Goal: Task Accomplishment & Management: Manage account settings

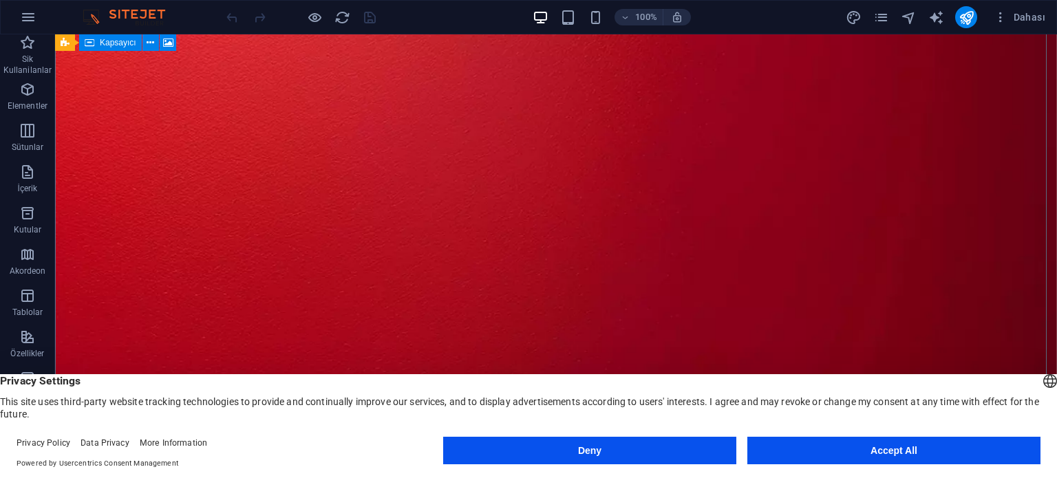
scroll to position [275, 0]
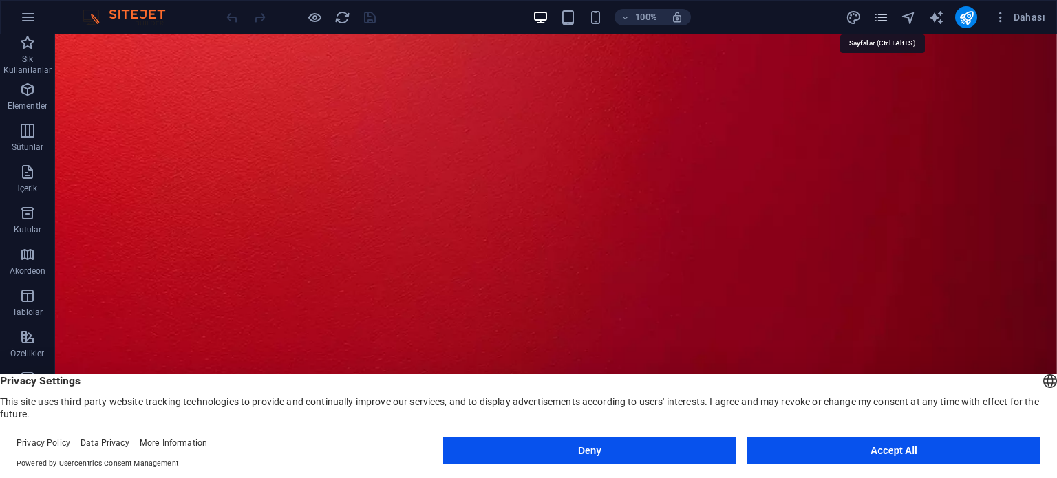
click at [887, 15] on icon "pages" at bounding box center [881, 18] width 16 height 16
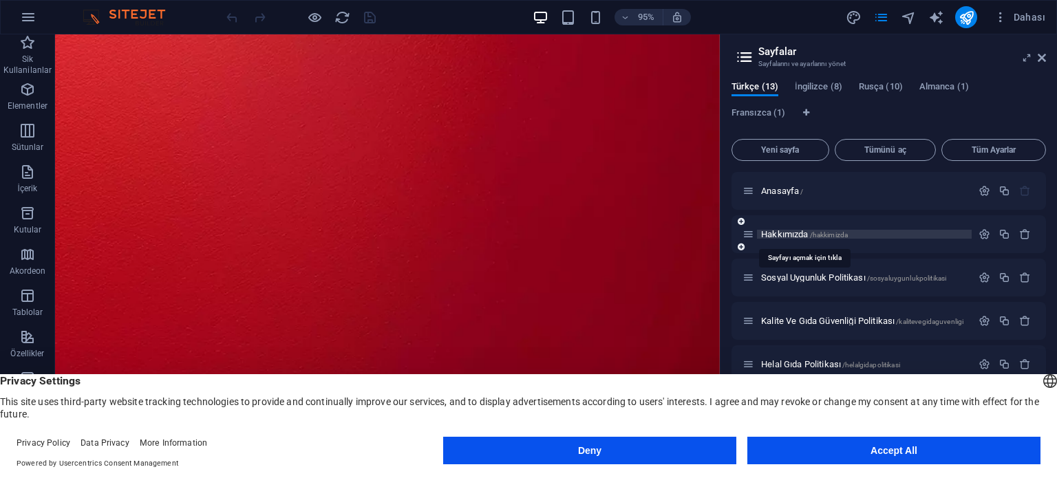
click at [799, 233] on span "Hakkımızda /hakkimizda" at bounding box center [804, 234] width 87 height 10
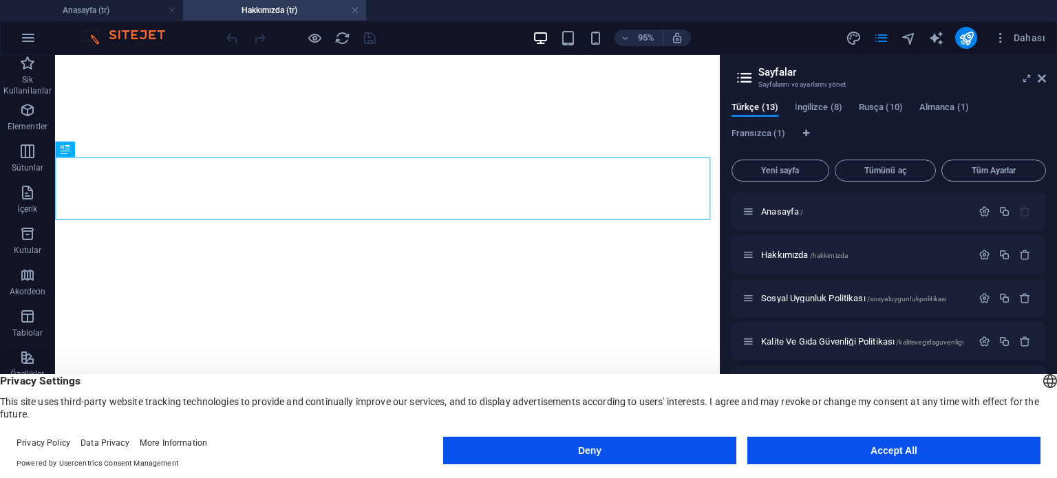
scroll to position [0, 0]
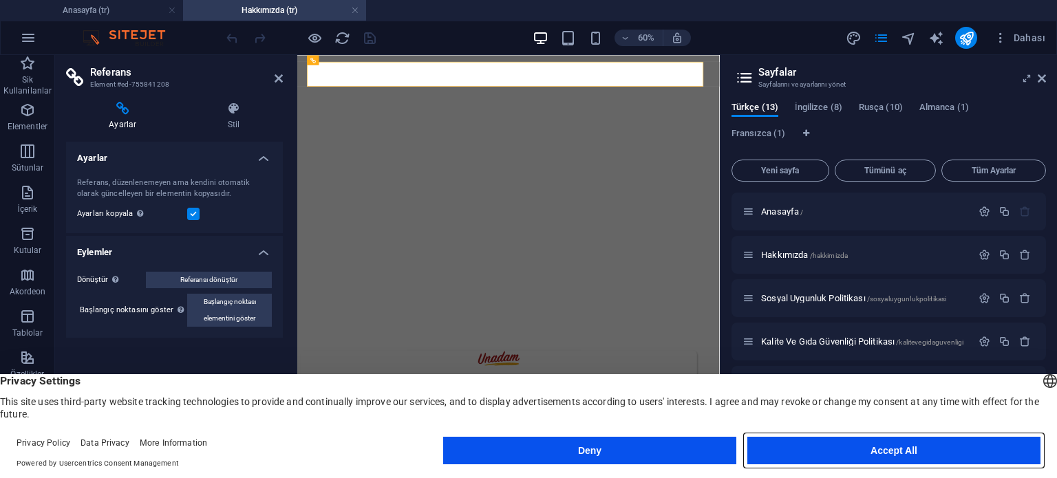
click at [919, 448] on button "Accept All" at bounding box center [893, 451] width 293 height 28
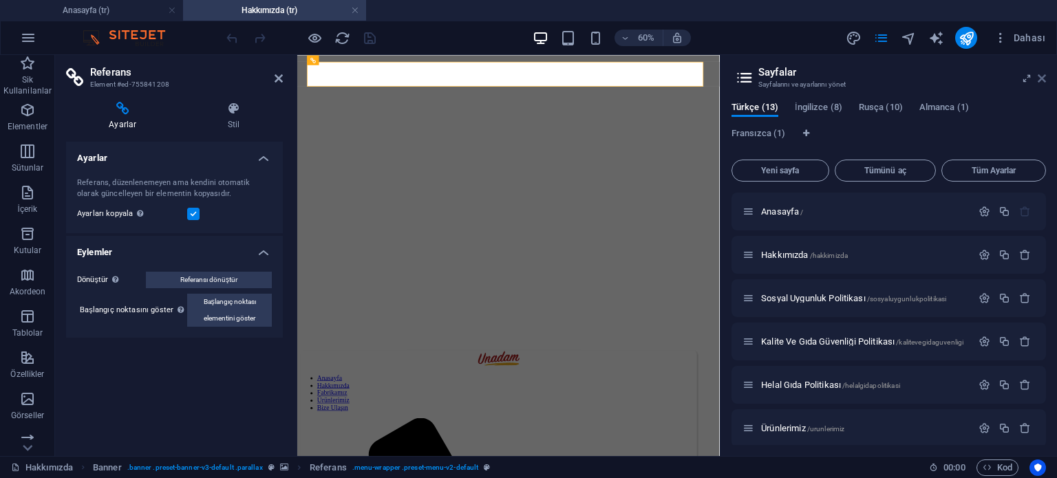
drag, startPoint x: 1041, startPoint y: 78, endPoint x: 501, endPoint y: 29, distance: 542.3
click at [1041, 78] on icon at bounding box center [1041, 78] width 8 height 11
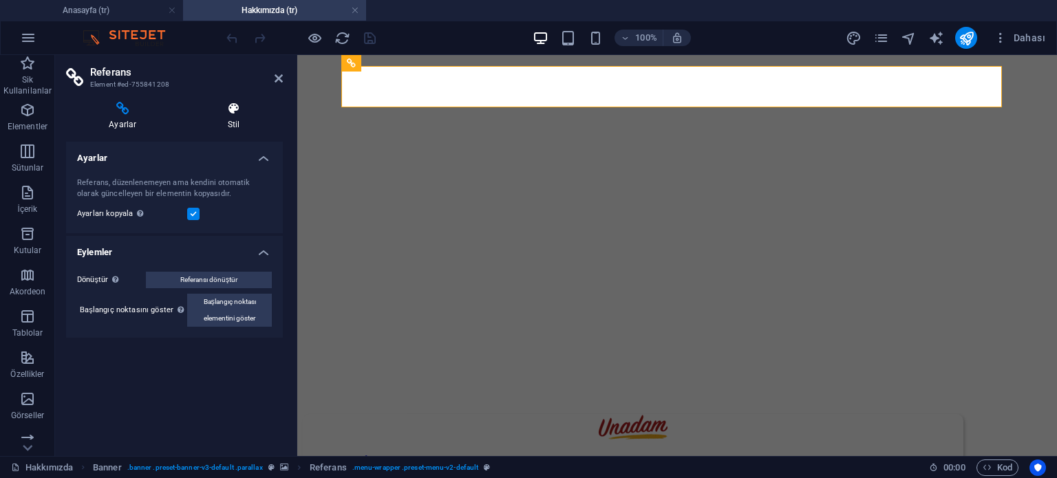
click at [231, 109] on icon at bounding box center [234, 109] width 98 height 14
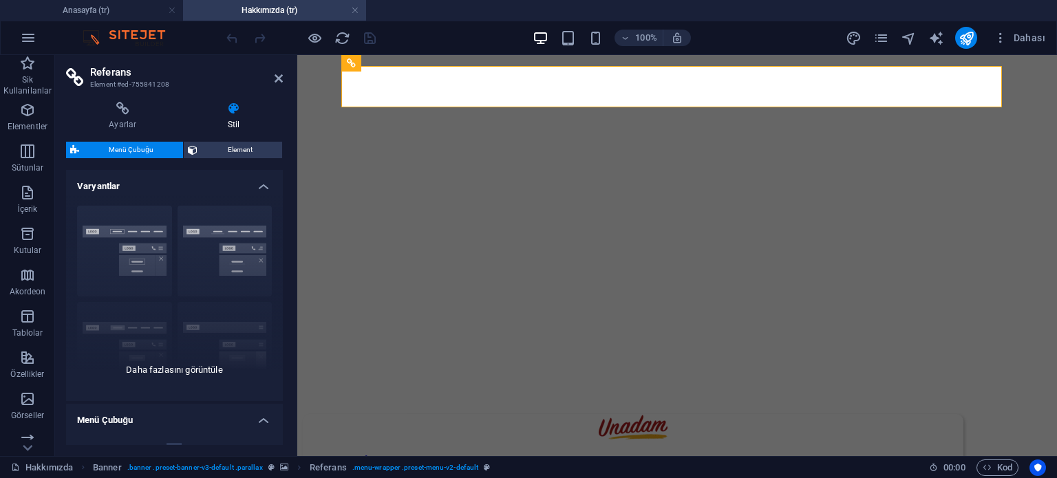
scroll to position [206, 0]
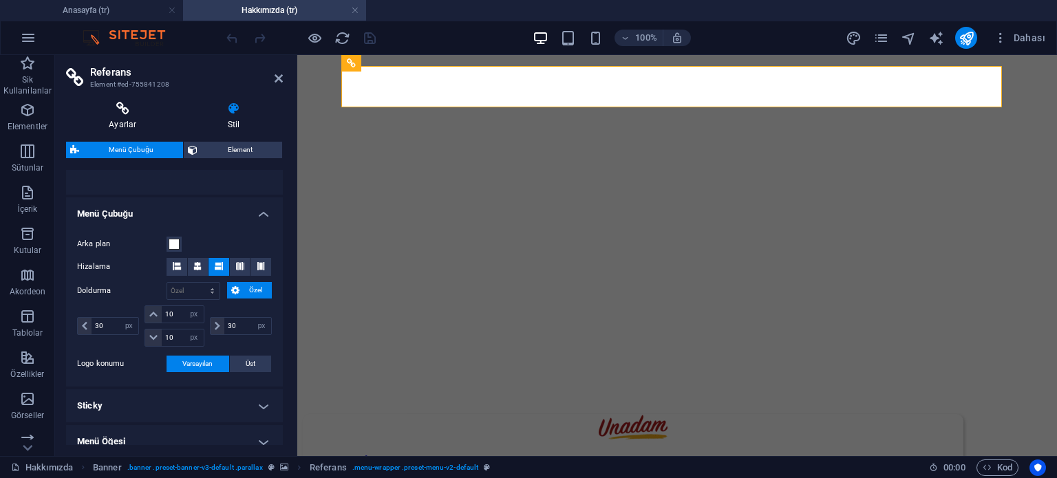
click at [121, 120] on h4 "Ayarlar" at bounding box center [125, 116] width 119 height 29
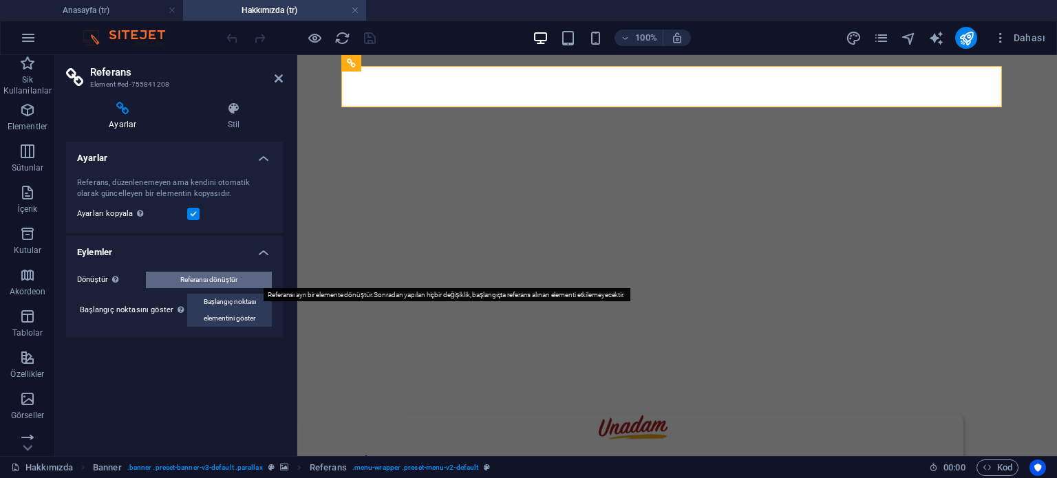
click at [244, 279] on button "Referansı dönüştür" at bounding box center [209, 280] width 126 height 17
select select "px"
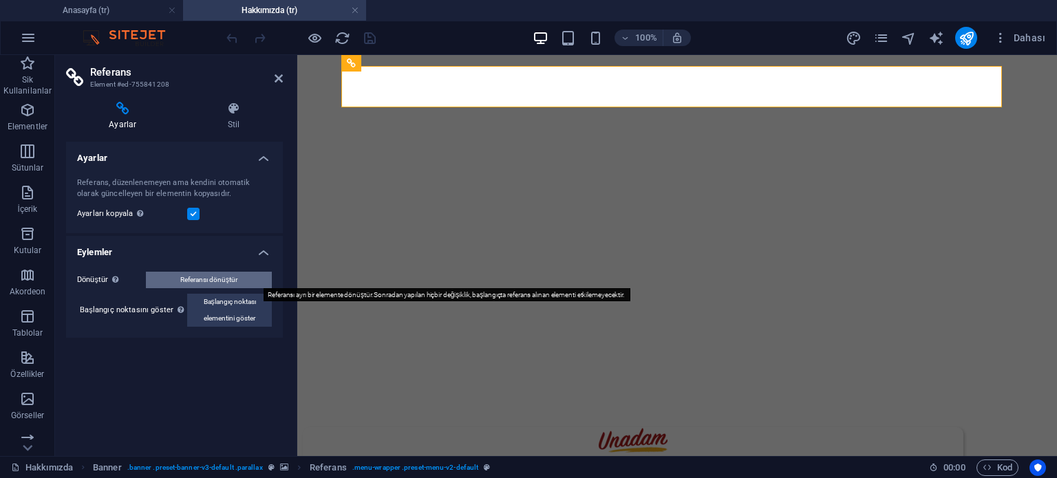
select select "px"
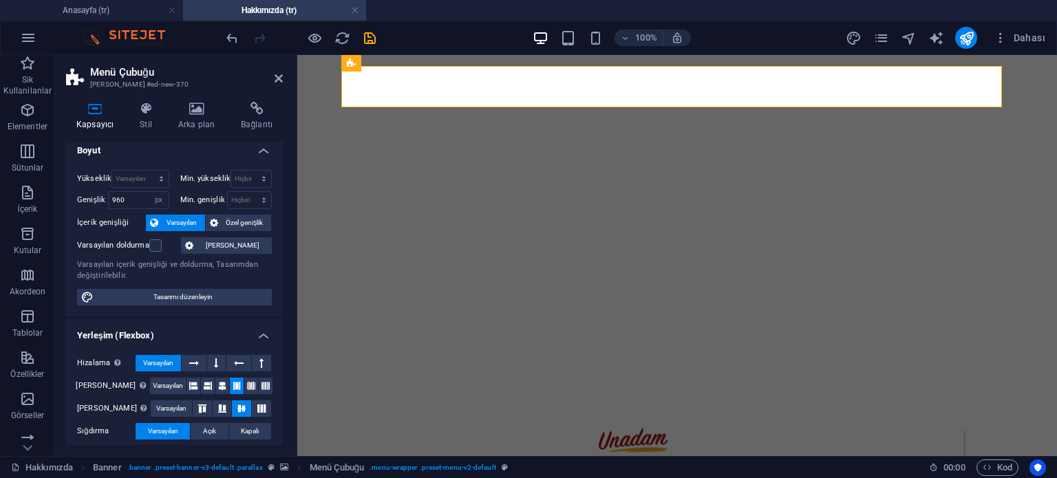
scroll to position [0, 0]
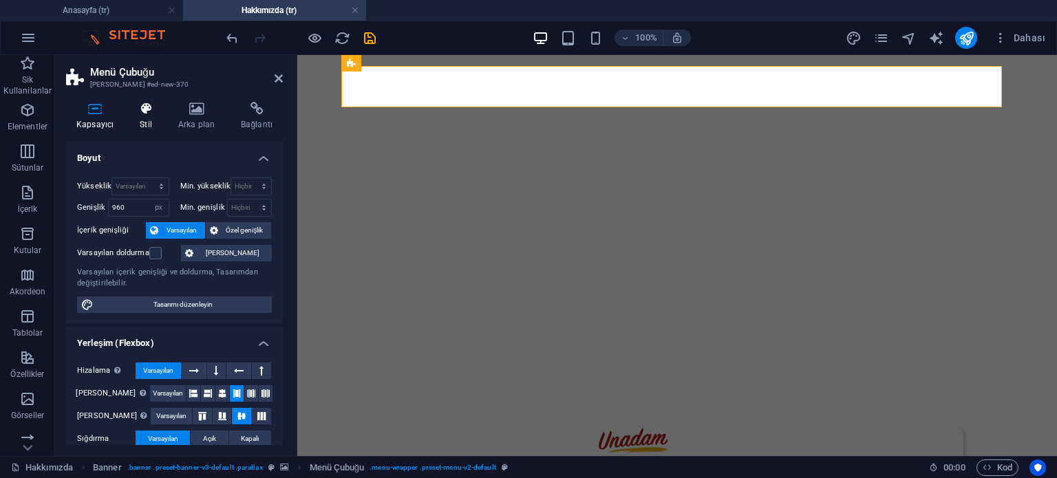
click at [151, 117] on h4 "Stil" at bounding box center [148, 116] width 39 height 29
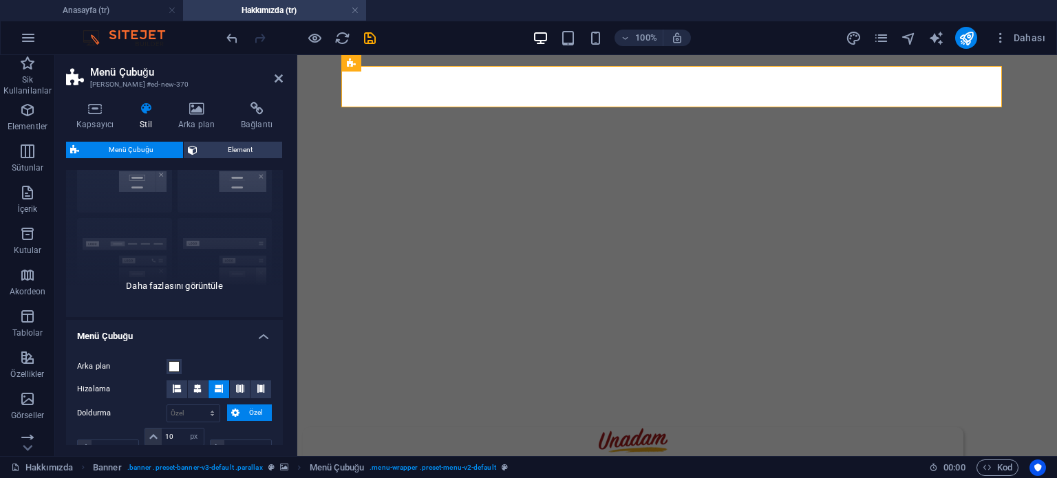
scroll to position [275, 0]
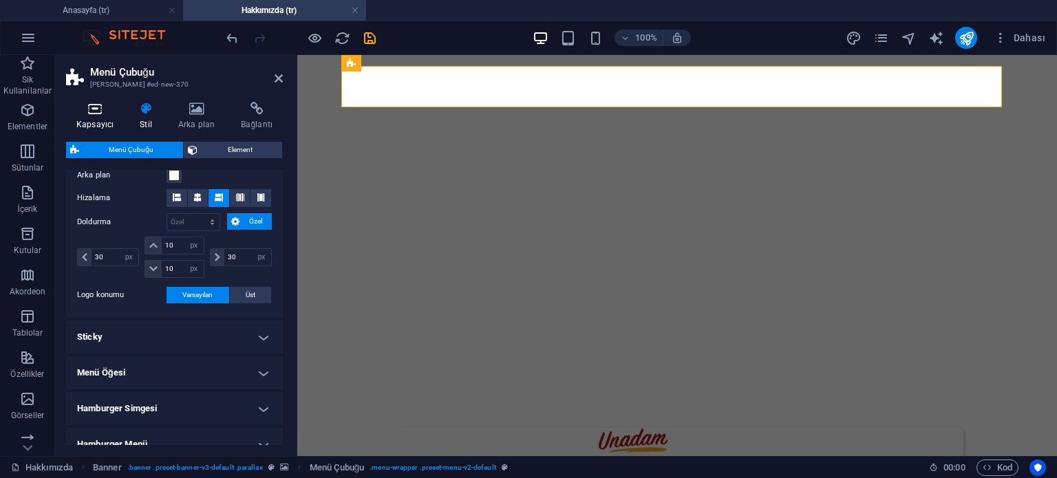
click at [92, 107] on icon at bounding box center [95, 109] width 58 height 14
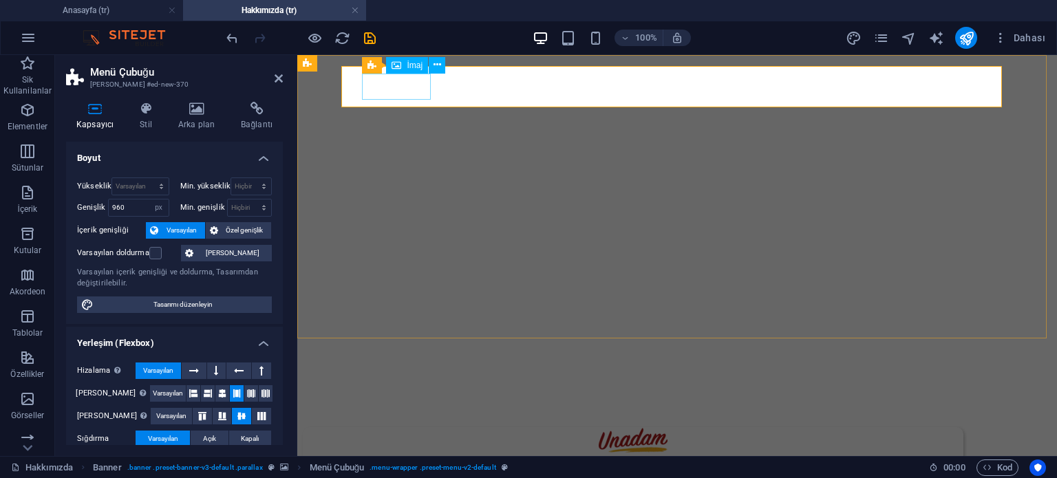
click at [402, 427] on figure at bounding box center [633, 441] width 660 height 29
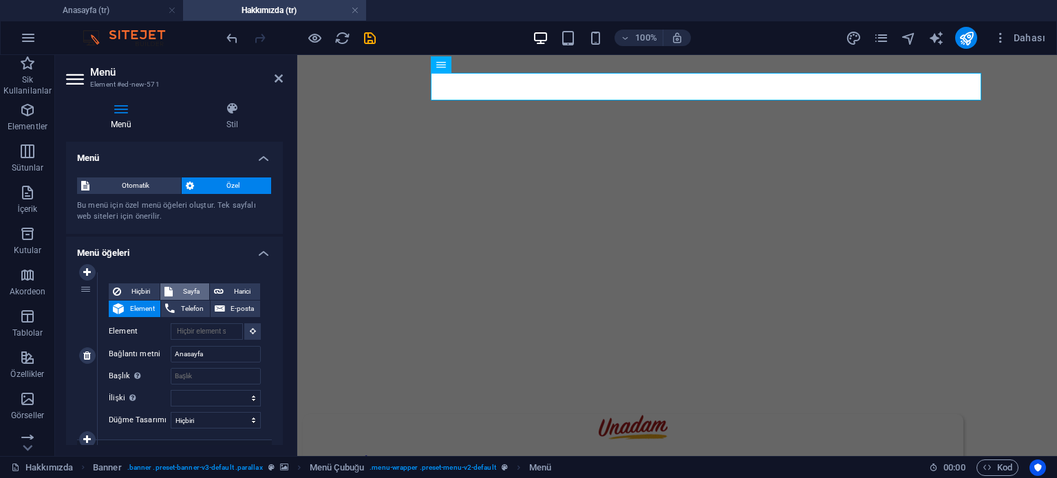
click at [196, 293] on span "Sayfa" at bounding box center [191, 291] width 28 height 17
select select
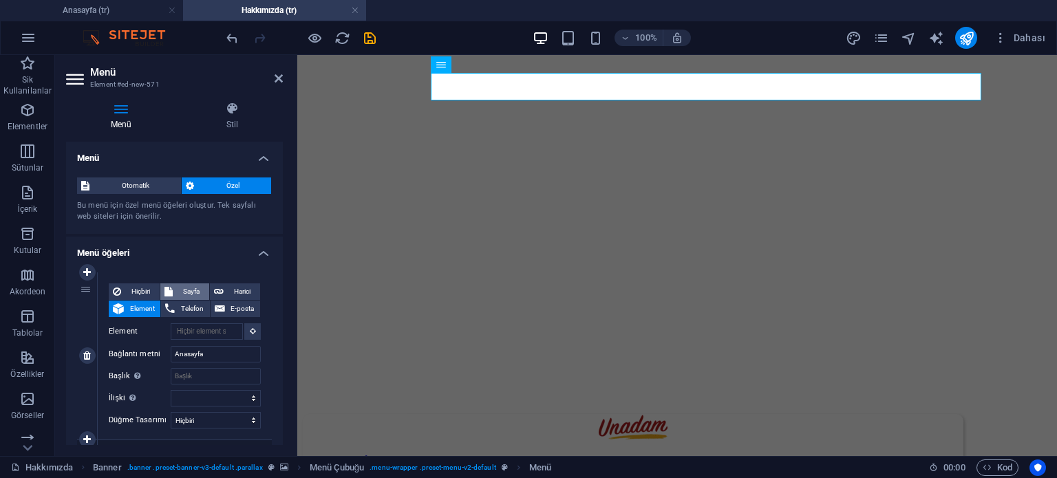
select select
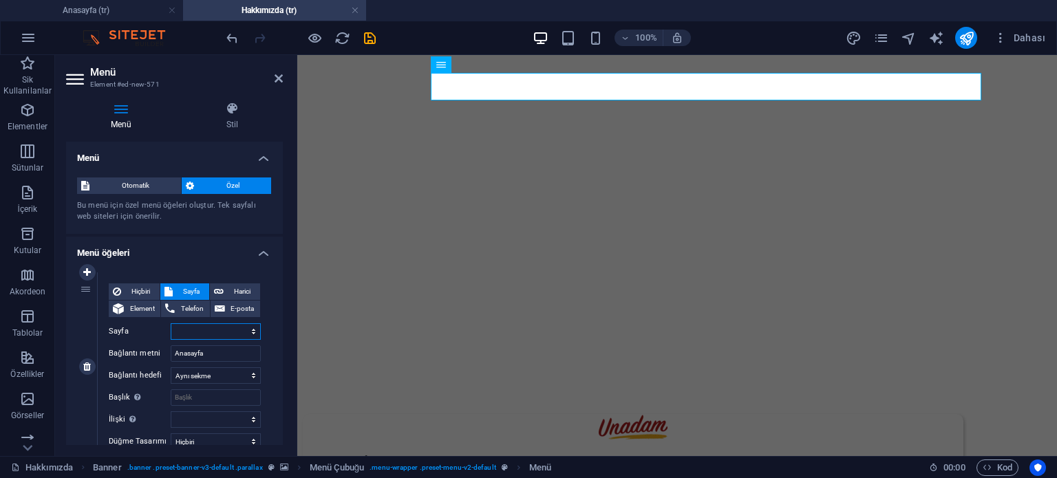
click at [219, 327] on select "Anasayfa Hakkımızda Sosyal Uygunluk Politikası Kalite Ve Gıda Güvenliği Politik…" at bounding box center [216, 331] width 90 height 17
select select "0"
click at [171, 323] on select "Anasayfa Hakkımızda Sosyal Uygunluk Politikası Kalite Ve Gıda Güvenliği Politik…" at bounding box center [216, 331] width 90 height 17
select select
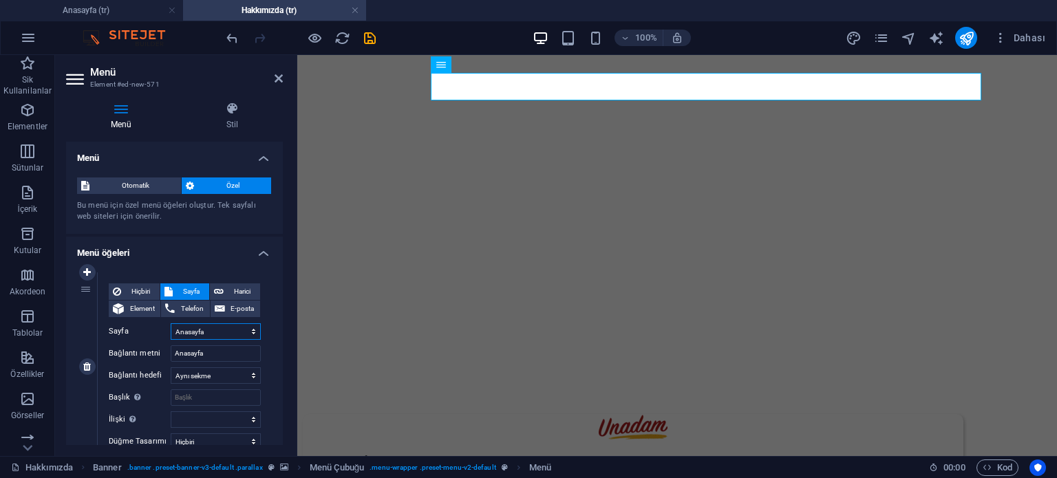
select select
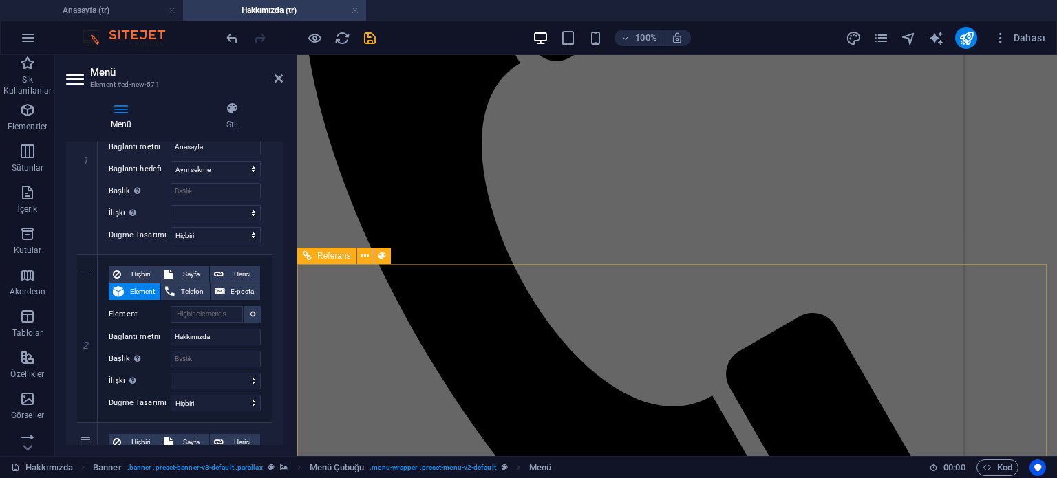
scroll to position [588, 0]
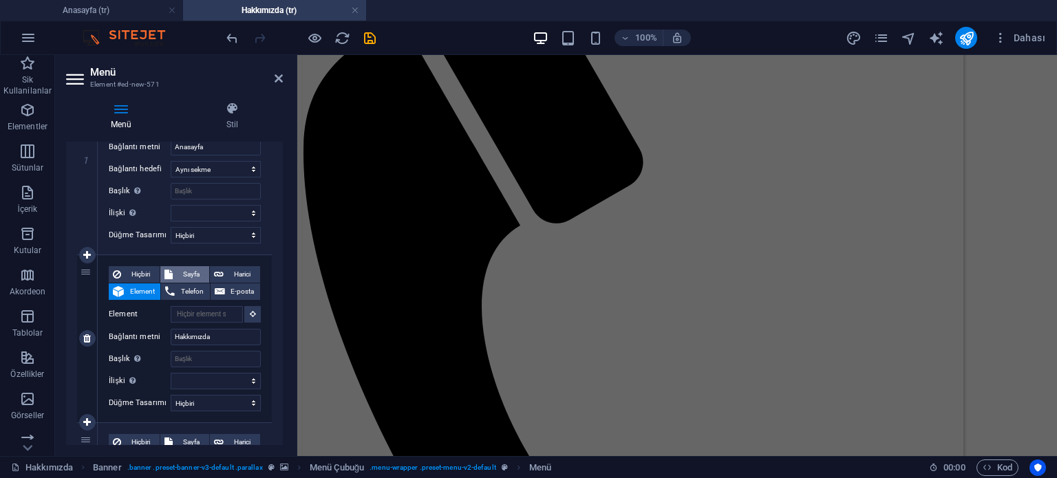
click at [195, 276] on span "Sayfa" at bounding box center [191, 274] width 28 height 17
select select
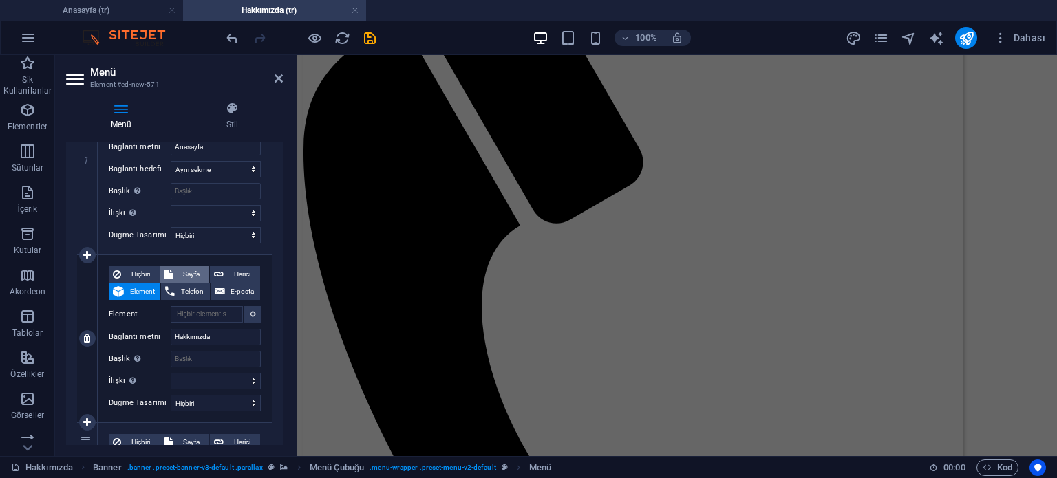
select select
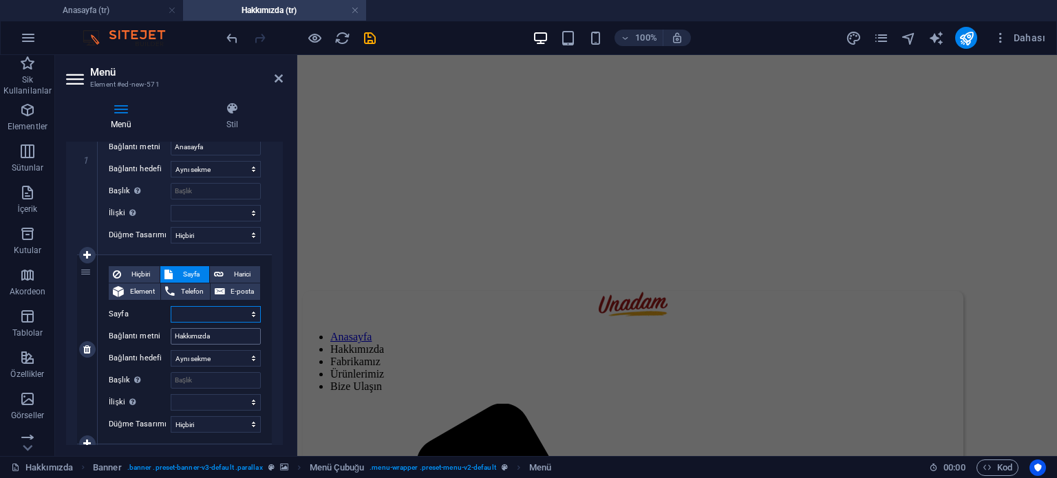
scroll to position [0, 0]
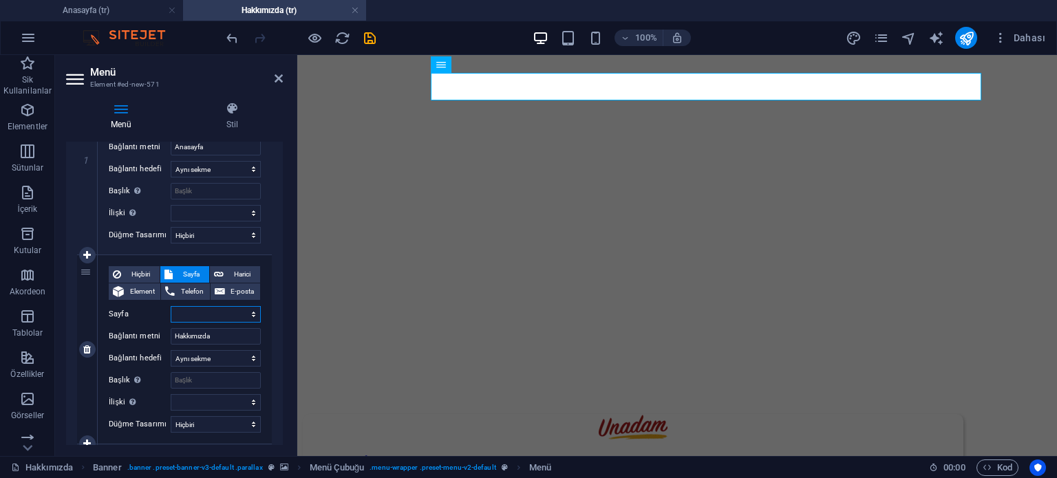
click at [226, 315] on select "Anasayfa Hakkımızda Sosyal Uygunluk Politikası Kalite Ve Gıda Güvenliği Politik…" at bounding box center [216, 314] width 90 height 17
select select "1"
click at [171, 306] on select "Anasayfa Hakkımızda Sosyal Uygunluk Politikası Kalite Ve Gıda Güvenliği Politik…" at bounding box center [216, 314] width 90 height 17
select select
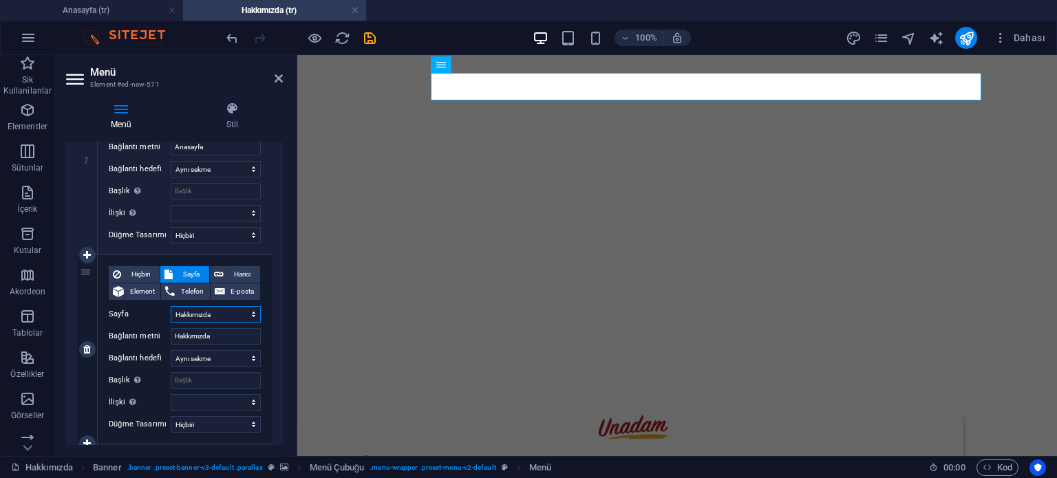
select select
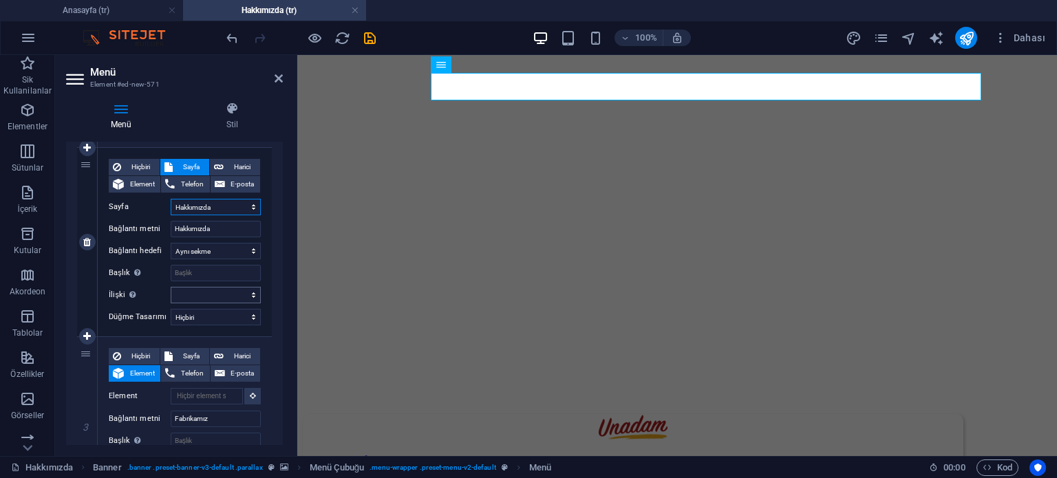
scroll to position [482, 0]
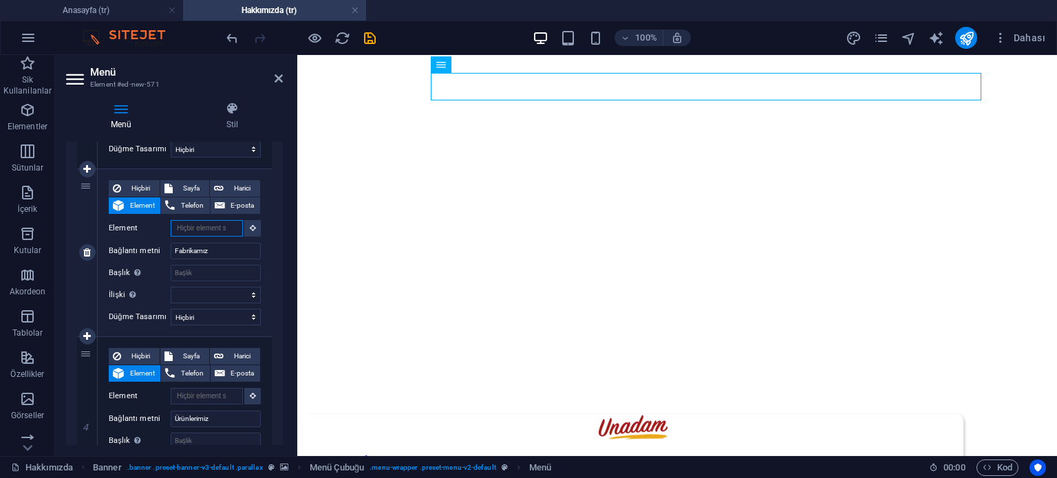
click at [227, 228] on input "Element" at bounding box center [207, 228] width 72 height 17
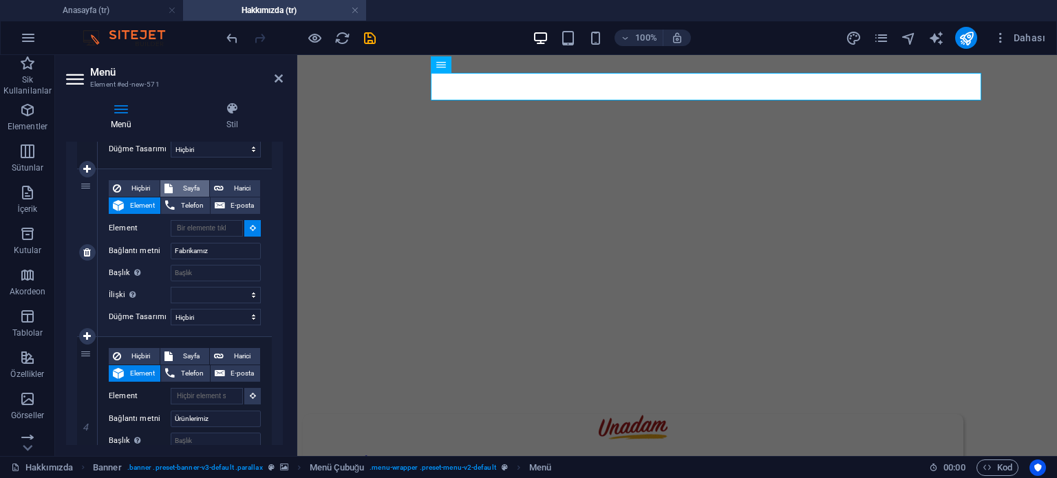
click at [184, 189] on span "Sayfa" at bounding box center [191, 188] width 28 height 17
select select
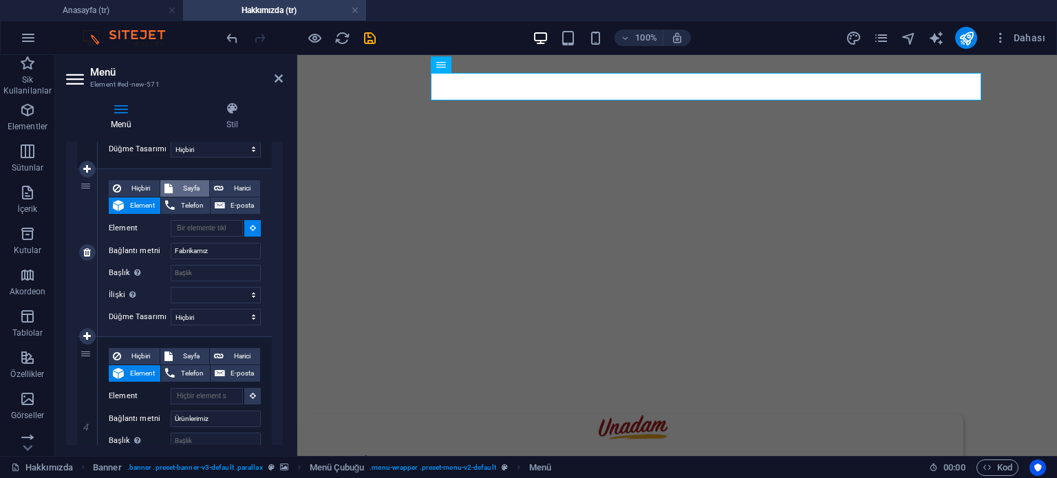
select select
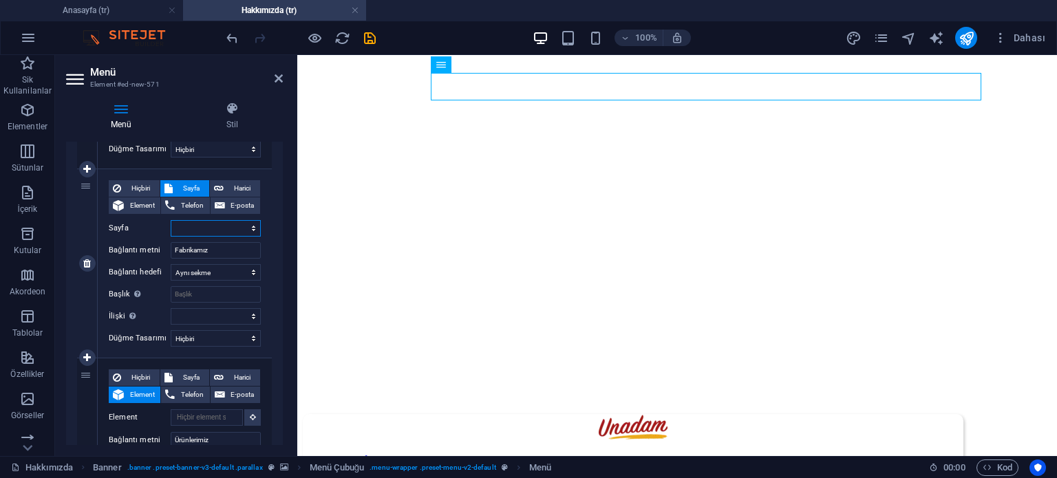
click at [211, 230] on select "Anasayfa Hakkımızda Sosyal Uygunluk Politikası Kalite Ve Gıda Güvenliği Politik…" at bounding box center [216, 228] width 90 height 17
select select "11"
click at [171, 220] on select "Anasayfa Hakkımızda Sosyal Uygunluk Politikası Kalite Ve Gıda Güvenliği Politik…" at bounding box center [216, 228] width 90 height 17
select select
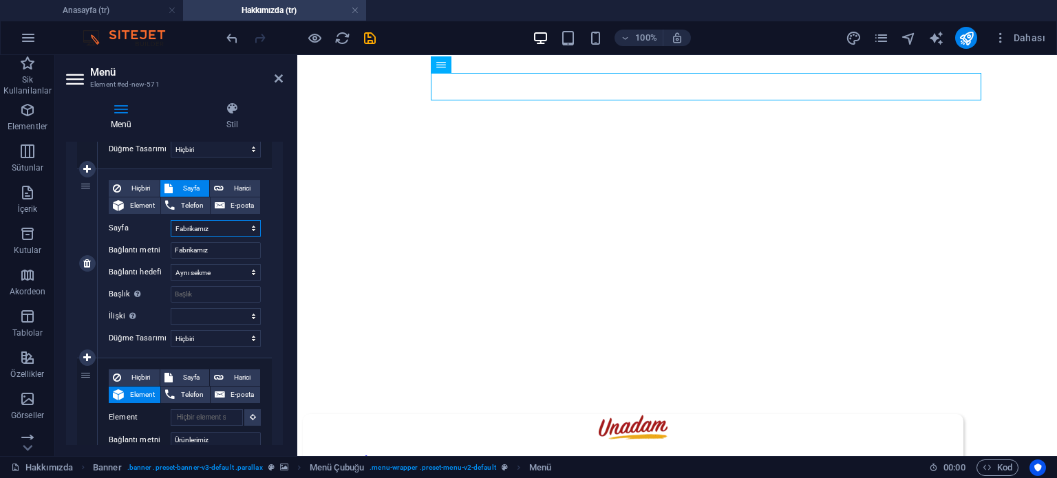
select select
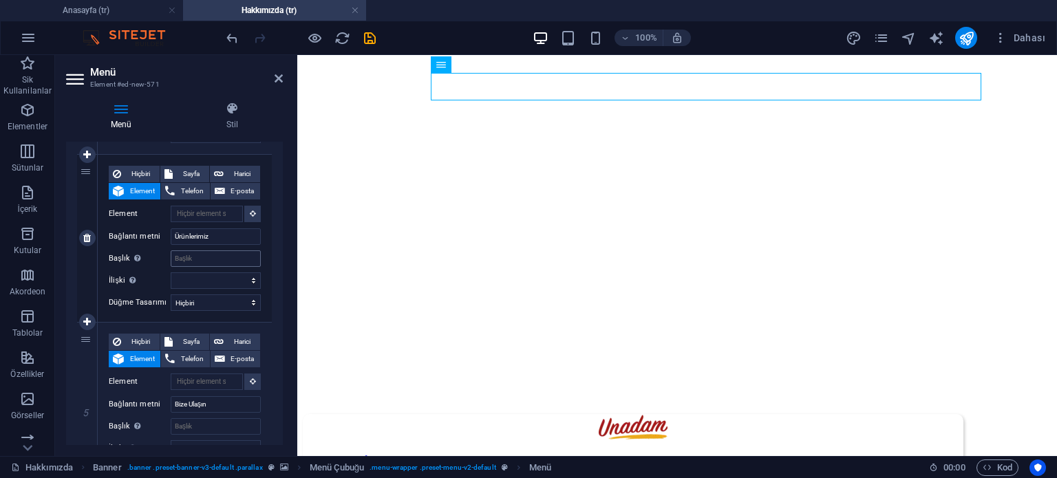
scroll to position [688, 0]
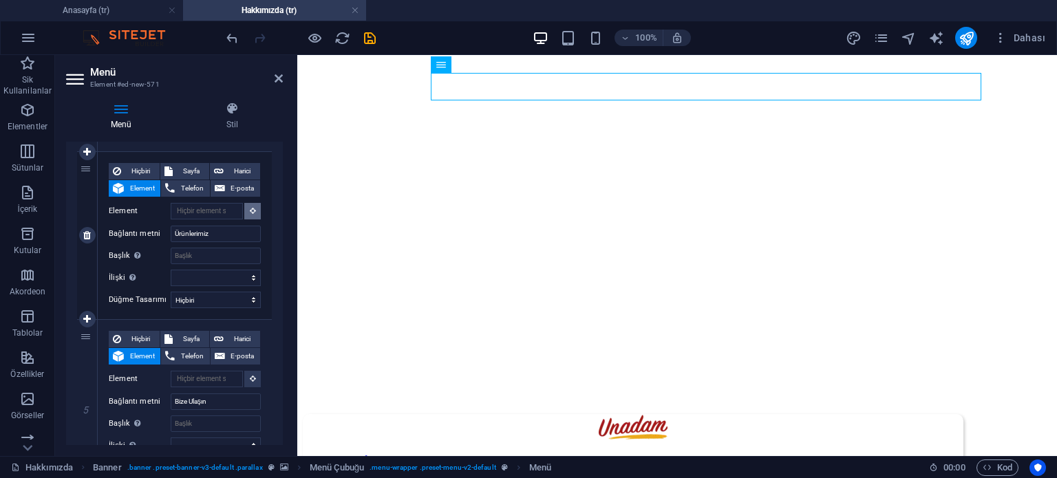
click at [250, 213] on icon at bounding box center [253, 210] width 6 height 7
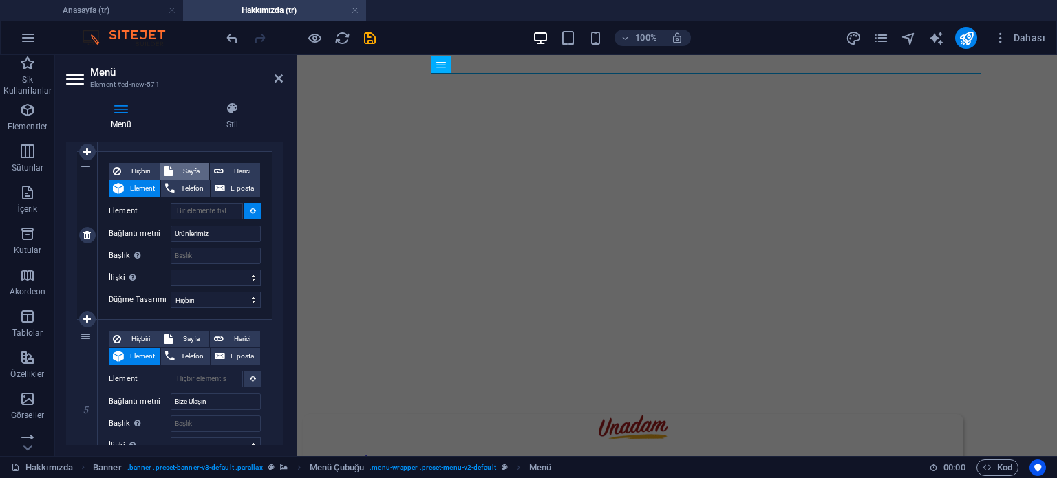
click at [191, 169] on span "Sayfa" at bounding box center [191, 171] width 28 height 17
select select
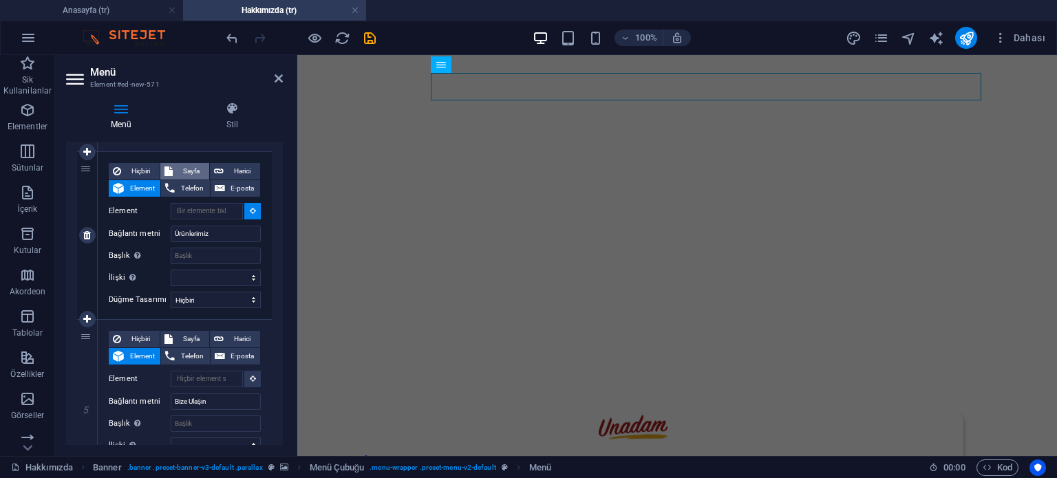
select select
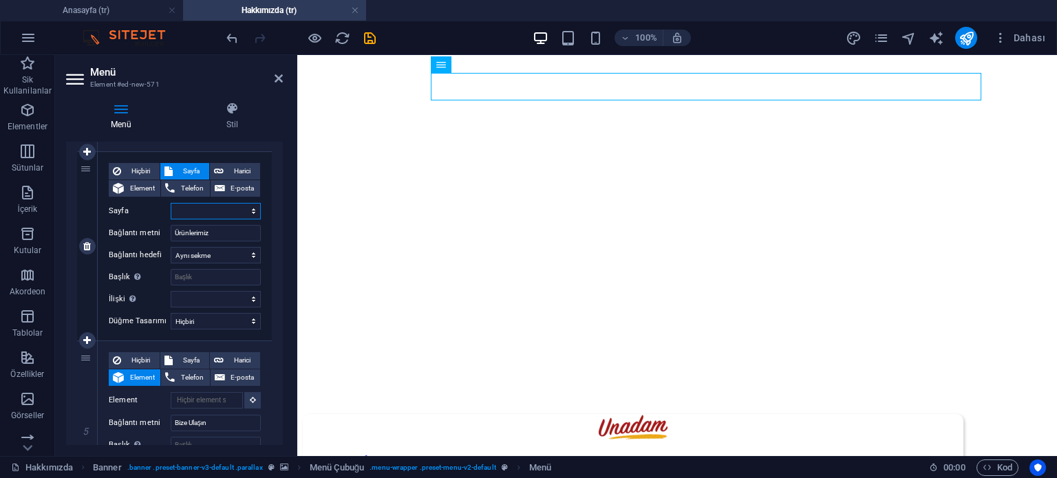
click at [200, 207] on select "Anasayfa Hakkımızda Sosyal Uygunluk Politikası Kalite Ve Gıda Güvenliği Politik…" at bounding box center [216, 211] width 90 height 17
select select "5"
click at [171, 203] on select "Anasayfa Hakkımızda Sosyal Uygunluk Politikası Kalite Ve Gıda Güvenliği Politik…" at bounding box center [216, 211] width 90 height 17
select select
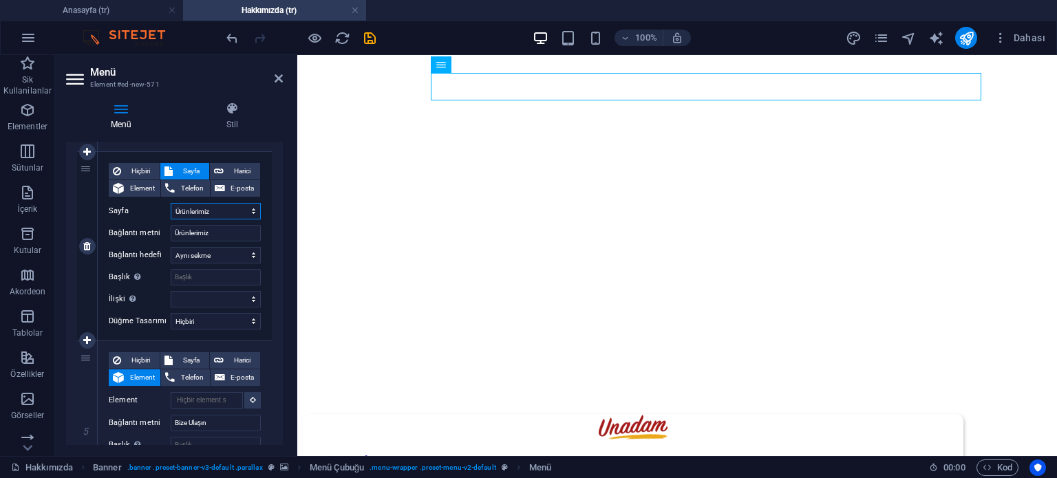
select select
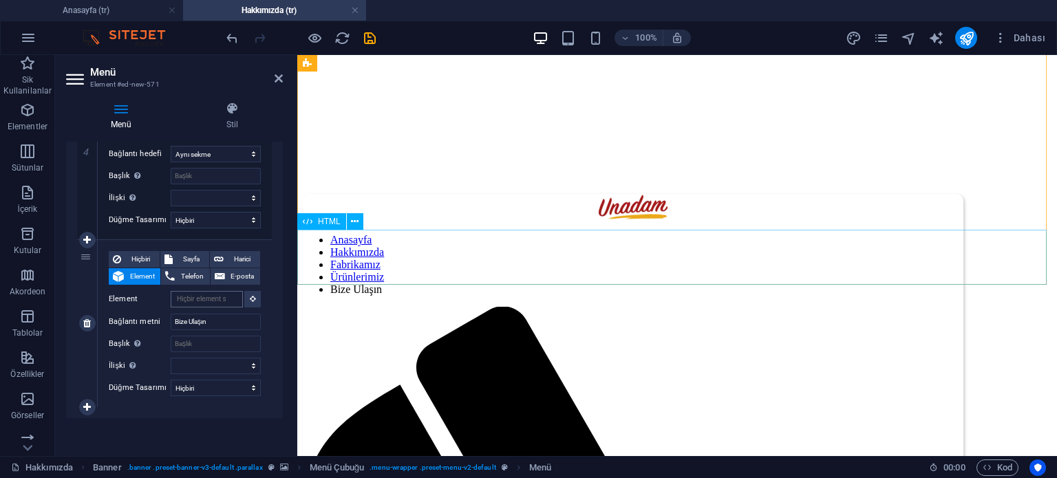
scroll to position [275, 0]
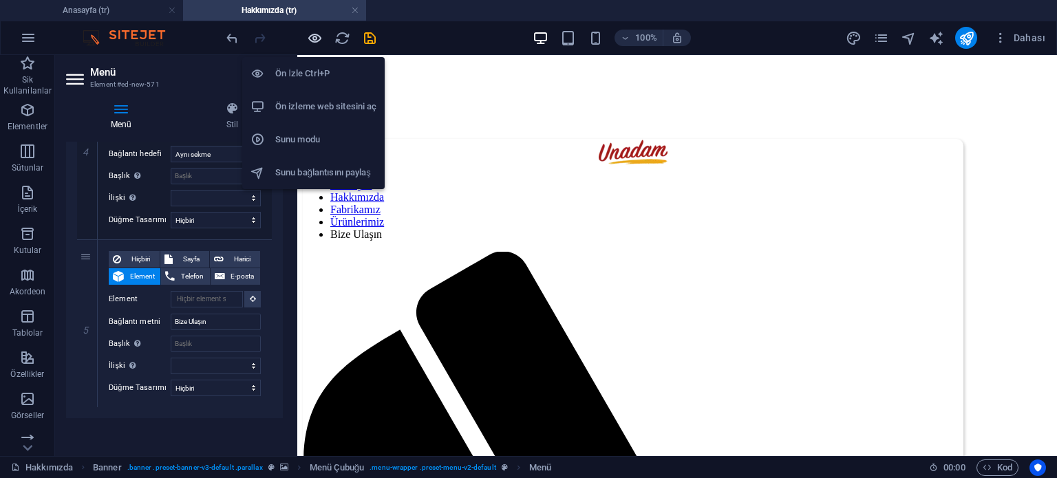
click at [316, 38] on icon "button" at bounding box center [315, 38] width 16 height 16
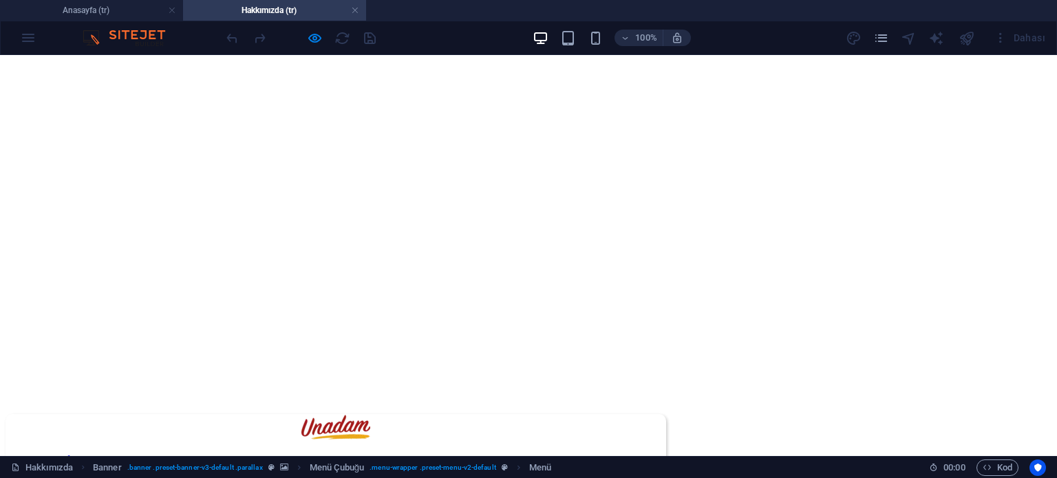
click at [87, 466] on link "Hakkımızda" at bounding box center [60, 472] width 54 height 12
click at [83, 477] on link "Fabrikamız" at bounding box center [58, 485] width 50 height 12
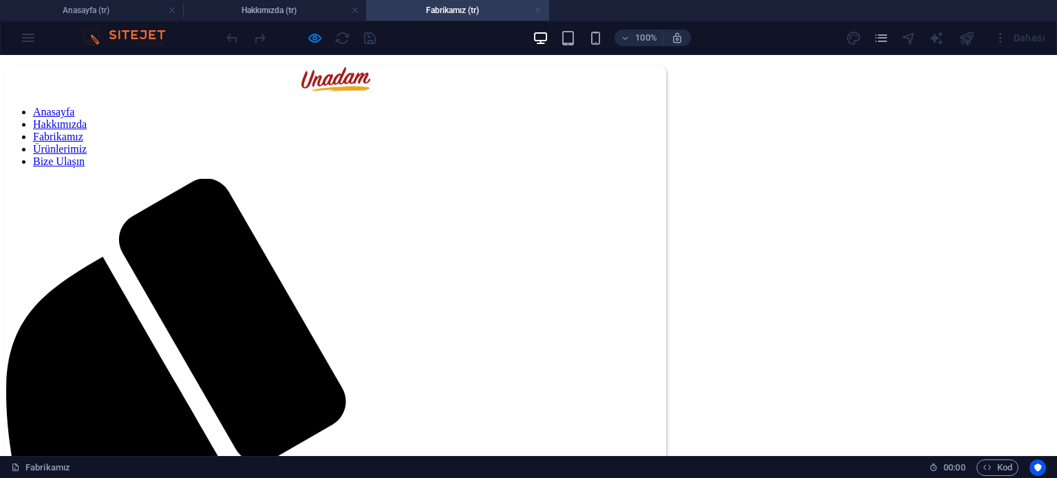
click at [535, 10] on link at bounding box center [538, 10] width 8 height 13
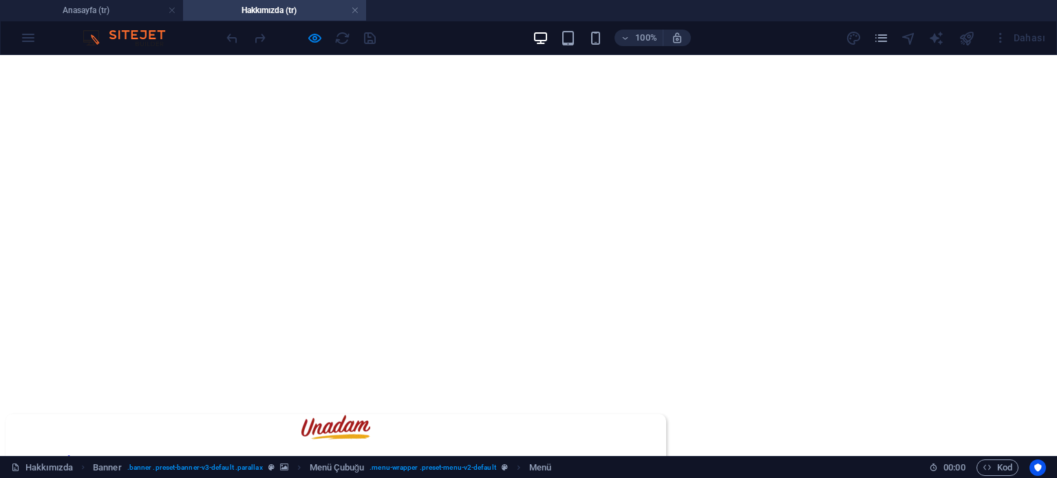
click at [83, 477] on link "Fabrikamız" at bounding box center [58, 485] width 50 height 12
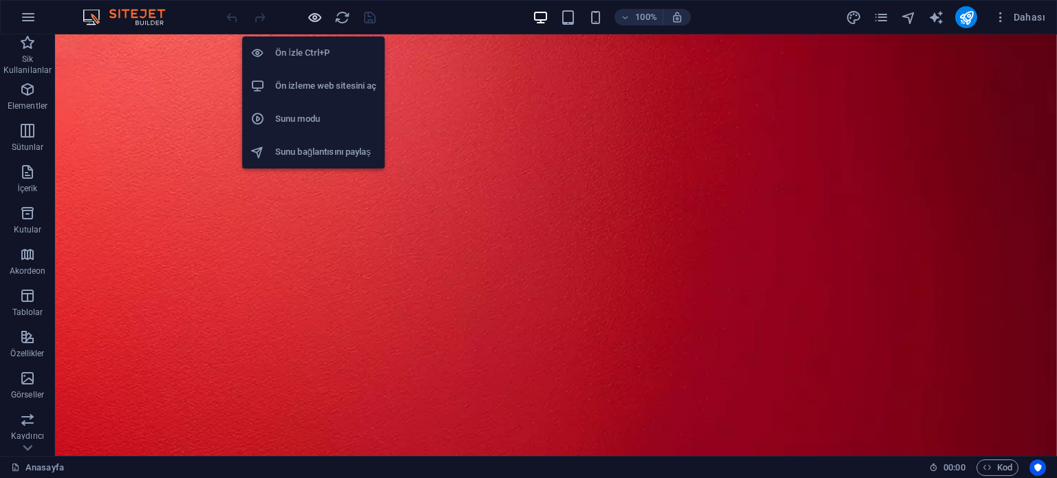
click at [319, 16] on icon "button" at bounding box center [315, 18] width 16 height 16
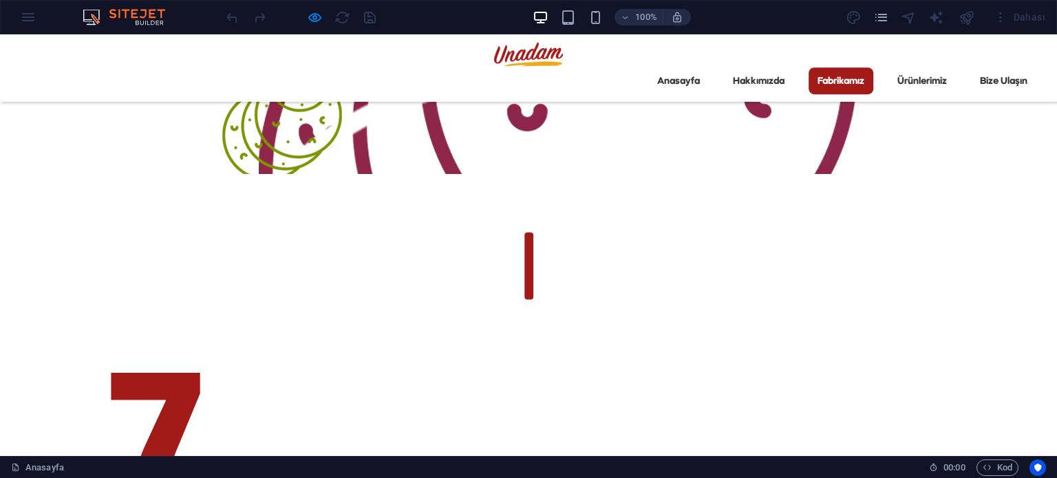
scroll to position [2235, 0]
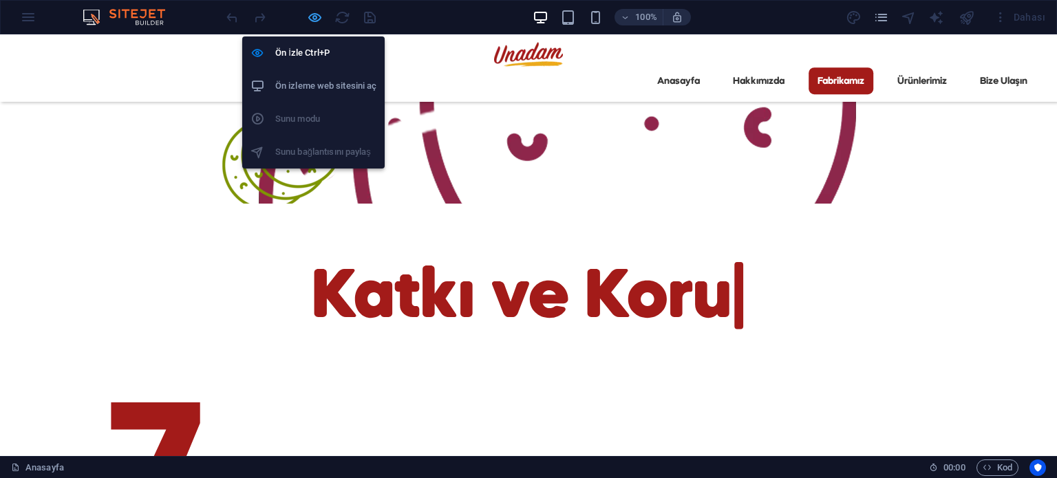
click at [313, 17] on icon "button" at bounding box center [315, 18] width 16 height 16
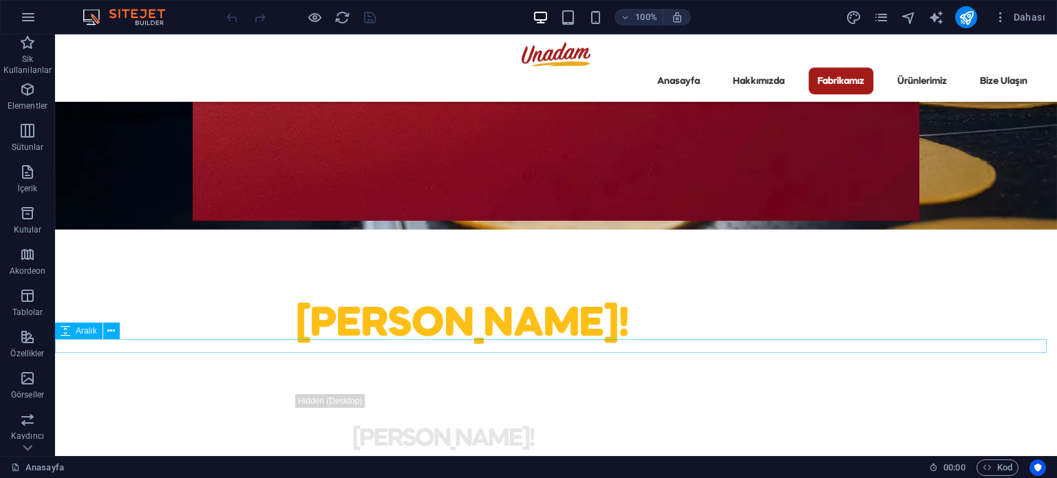
scroll to position [3198, 0]
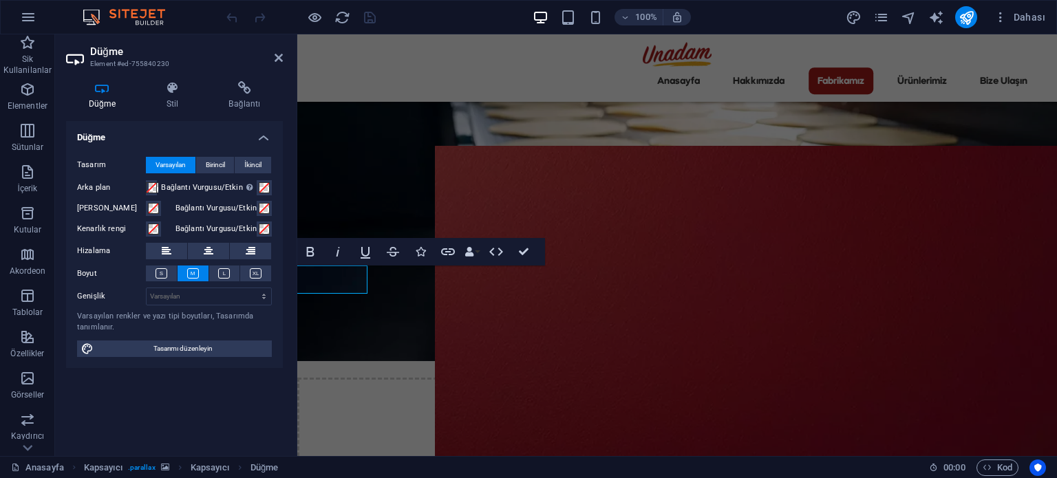
scroll to position [3456, 0]
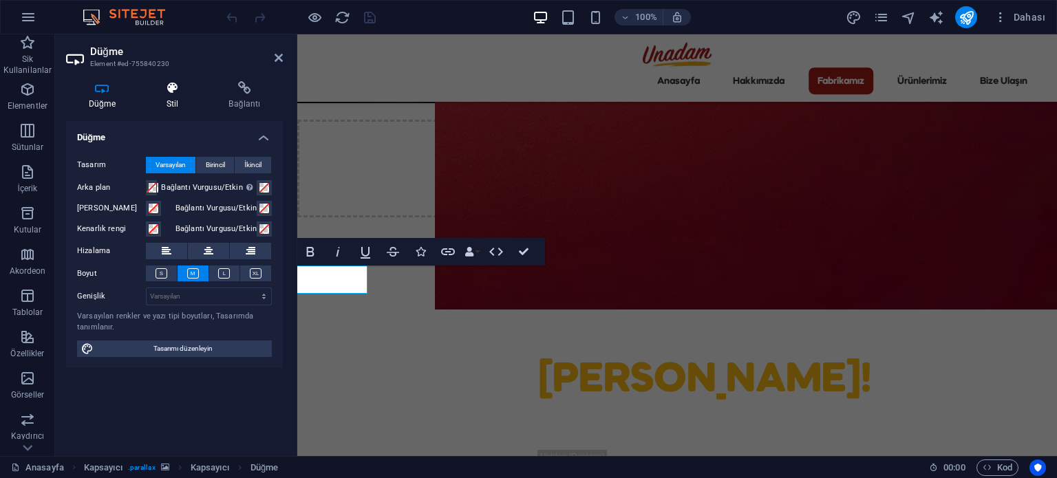
click at [164, 87] on icon at bounding box center [172, 88] width 57 height 14
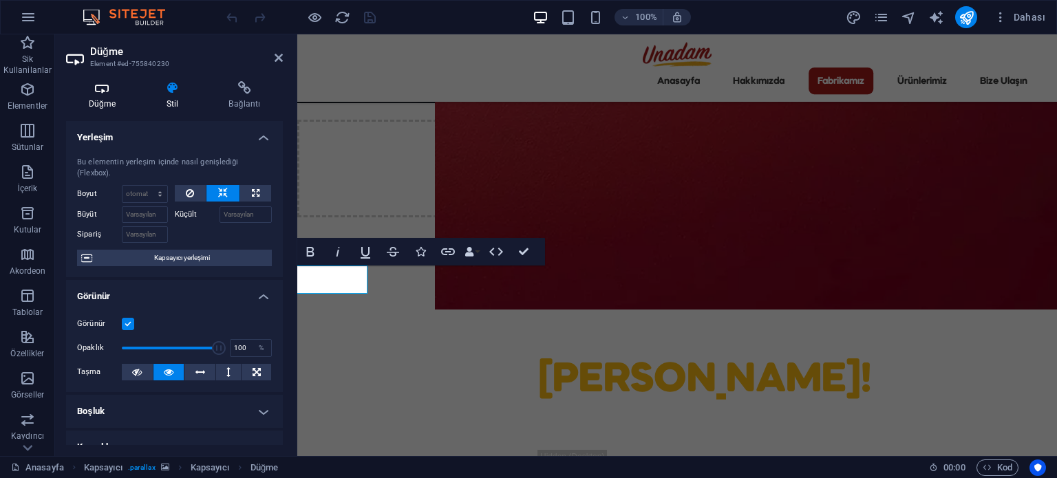
click at [113, 91] on icon at bounding box center [102, 88] width 72 height 14
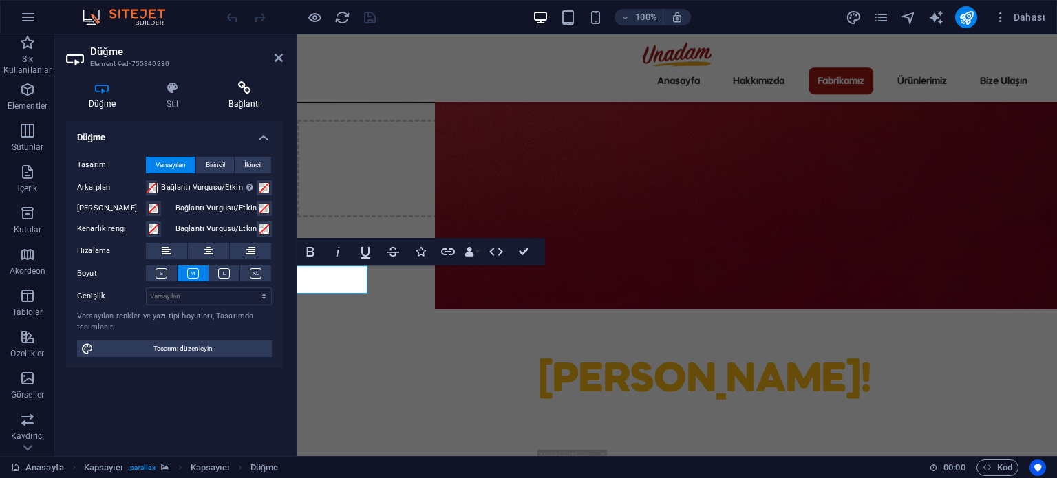
click at [250, 88] on icon at bounding box center [244, 88] width 76 height 14
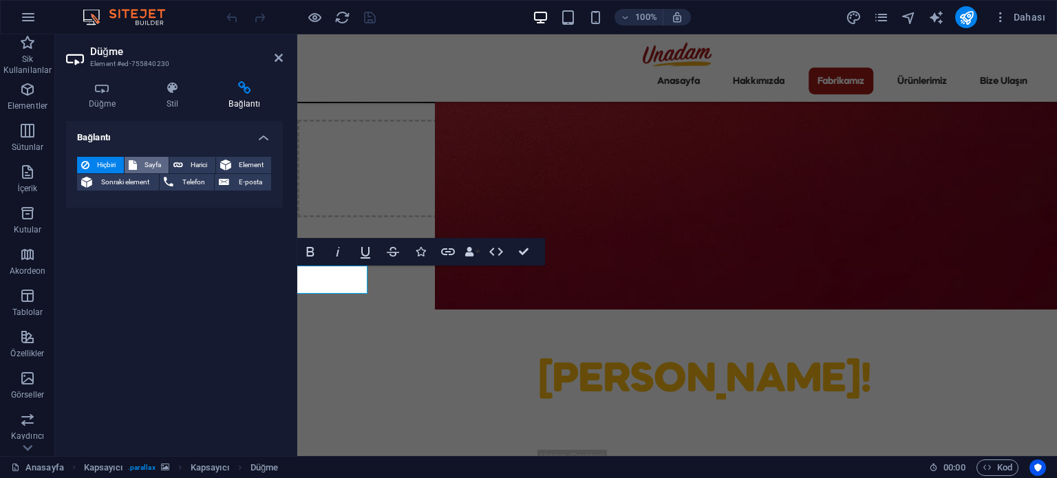
click at [158, 164] on span "Sayfa" at bounding box center [153, 165] width 24 height 17
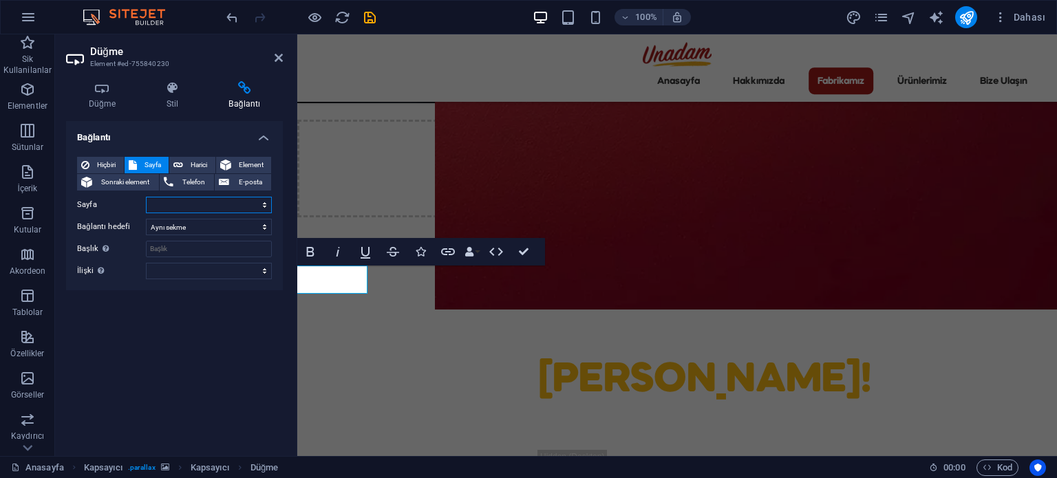
click at [197, 207] on select "Anasayfa Hakkımızda Sosyal Uygunluk Politikası Kalite Ve Gıda Güvenliği Politik…" at bounding box center [209, 205] width 126 height 17
select select "11"
click at [146, 197] on select "Anasayfa Hakkımızda Sosyal Uygunluk Politikası Kalite Ve Gıda Güvenliği Politik…" at bounding box center [209, 205] width 126 height 17
click at [374, 19] on icon "save" at bounding box center [370, 18] width 16 height 16
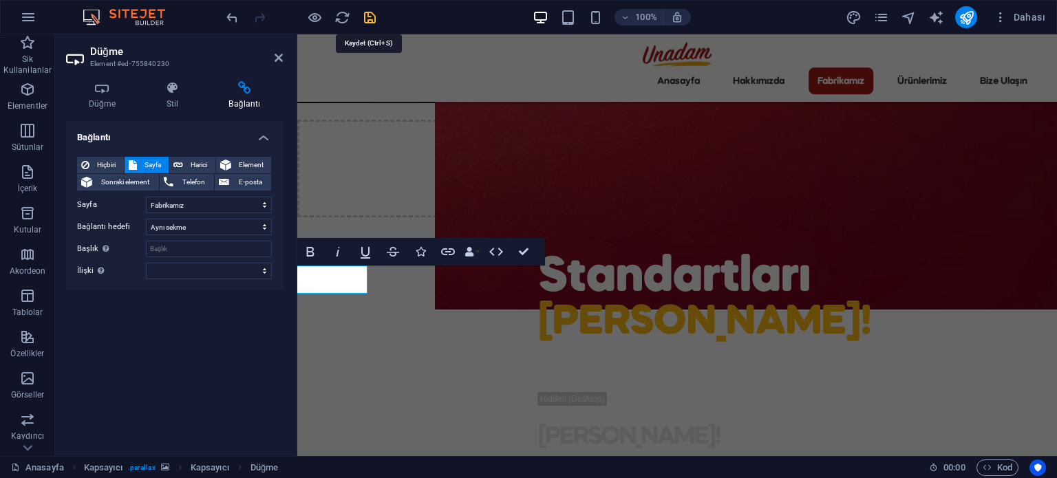
checkbox input "false"
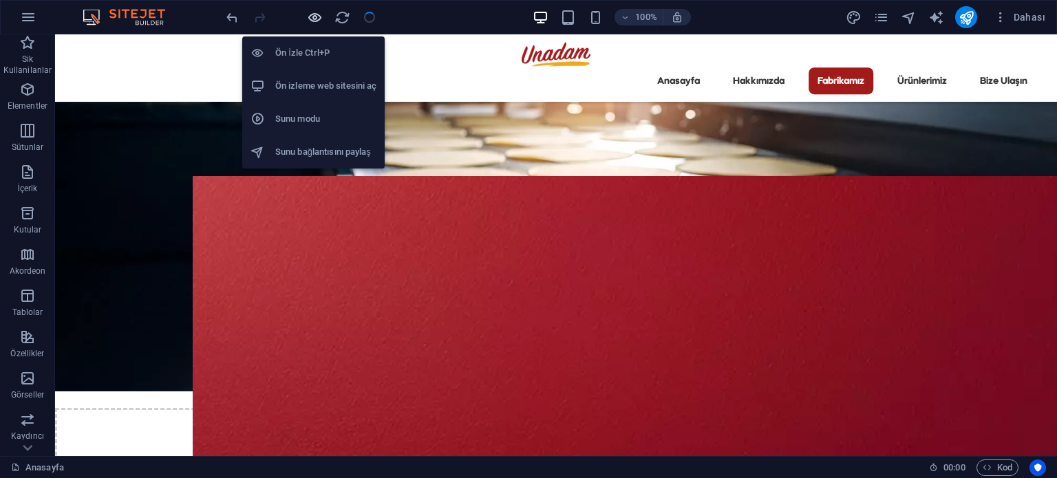
click at [319, 19] on icon "button" at bounding box center [315, 18] width 16 height 16
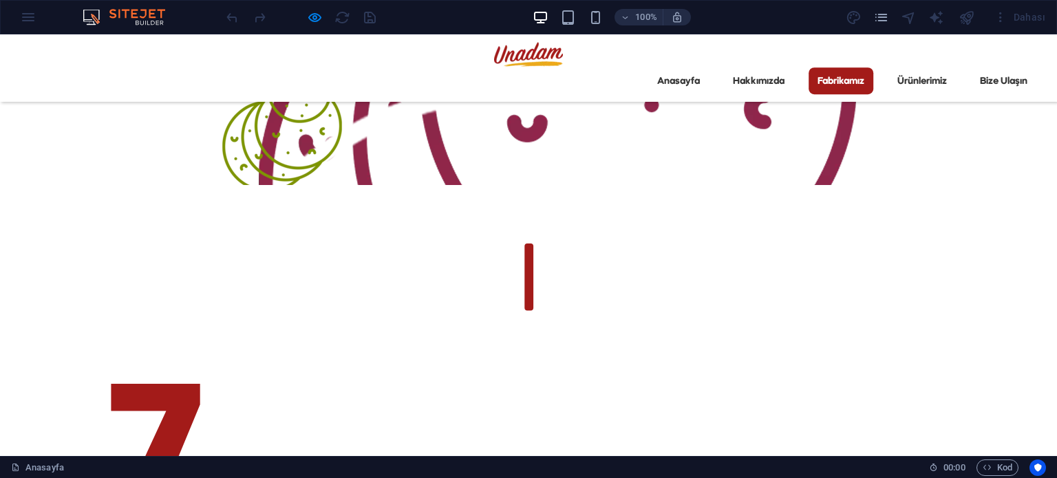
scroll to position [2204, 0]
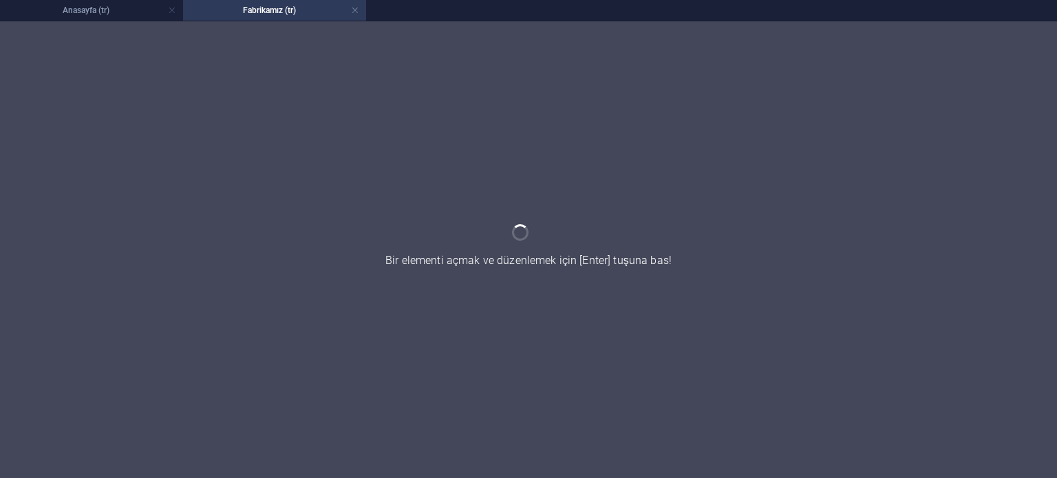
scroll to position [0, 0]
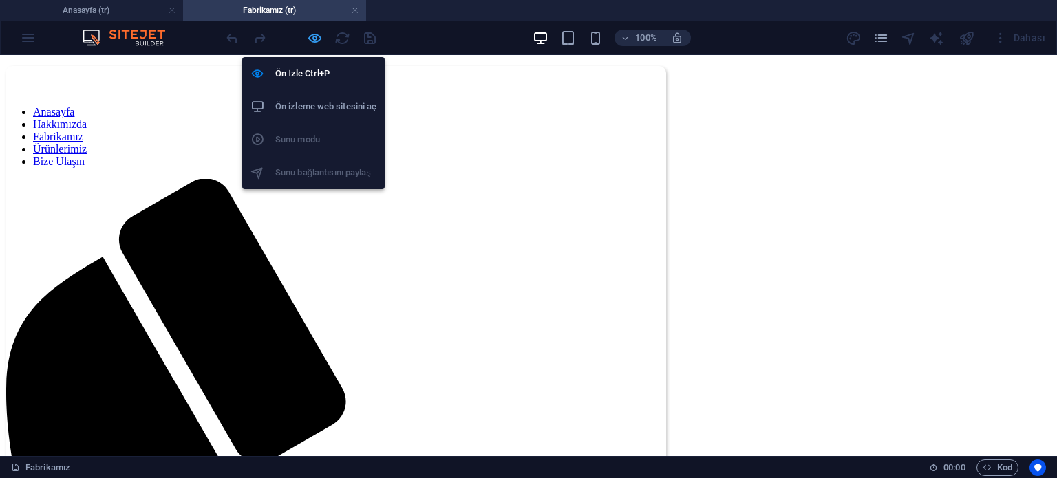
click at [310, 36] on icon "button" at bounding box center [315, 38] width 16 height 16
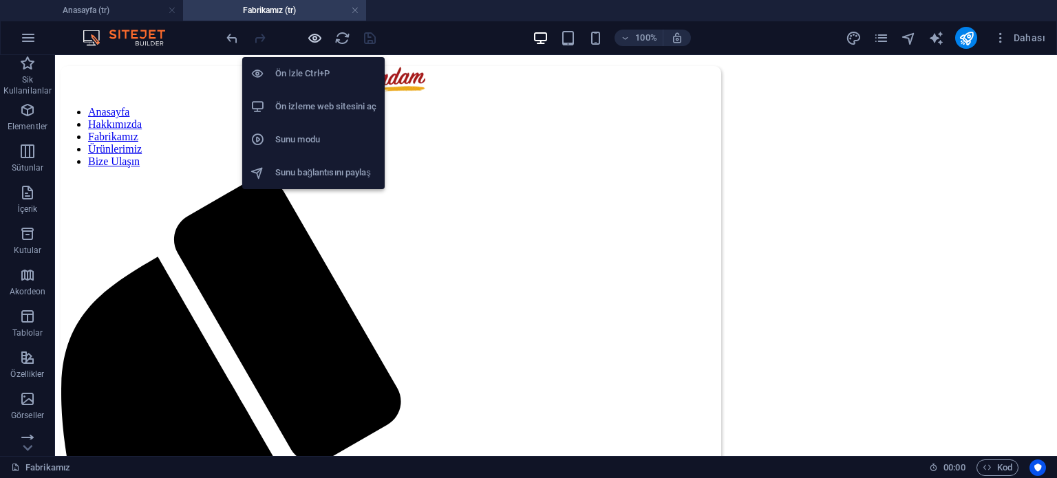
click at [319, 37] on icon "button" at bounding box center [315, 38] width 16 height 16
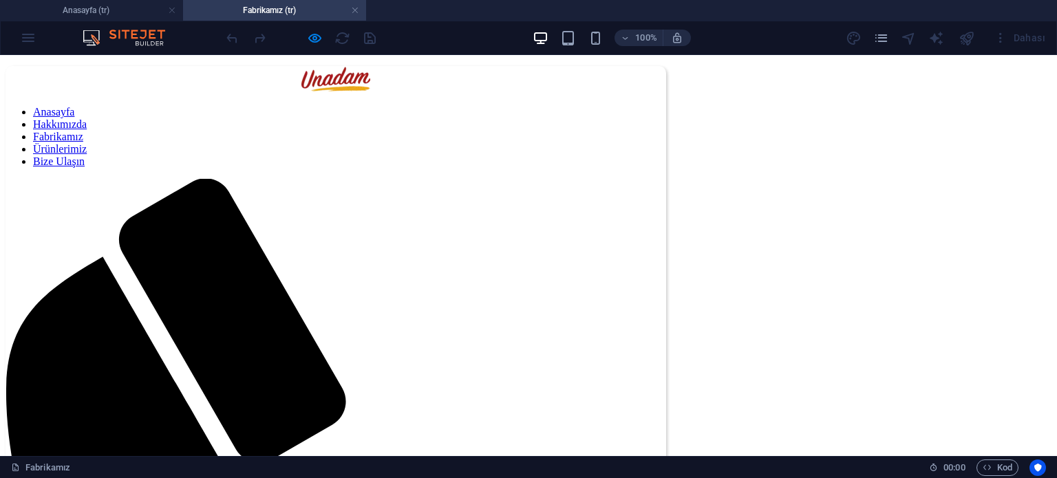
click at [87, 118] on link "Hakkımızda" at bounding box center [60, 124] width 54 height 12
click at [130, 14] on h4 "Anasayfa (tr)" at bounding box center [91, 10] width 183 height 15
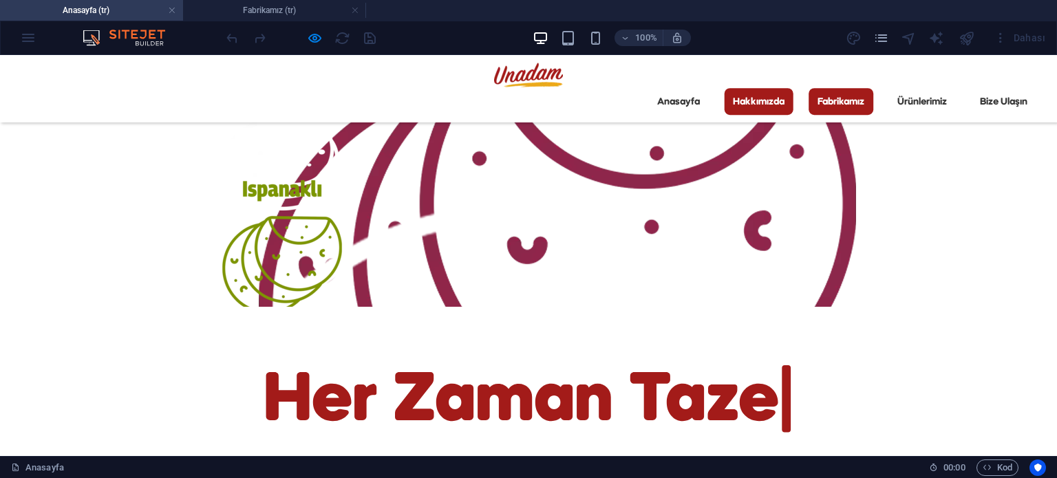
click at [724, 88] on link "Hakkımızda" at bounding box center [758, 102] width 69 height 28
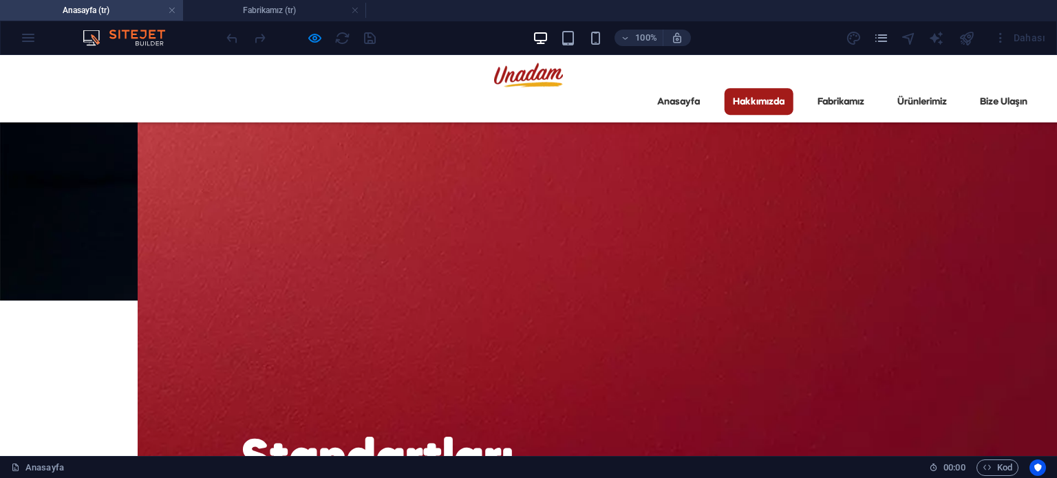
scroll to position [1158, 0]
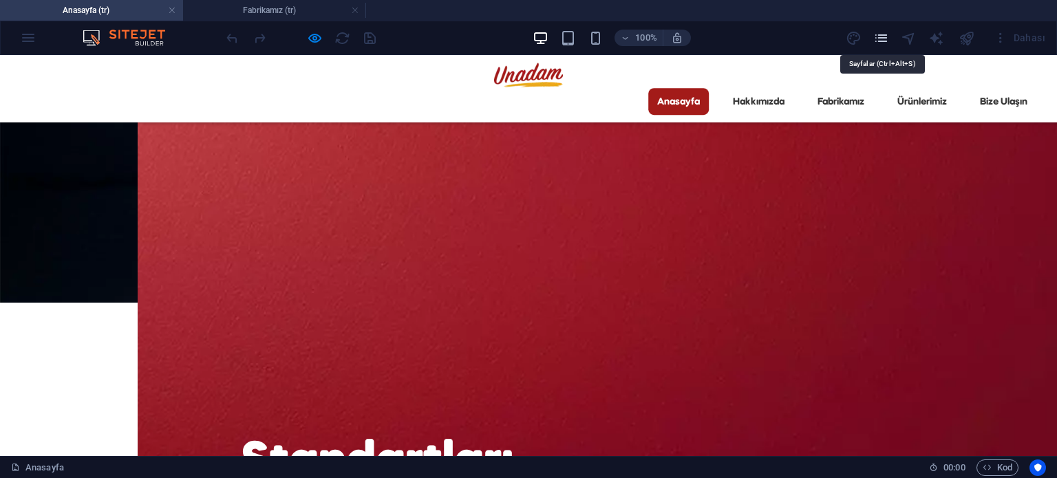
click at [879, 32] on icon "pages" at bounding box center [881, 38] width 16 height 16
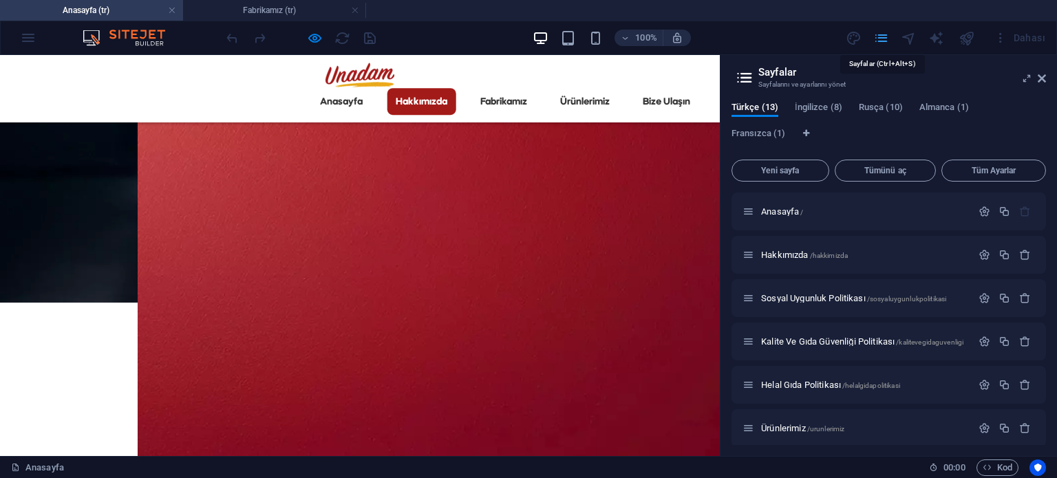
scroll to position [1187, 0]
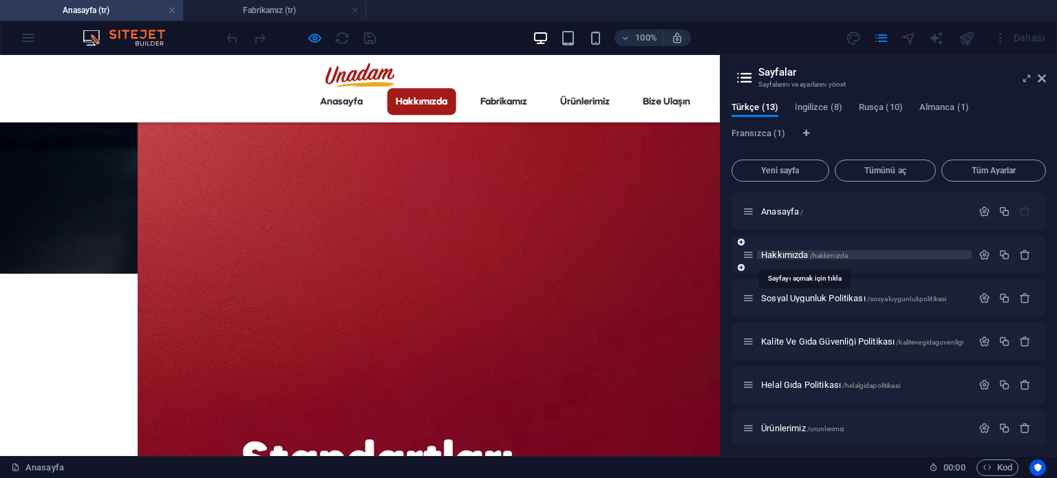
click at [793, 250] on span "Hakkımızda /hakkimizda" at bounding box center [804, 255] width 87 height 10
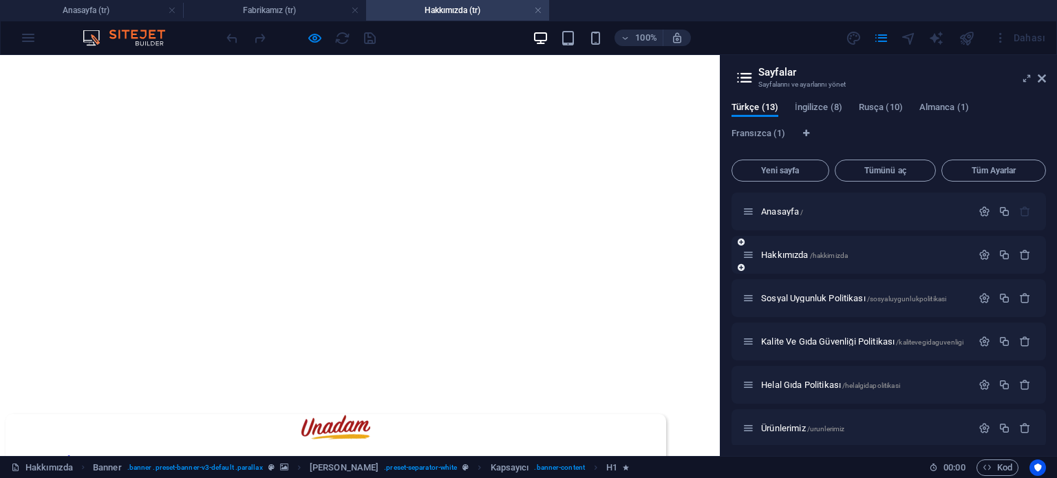
scroll to position [0, 0]
click at [1043, 80] on icon at bounding box center [1041, 78] width 8 height 11
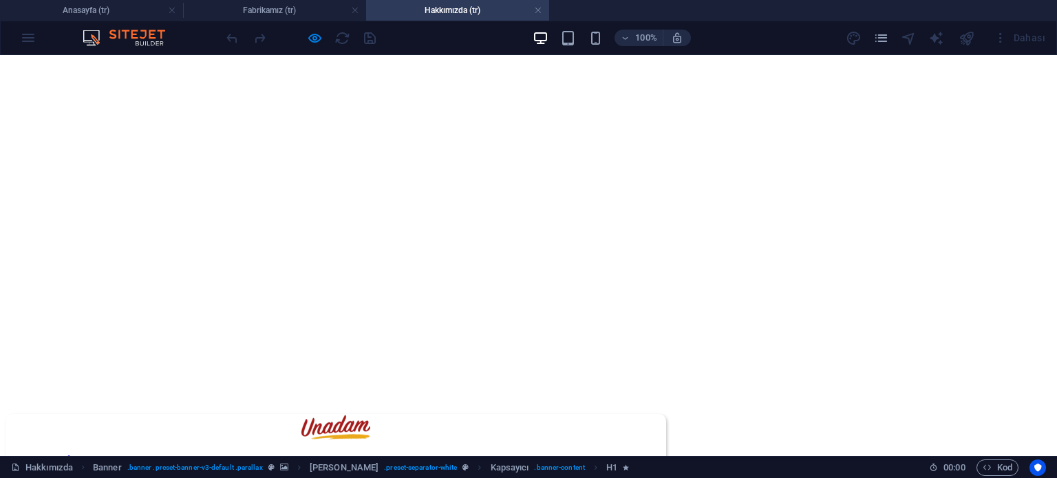
click at [294, 454] on nav "Anasayfa Hakkımızda Fabrikamız Ürünlerimiz Bize Ulaşın" at bounding box center [336, 485] width 660 height 62
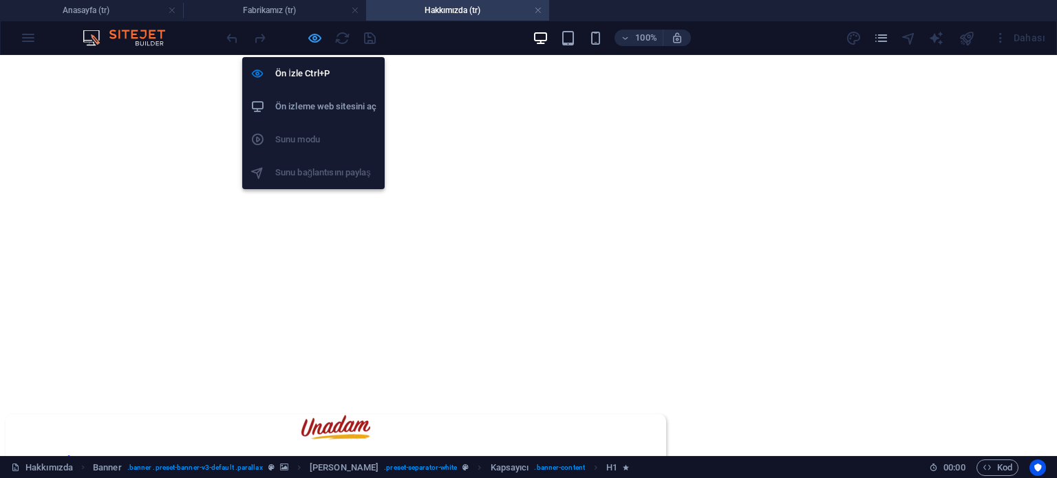
click at [314, 34] on icon "button" at bounding box center [315, 38] width 16 height 16
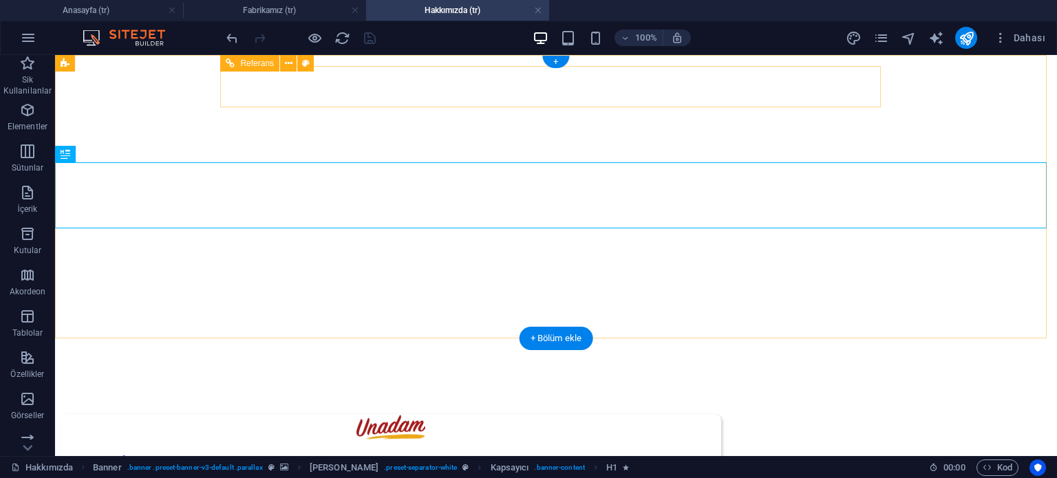
click at [259, 414] on figure at bounding box center [391, 428] width 660 height 29
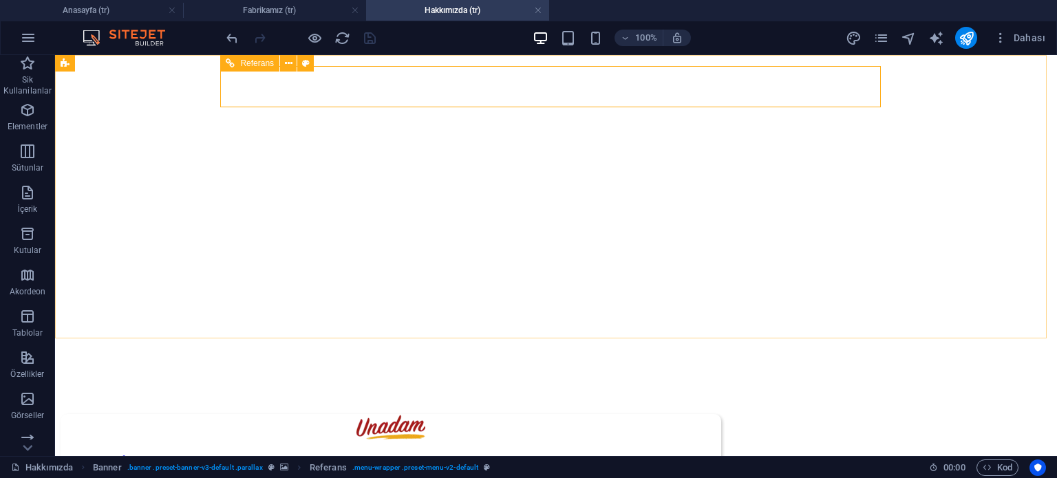
click at [256, 65] on span "Referans" at bounding box center [257, 63] width 34 height 8
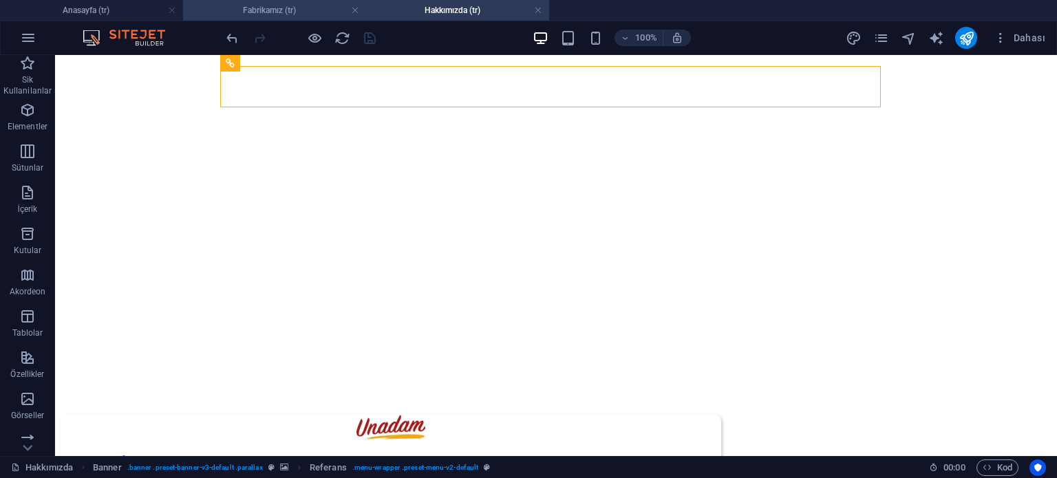
click at [304, 15] on h4 "Fabrikamız (tr)" at bounding box center [274, 10] width 183 height 15
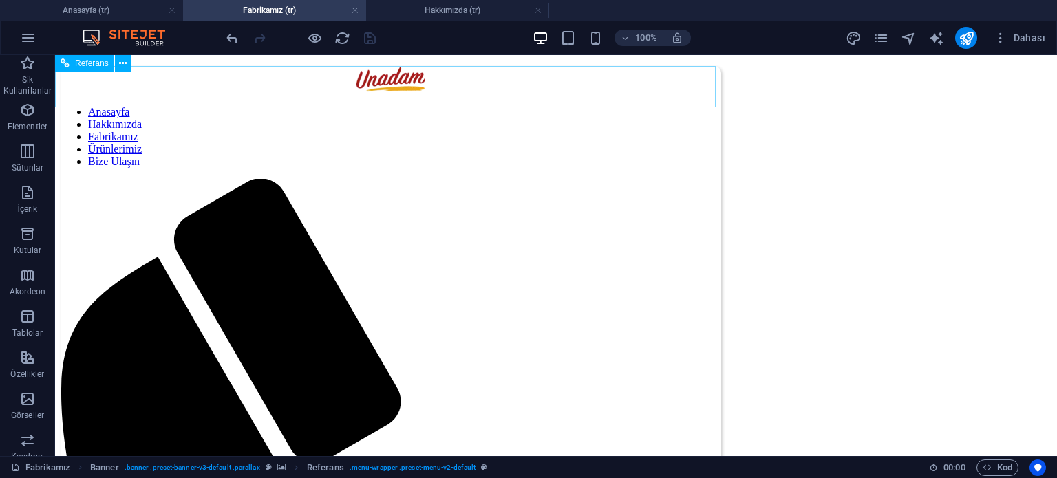
click at [88, 63] on span "Referans" at bounding box center [92, 63] width 34 height 8
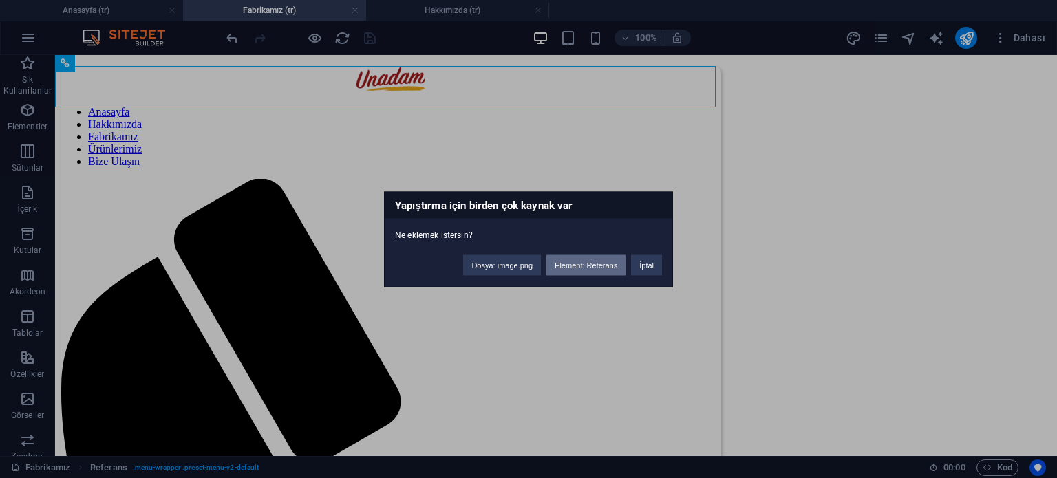
click at [581, 263] on button "Element: Referans" at bounding box center [585, 265] width 79 height 21
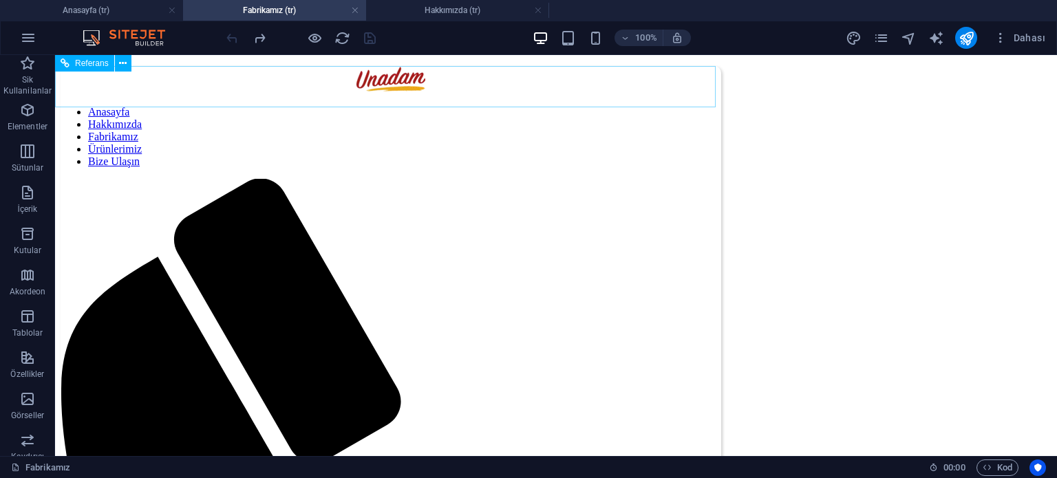
click at [66, 59] on icon at bounding box center [65, 63] width 9 height 17
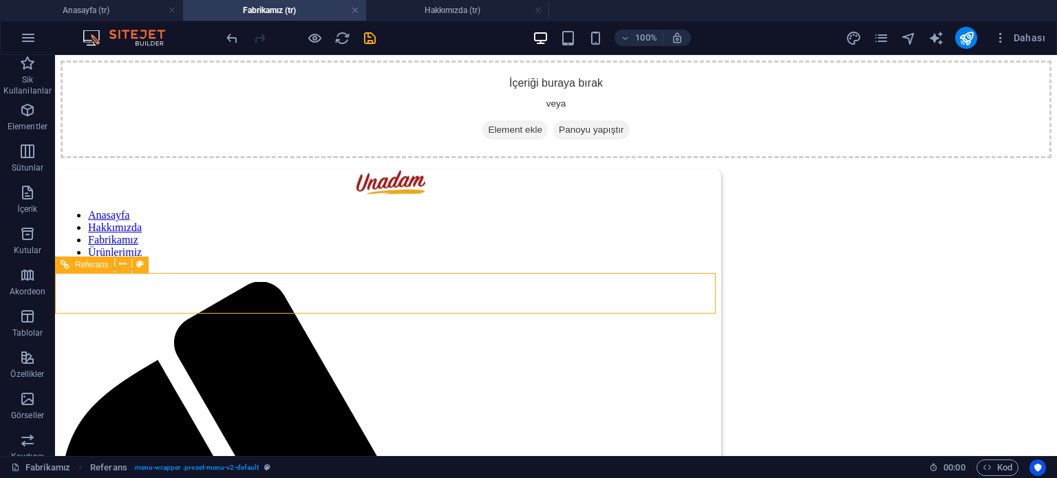
click at [91, 266] on span "Referans" at bounding box center [92, 265] width 34 height 8
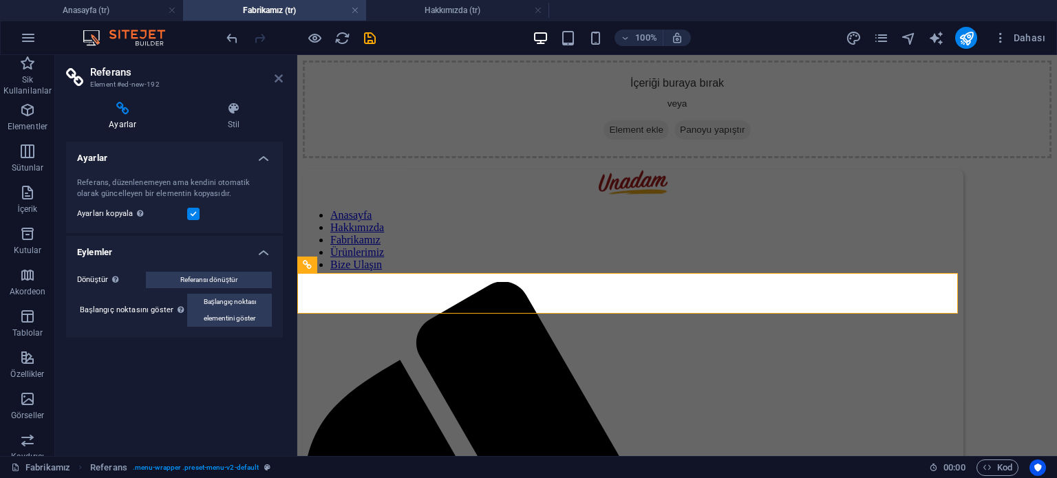
click at [280, 76] on icon at bounding box center [279, 78] width 8 height 11
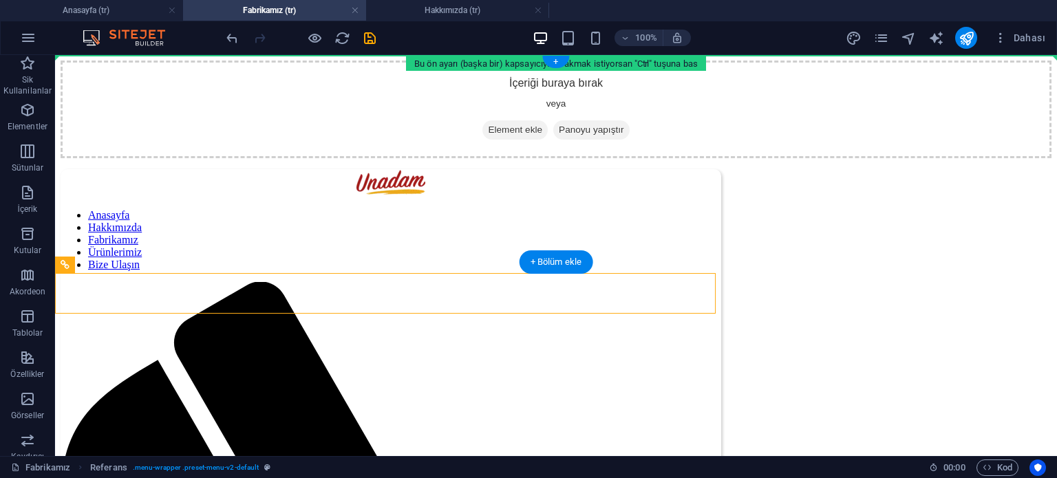
drag, startPoint x: 139, startPoint y: 320, endPoint x: 183, endPoint y: 66, distance: 257.7
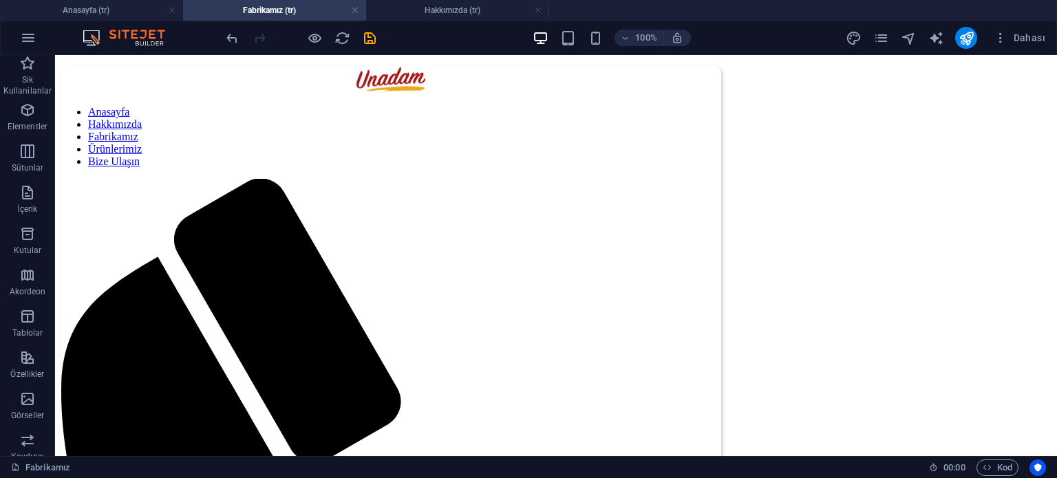
click at [70, 65] on div "Referans" at bounding box center [84, 63] width 59 height 17
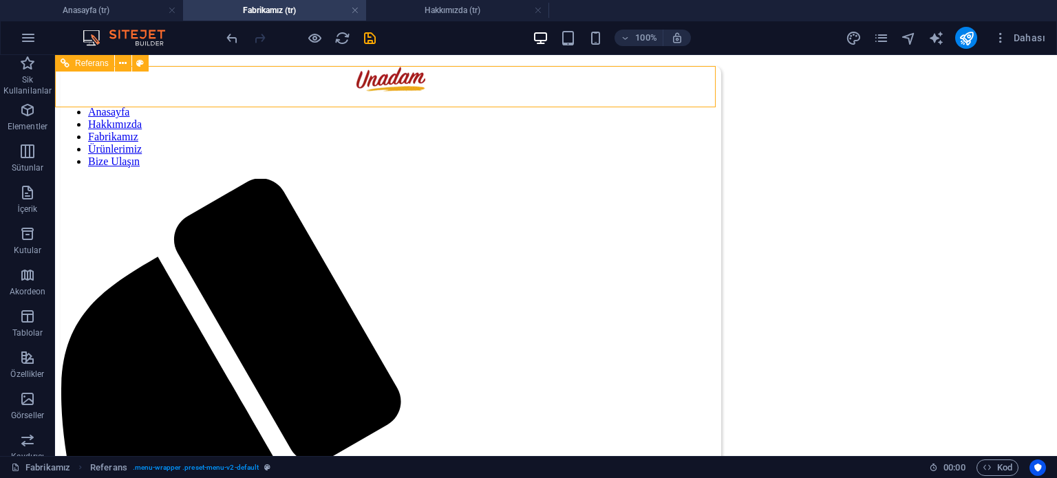
click at [70, 65] on div "Referans" at bounding box center [84, 63] width 59 height 17
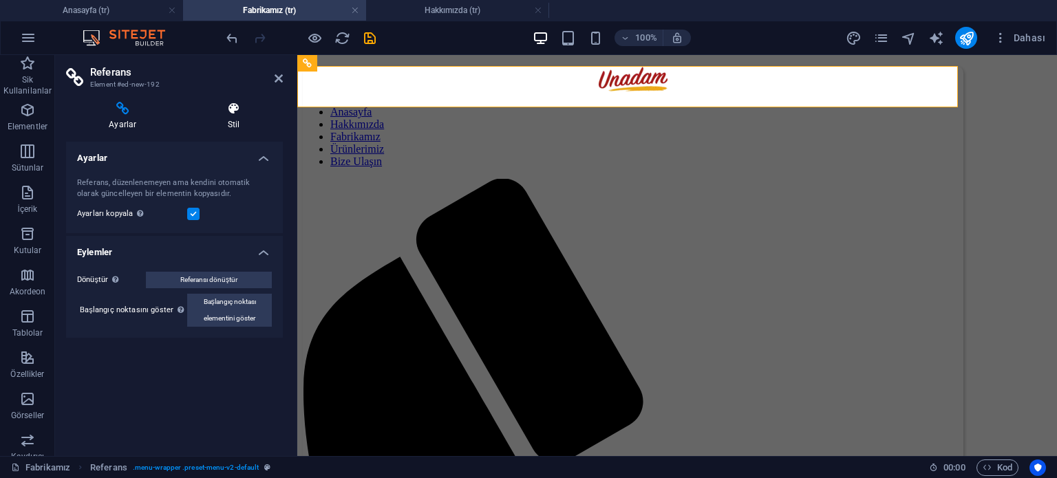
click at [232, 114] on icon at bounding box center [234, 109] width 98 height 14
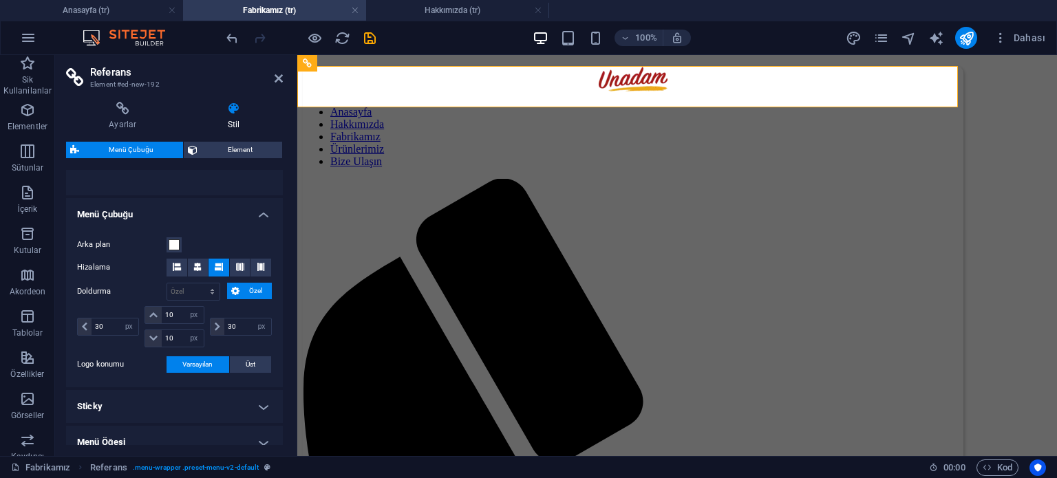
scroll to position [275, 0]
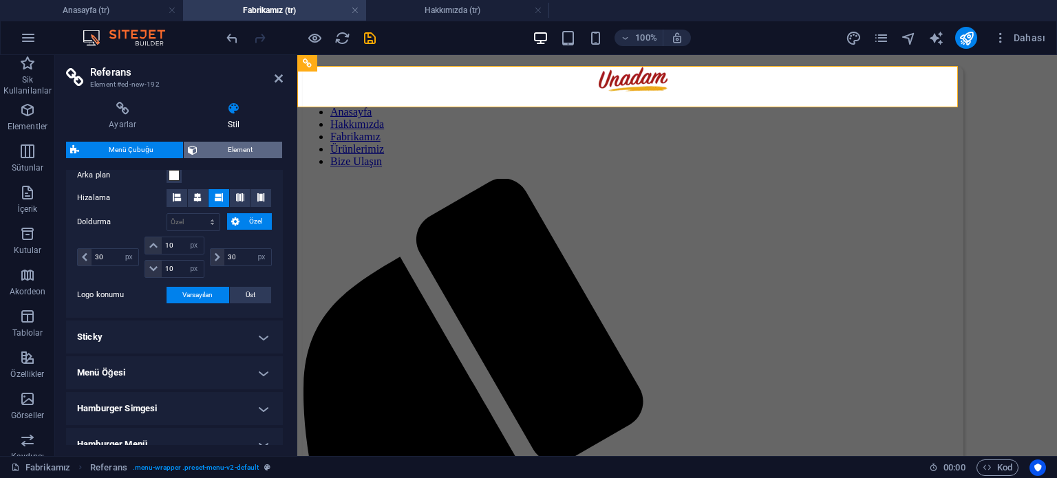
click at [232, 151] on span "Element" at bounding box center [240, 150] width 76 height 17
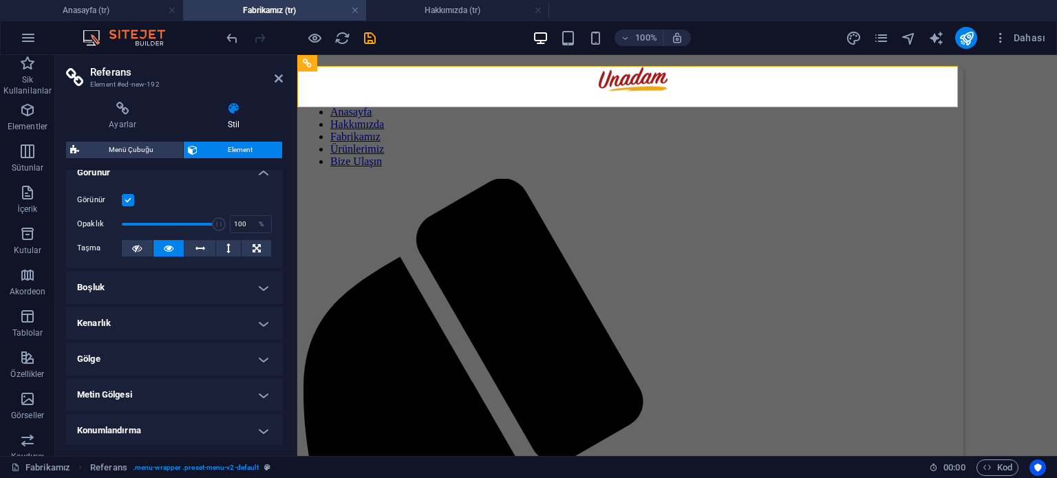
scroll to position [0, 0]
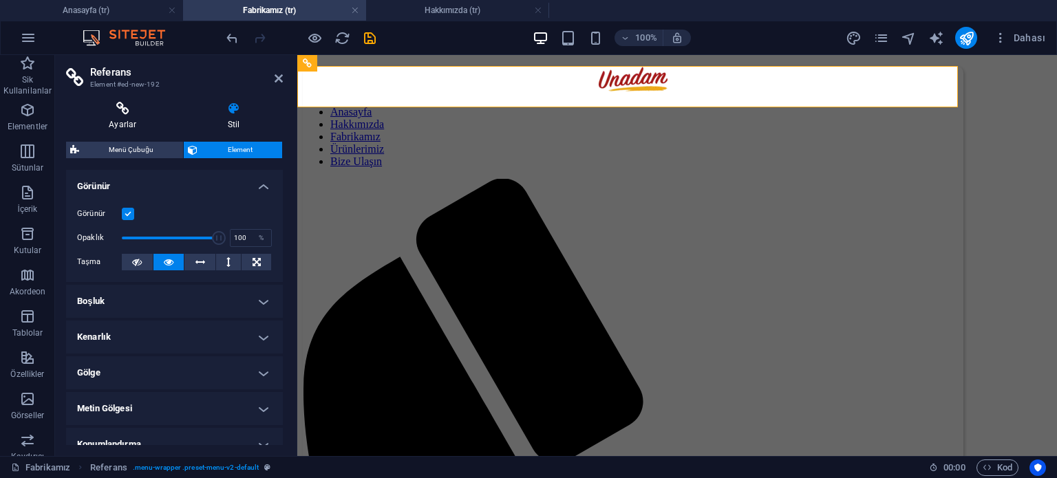
click at [149, 125] on h4 "Ayarlar" at bounding box center [125, 116] width 119 height 29
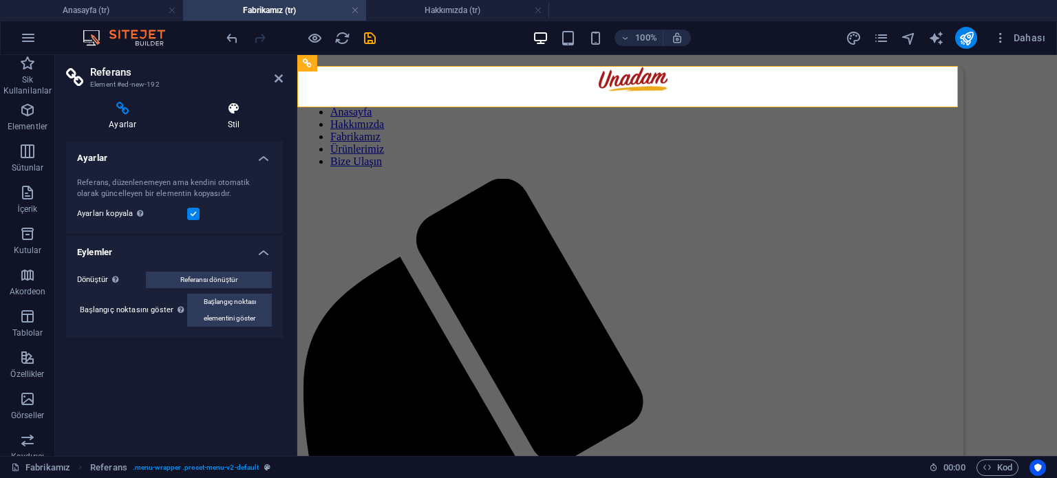
click at [231, 113] on icon at bounding box center [234, 109] width 98 height 14
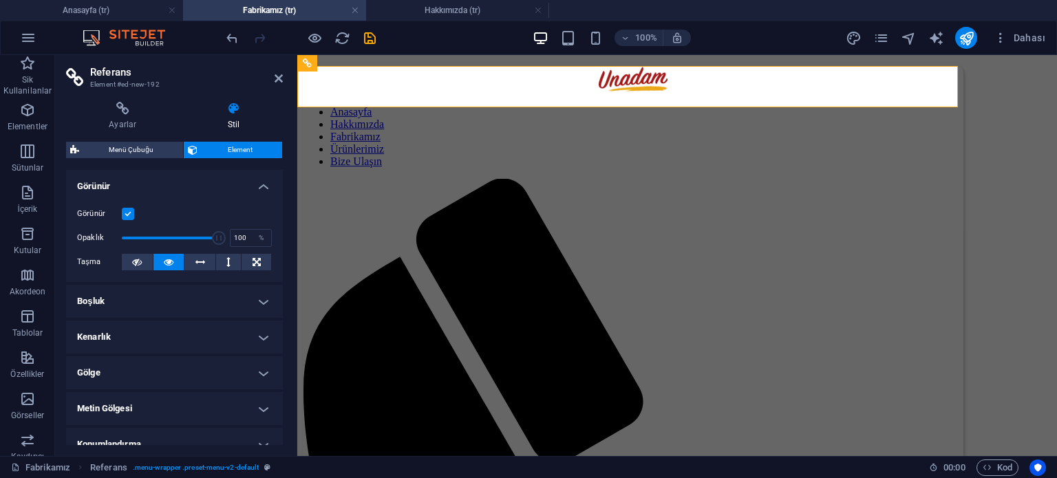
click at [132, 140] on div "Ayarlar Stil Ayarlar Referans, düzenlenemeyen ama kendini otomatik olarak günce…" at bounding box center [174, 273] width 217 height 343
click at [129, 148] on span "Menü Çubuğu" at bounding box center [131, 150] width 96 height 17
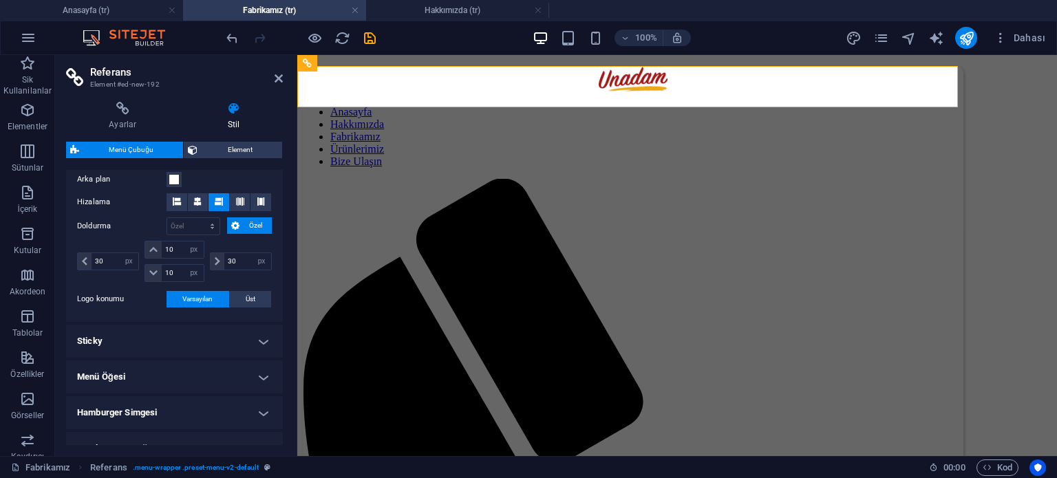
scroll to position [275, 0]
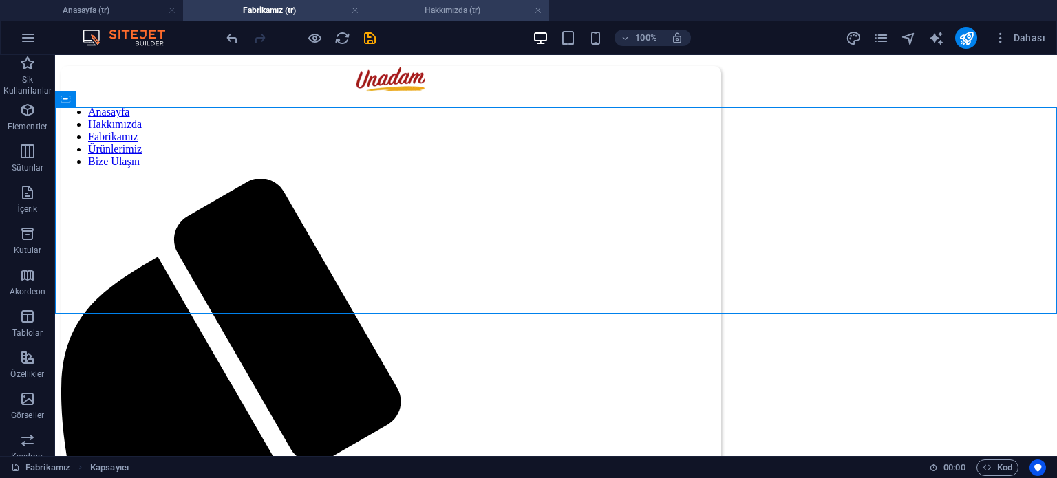
click at [440, 12] on h4 "Hakkımızda (tr)" at bounding box center [457, 10] width 183 height 15
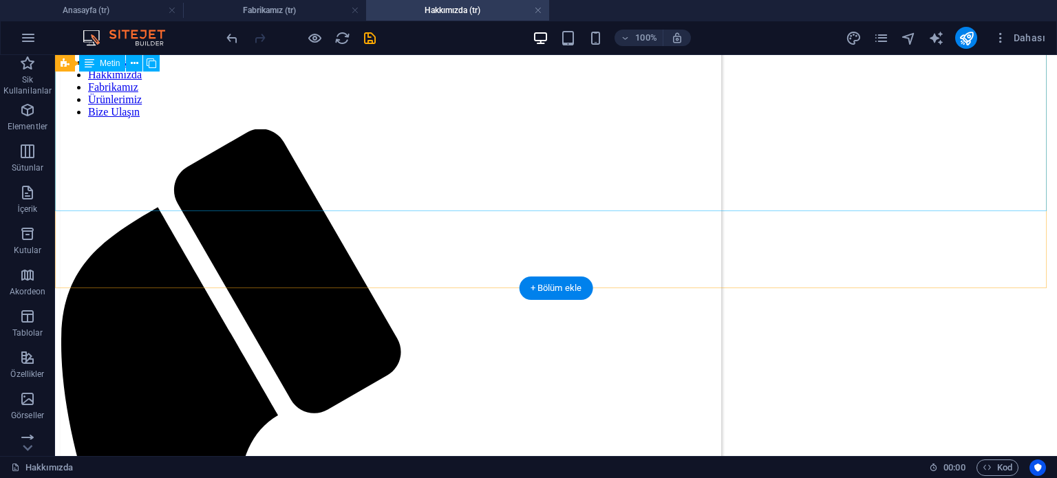
scroll to position [264, 0]
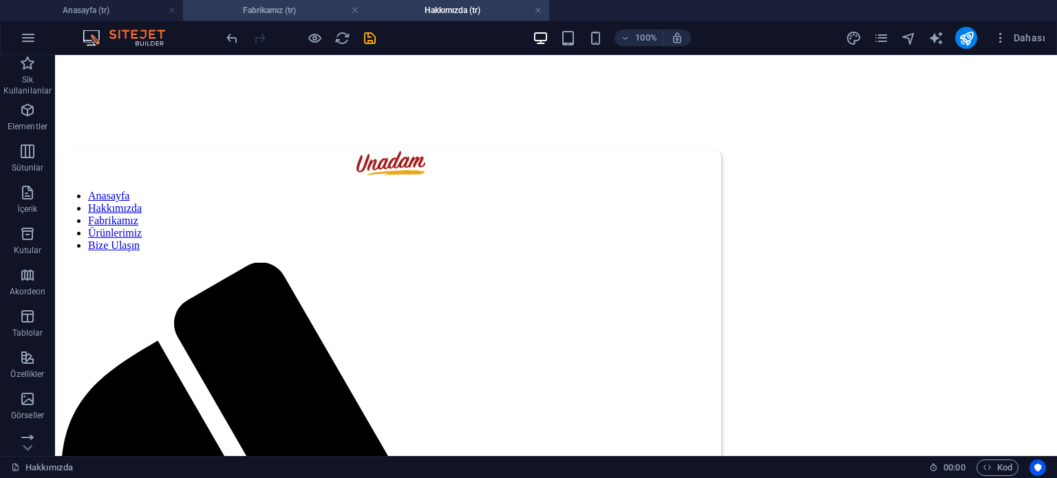
click at [303, 6] on h4 "Fabrikamız (tr)" at bounding box center [274, 10] width 183 height 15
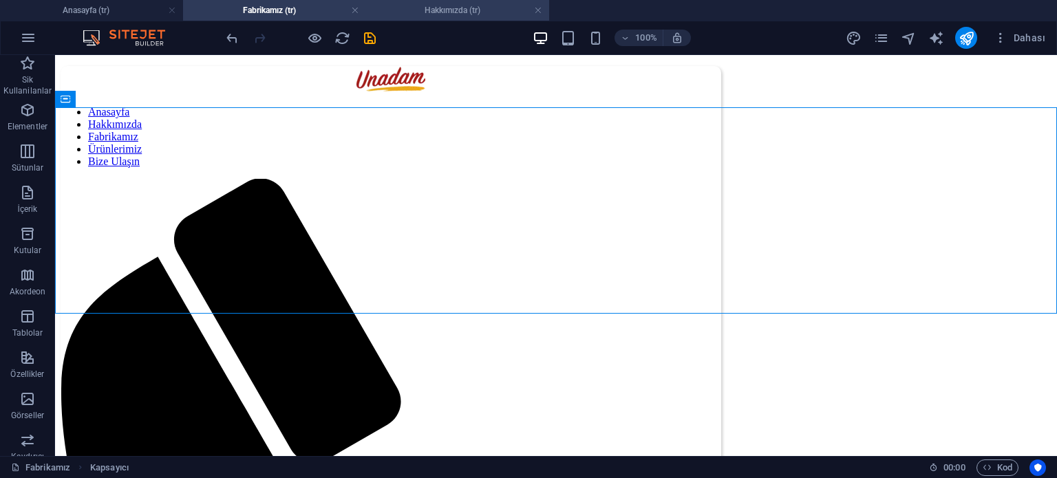
click at [443, 11] on h4 "Hakkımızda (tr)" at bounding box center [457, 10] width 183 height 15
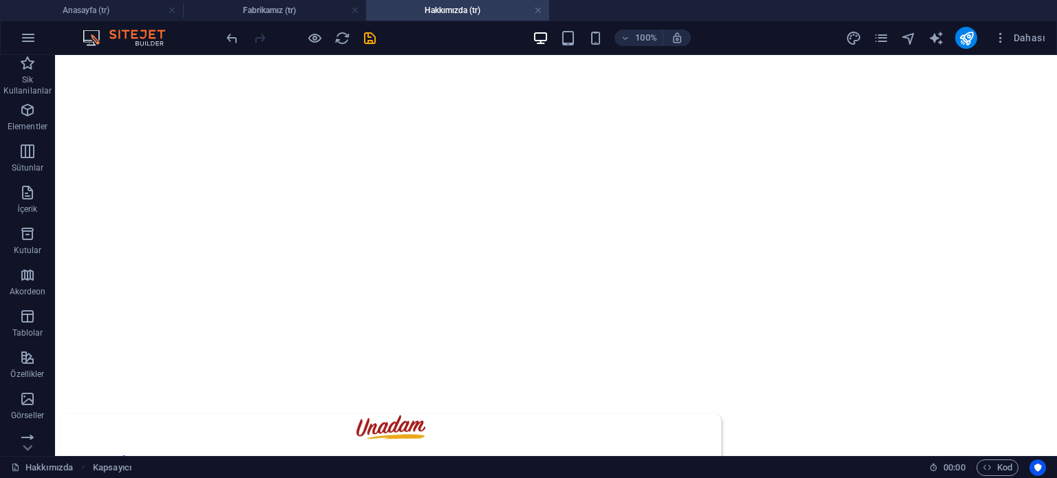
scroll to position [264, 0]
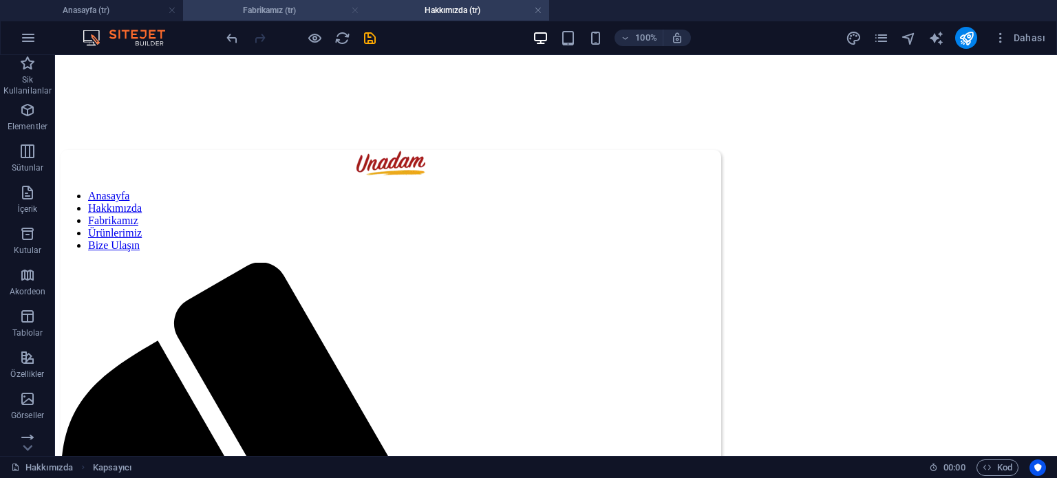
click at [352, 13] on link at bounding box center [355, 10] width 8 height 13
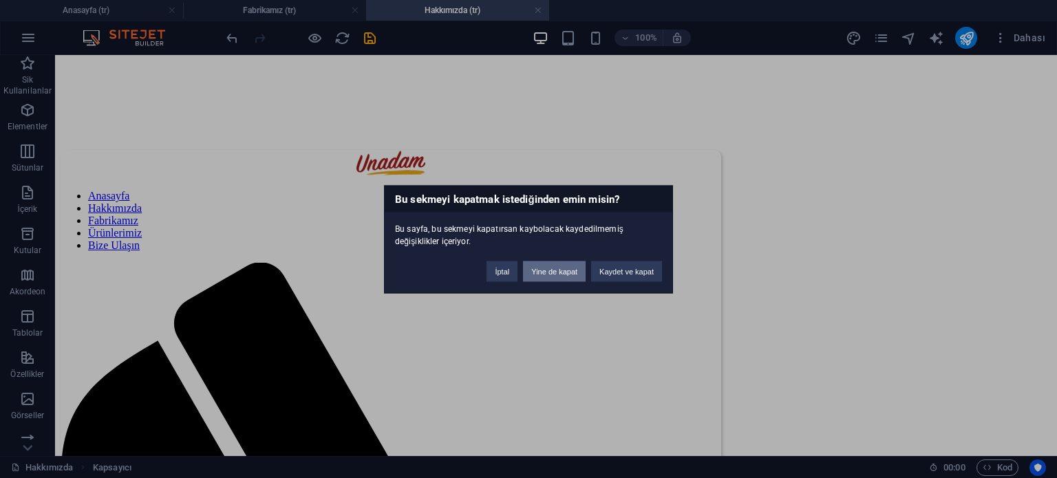
click at [561, 274] on button "Yine de kapat" at bounding box center [554, 271] width 63 height 21
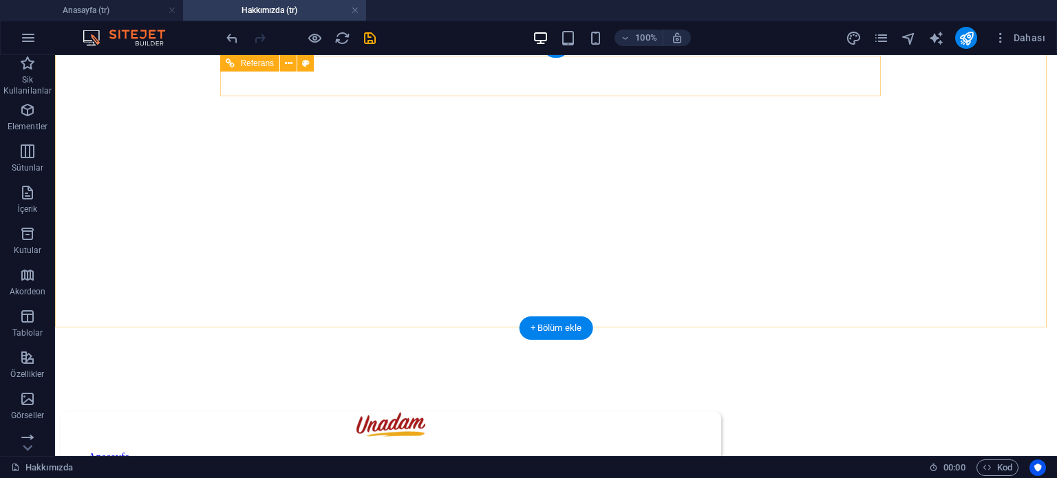
scroll to position [0, 0]
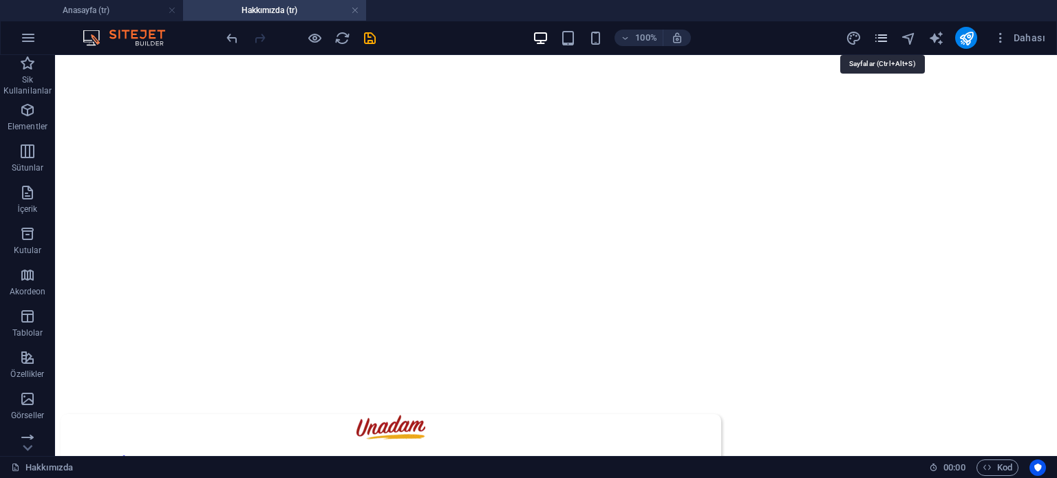
click at [881, 34] on icon "pages" at bounding box center [881, 38] width 16 height 16
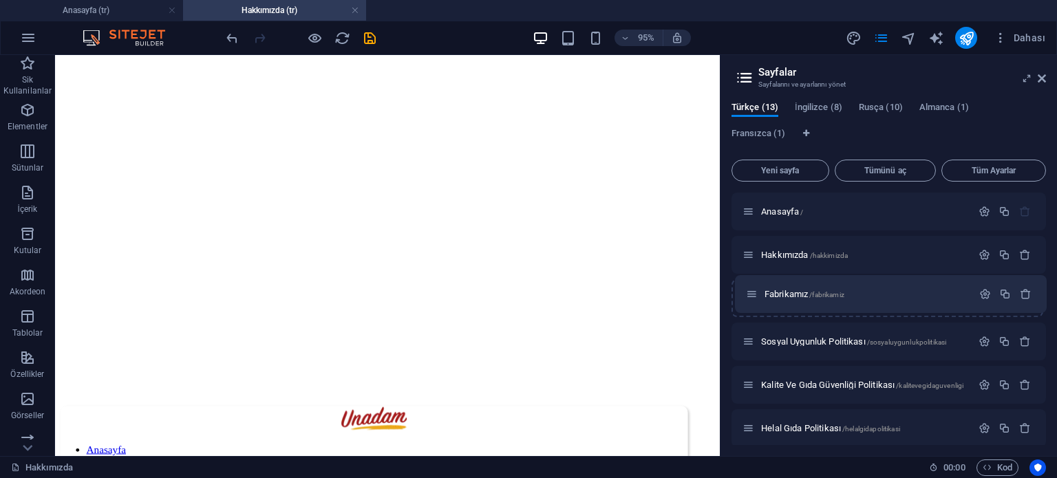
drag, startPoint x: 748, startPoint y: 381, endPoint x: 752, endPoint y: 294, distance: 86.8
click at [752, 294] on div "Anasayfa / Hakkımızda /hakkimizda Sosyal Uygunluk Politikası /sosyaluygunlukpol…" at bounding box center [888, 472] width 314 height 558
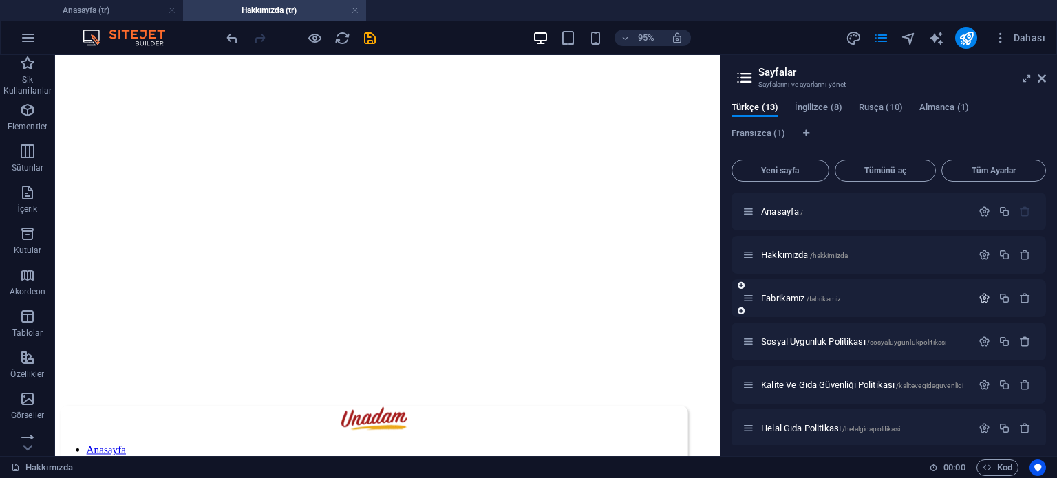
click at [980, 298] on icon "button" at bounding box center [984, 298] width 12 height 12
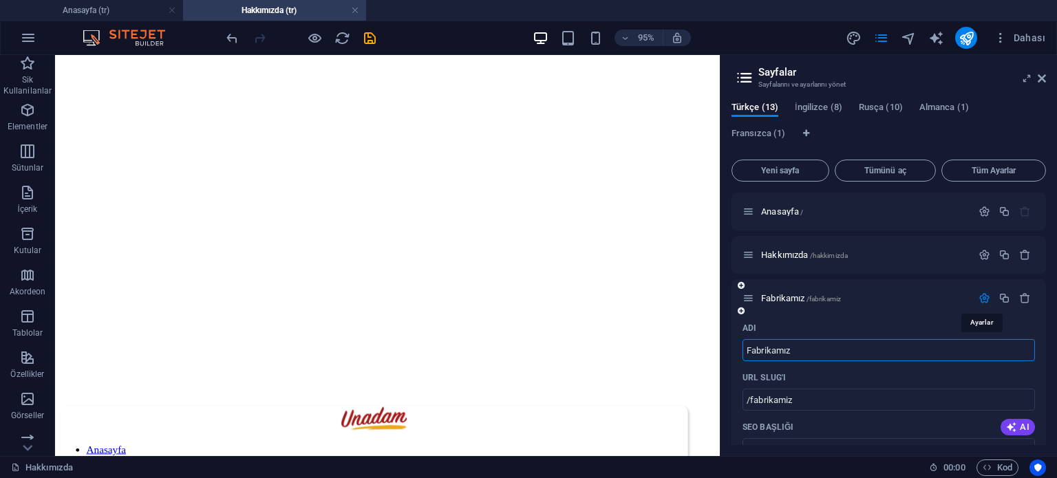
click at [980, 297] on icon "button" at bounding box center [984, 298] width 12 height 12
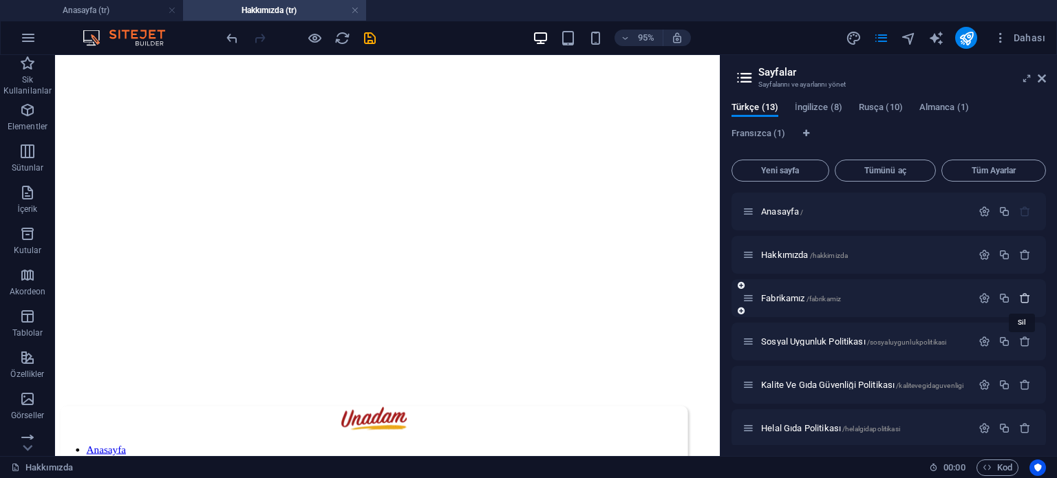
click at [1022, 298] on icon "button" at bounding box center [1025, 298] width 12 height 12
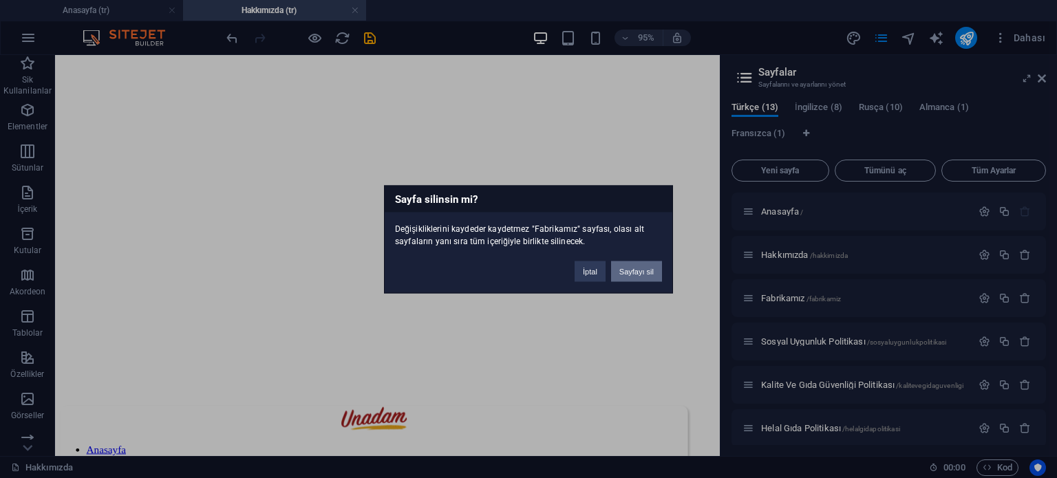
click at [639, 272] on button "Sayfayı sil" at bounding box center [636, 271] width 51 height 21
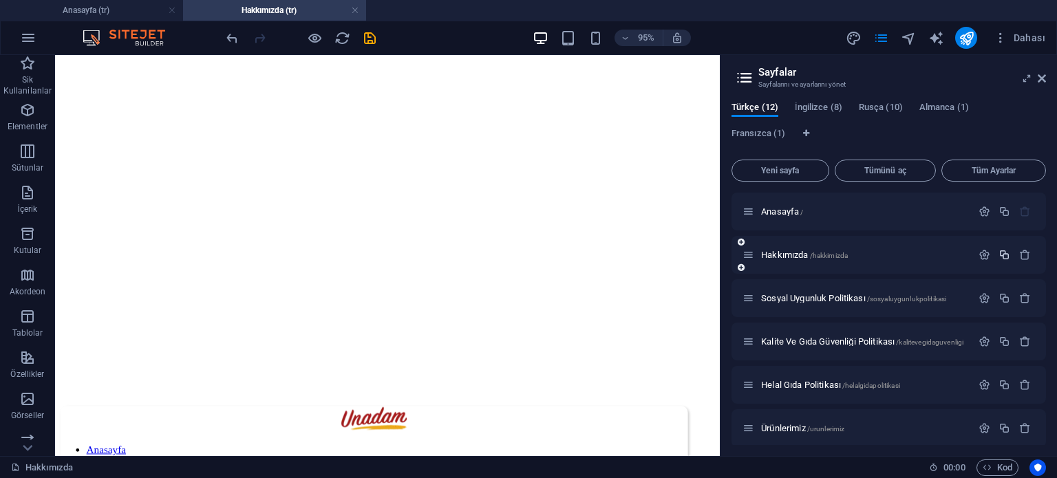
click at [1004, 255] on icon "button" at bounding box center [1004, 255] width 12 height 12
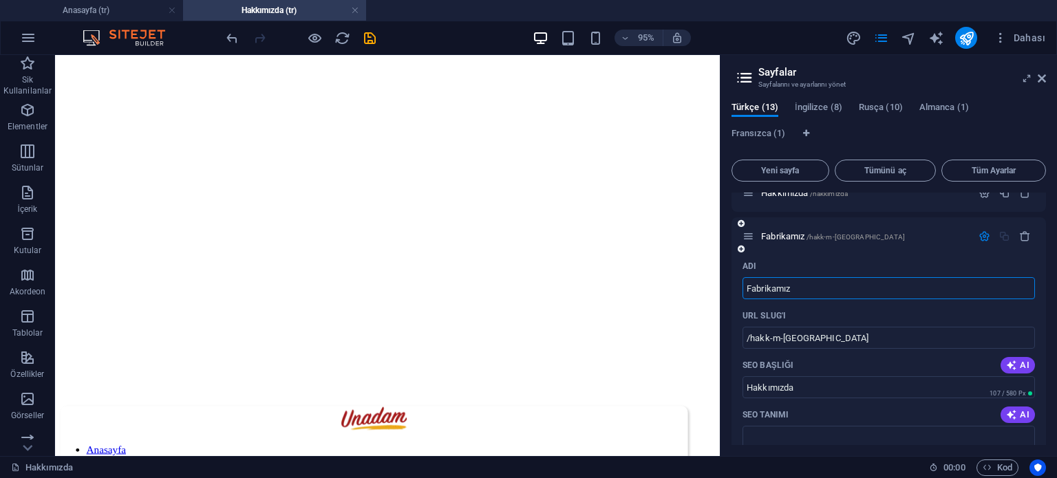
scroll to position [69, 0]
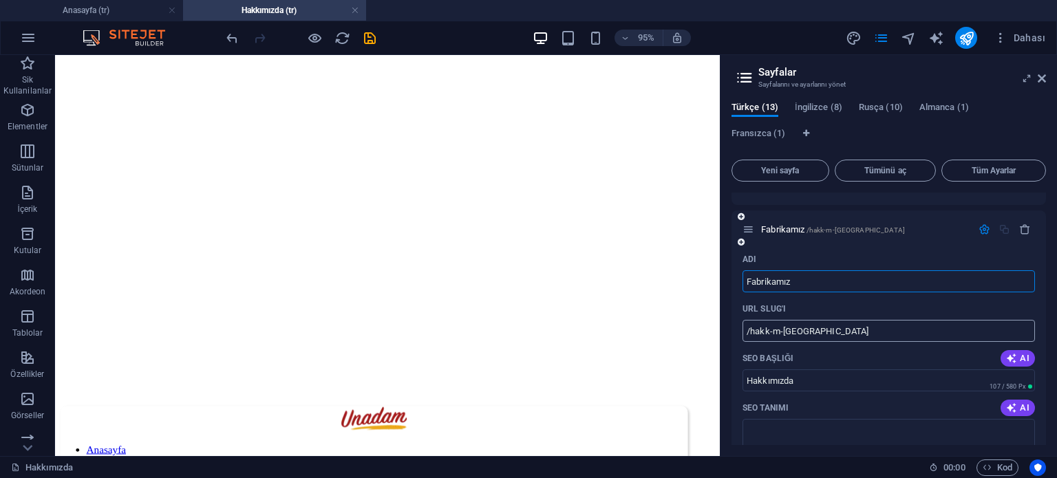
type input "Fabrikamız"
click at [836, 333] on input "/hakk-m-zda" at bounding box center [888, 331] width 292 height 22
type input "/fabrikamiz"
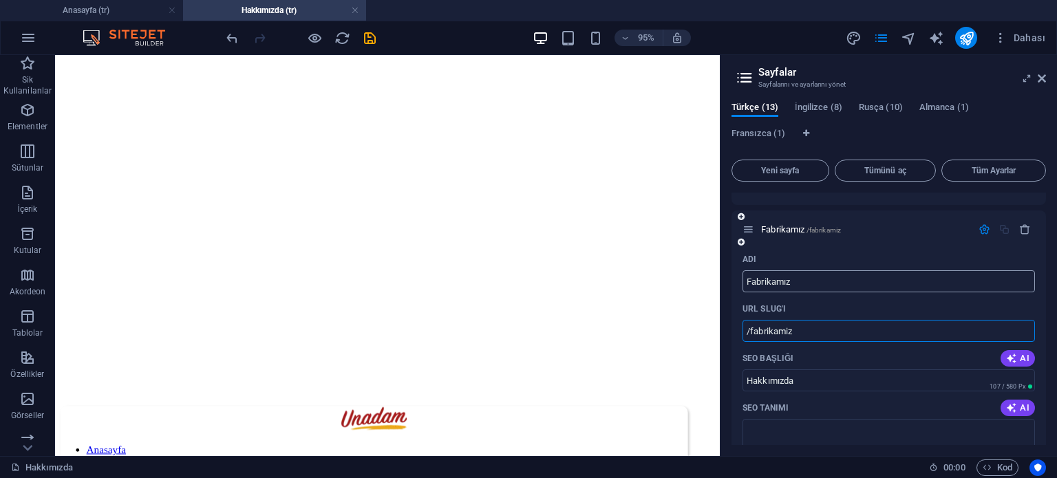
click at [779, 276] on input "Fabrikamız" at bounding box center [888, 281] width 292 height 22
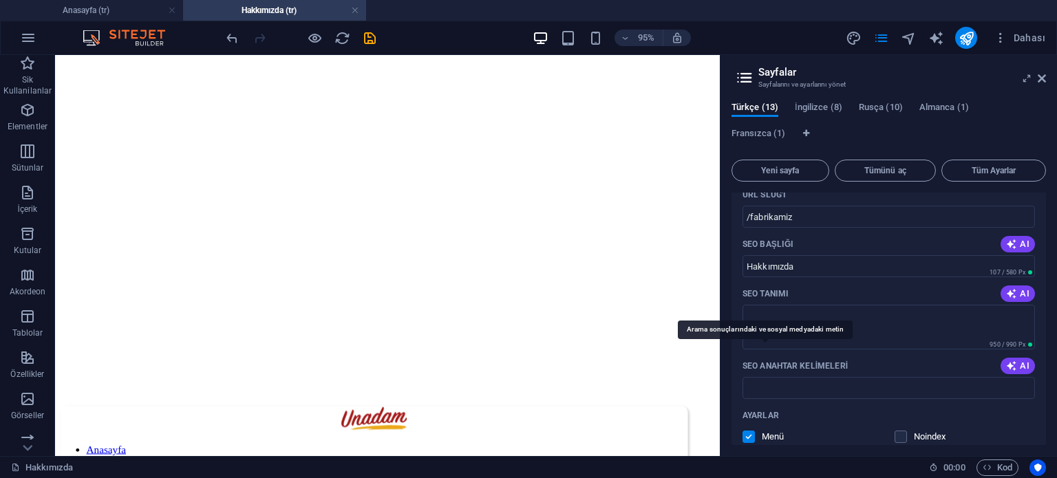
scroll to position [206, 0]
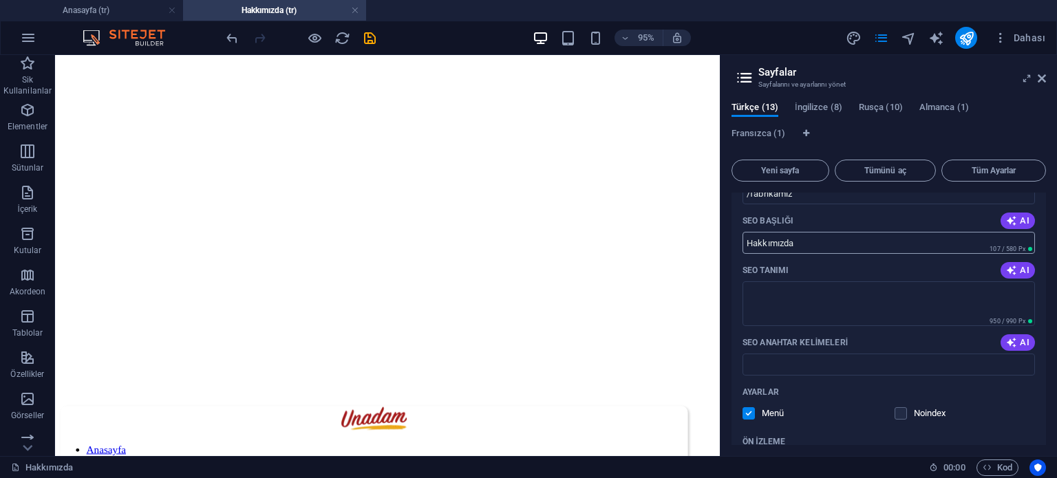
click at [797, 244] on input "Hakkımızda" at bounding box center [888, 243] width 292 height 22
paste input "Fabrikamız"
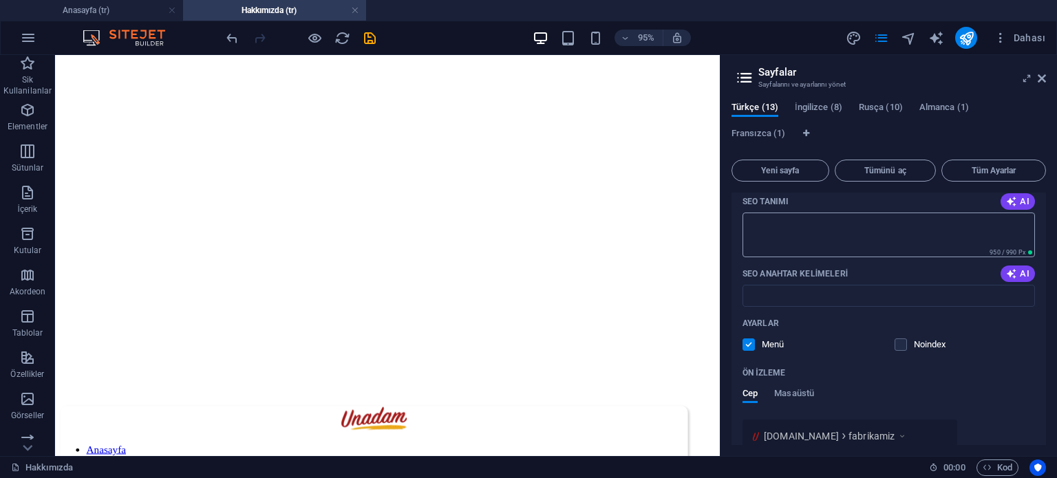
type input "Fabrikamız"
click at [825, 244] on textarea "SEO Tanımı" at bounding box center [888, 235] width 292 height 45
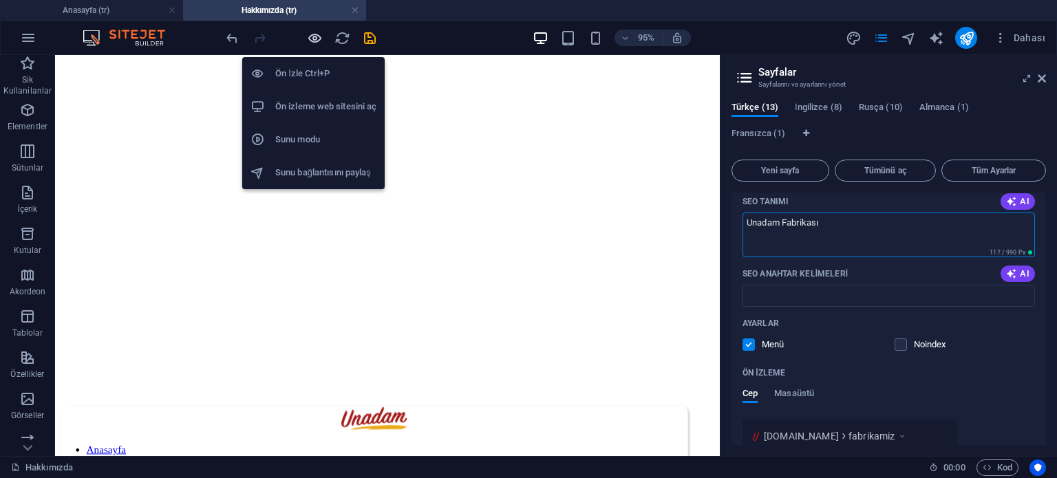
type textarea "Unadam Fabrikası"
click at [309, 33] on icon "button" at bounding box center [315, 38] width 16 height 16
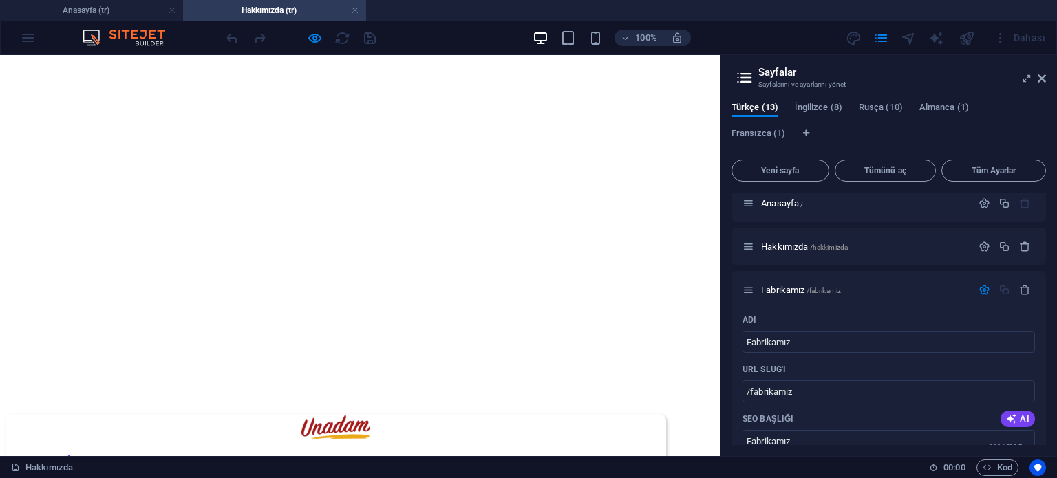
scroll to position [0, 0]
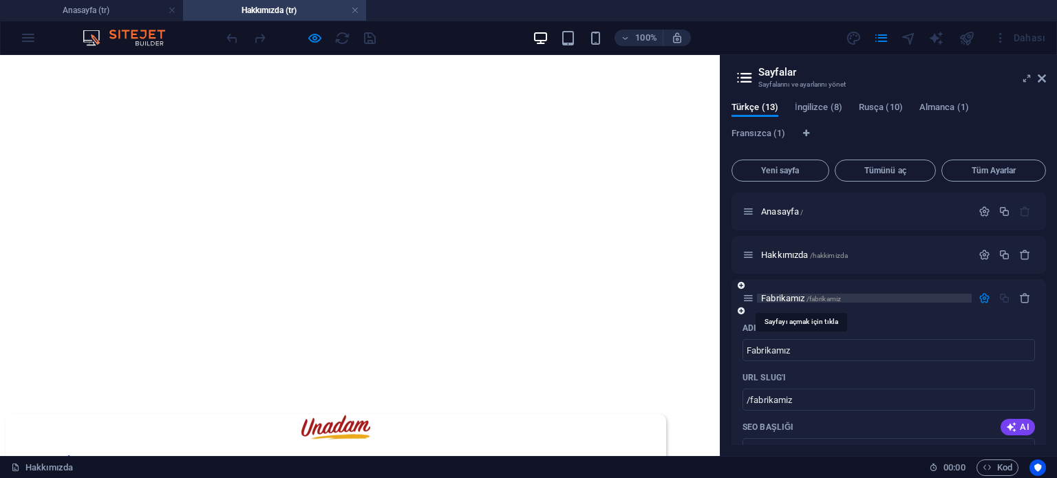
click at [799, 295] on span "Fabrikamız /fabrikamiz" at bounding box center [801, 298] width 80 height 10
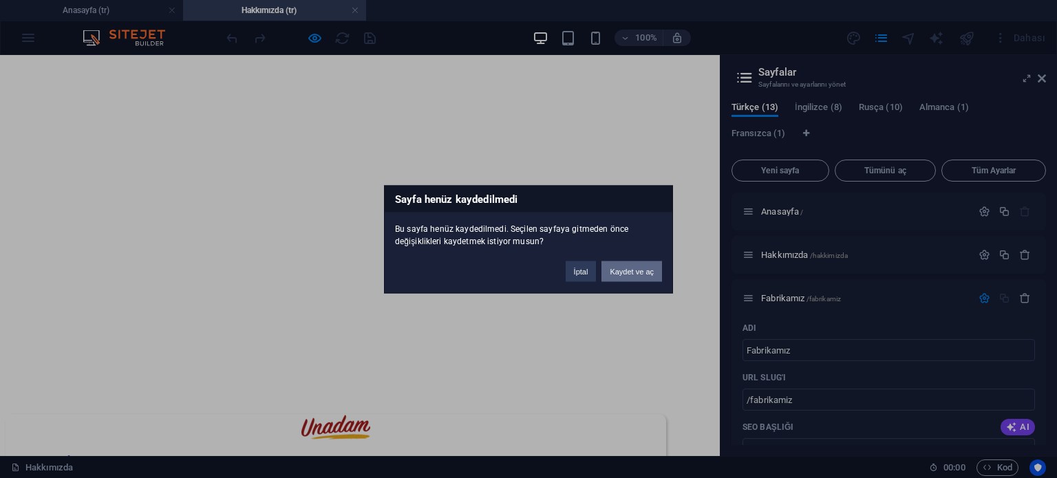
click at [646, 270] on button "Kaydet ve aç" at bounding box center [631, 271] width 61 height 21
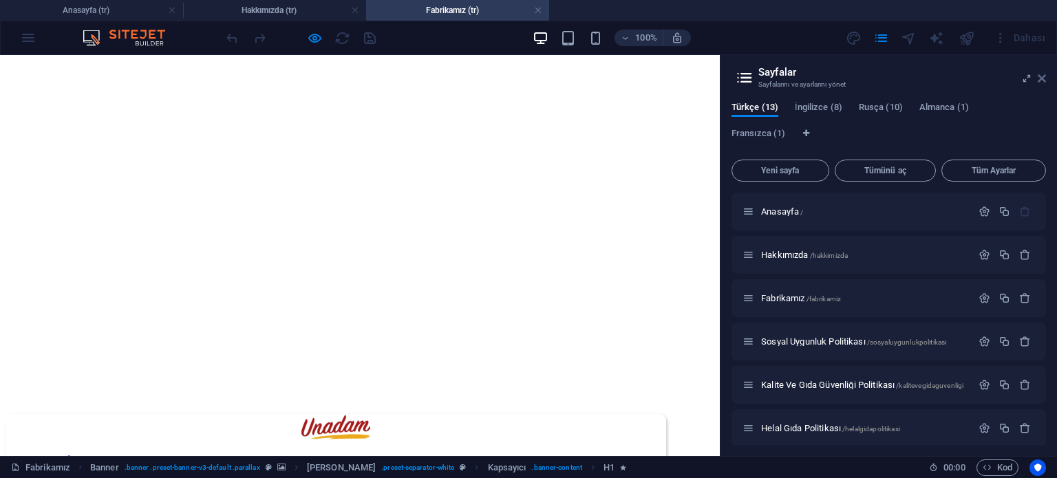
drag, startPoint x: 1043, startPoint y: 78, endPoint x: 933, endPoint y: 35, distance: 118.3
click at [1043, 78] on icon at bounding box center [1041, 78] width 8 height 11
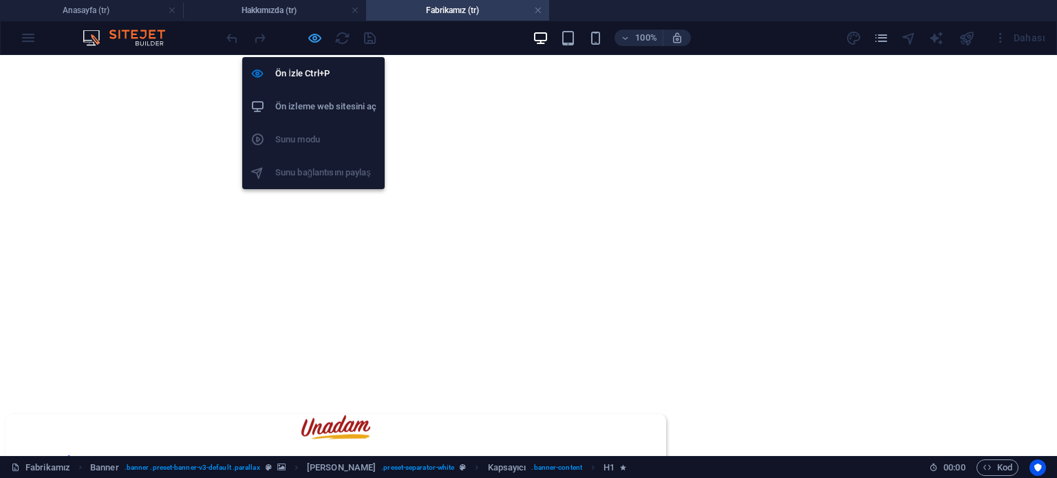
drag, startPoint x: 313, startPoint y: 38, endPoint x: 424, endPoint y: 88, distance: 121.6
click at [313, 38] on icon "button" at bounding box center [315, 38] width 16 height 16
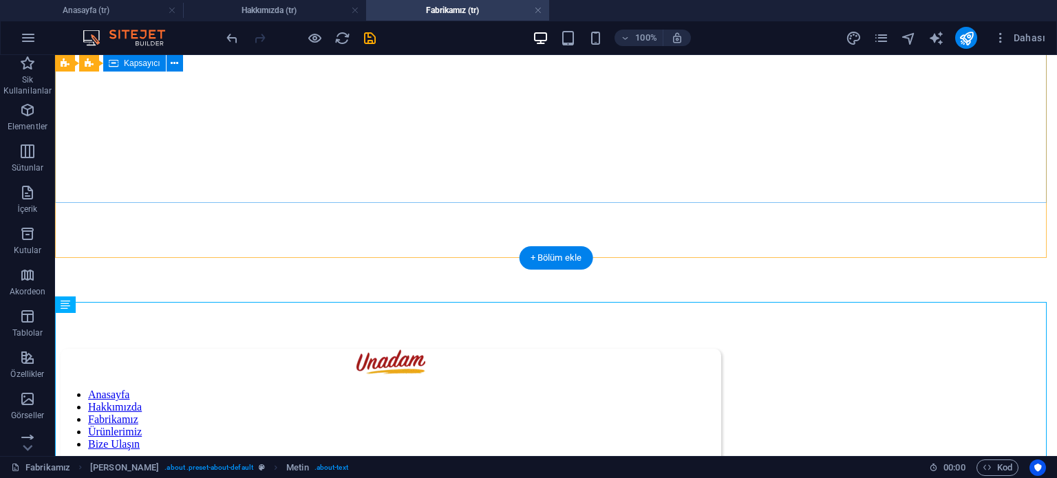
scroll to position [58, 0]
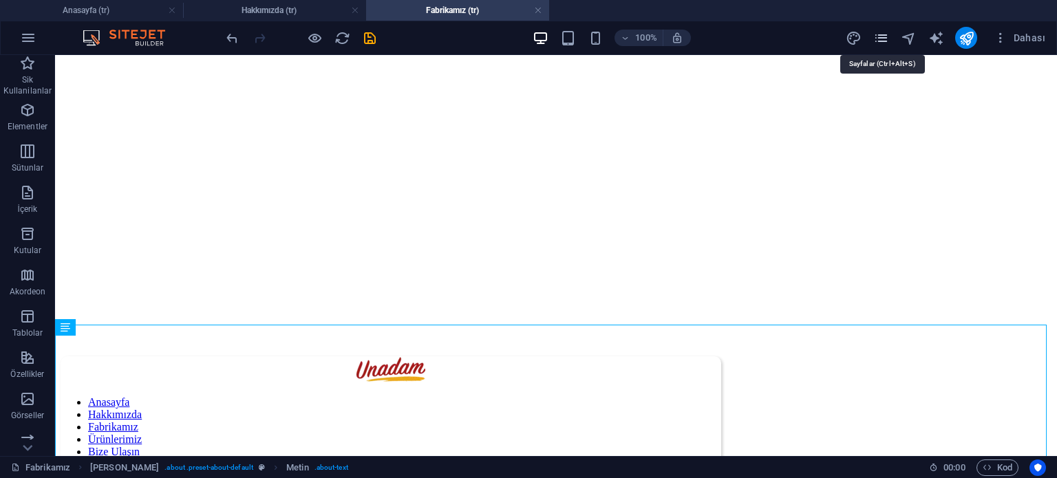
click at [877, 35] on icon "pages" at bounding box center [881, 38] width 16 height 16
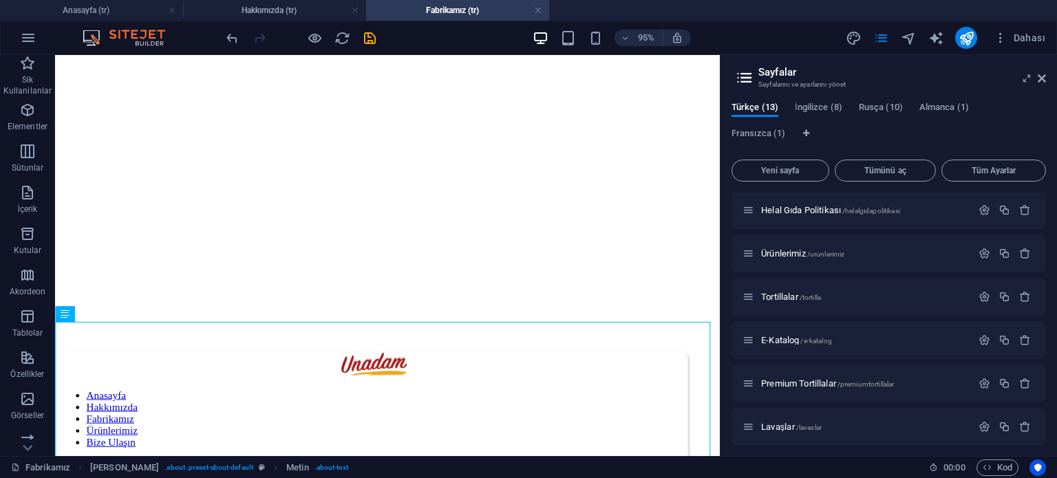
scroll to position [217, 0]
click at [830, 106] on span "İngilizce (8)" at bounding box center [818, 108] width 47 height 19
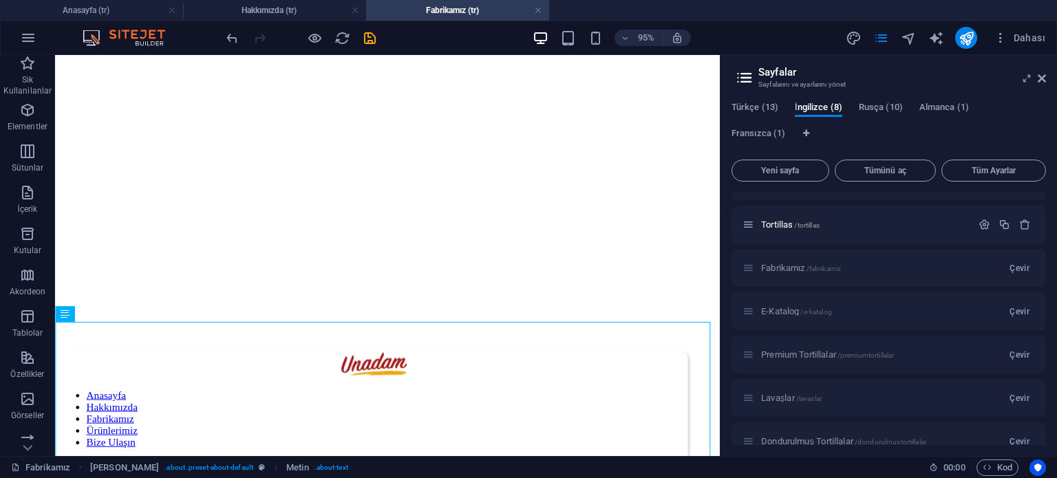
scroll to position [286, 0]
click at [1018, 270] on span "Çevir" at bounding box center [1019, 273] width 20 height 11
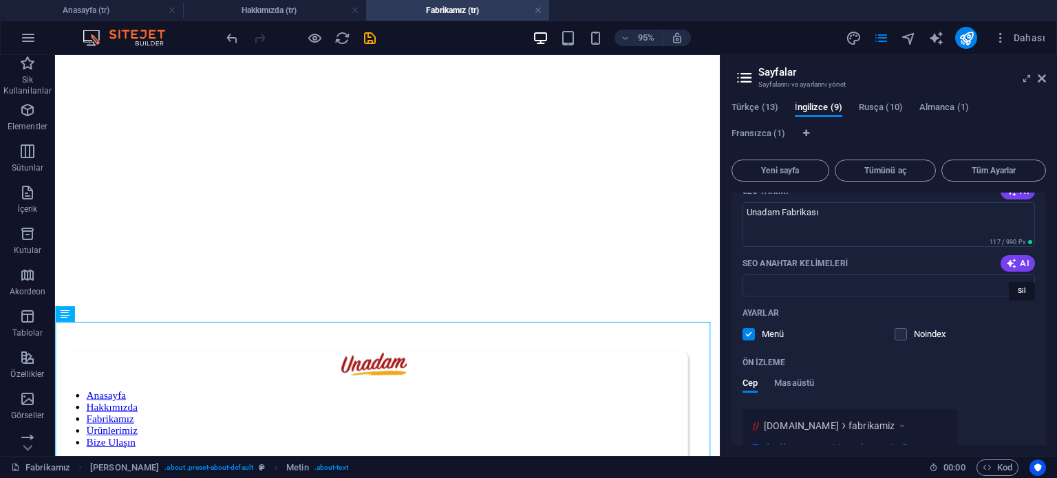
scroll to position [31, 0]
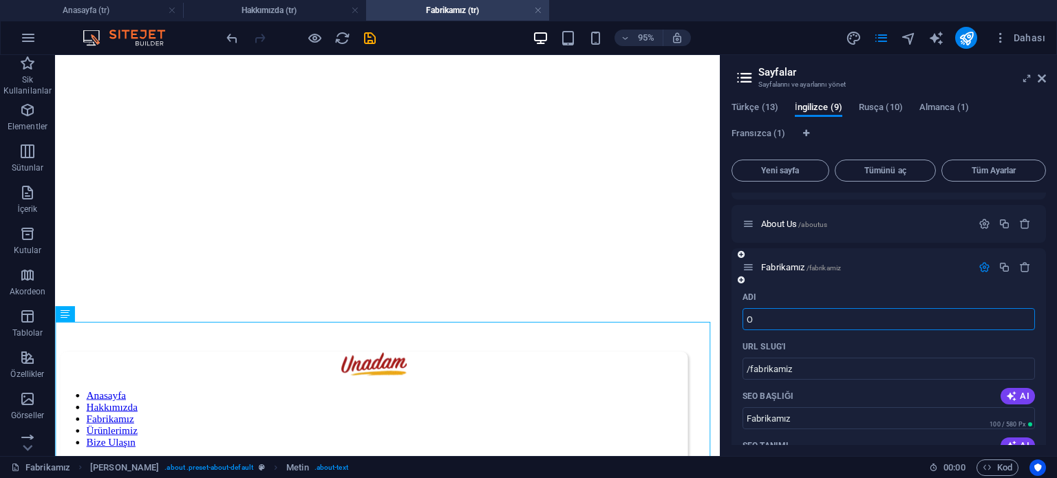
type input "Ou"
type input "O"
type input "Our Fa"
type input "Our Factory"
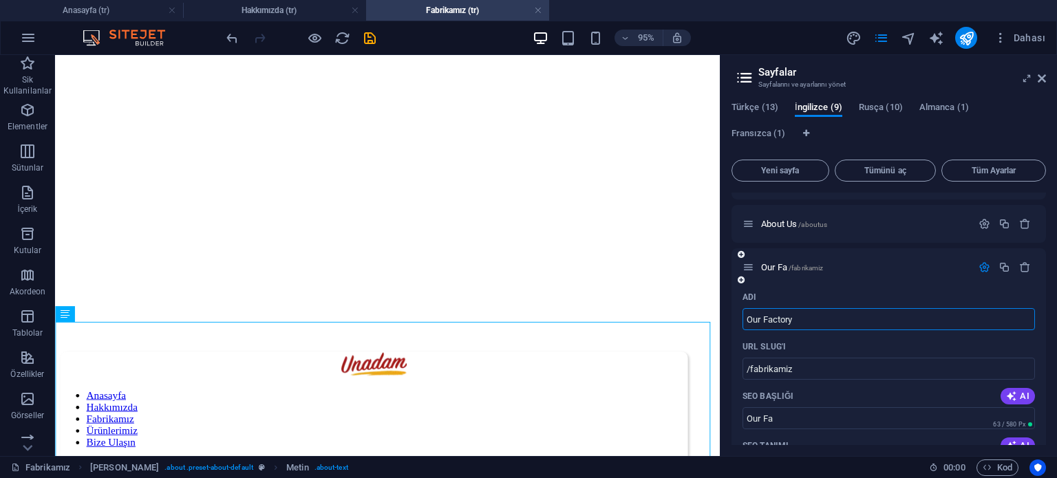
type input "Our Factory"
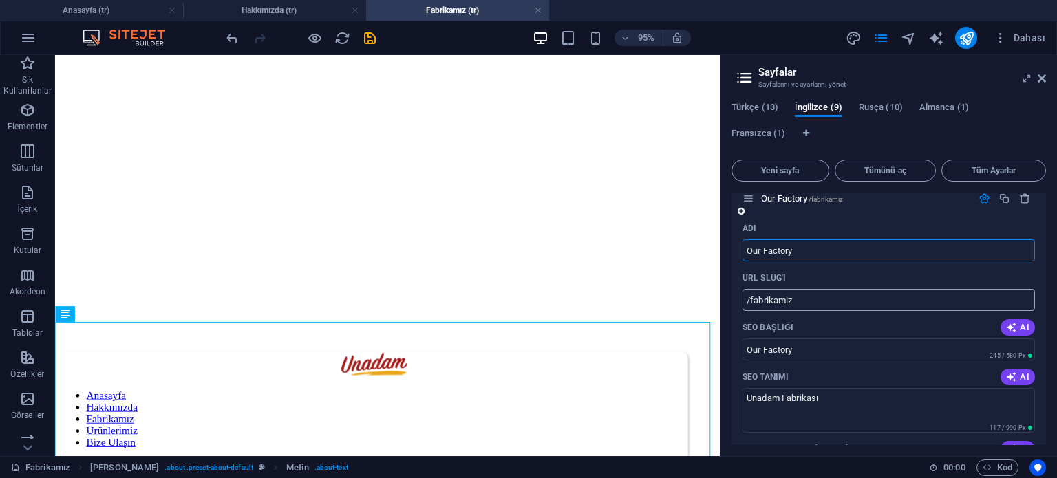
type input "Our Factory"
click at [818, 306] on input "/fabrikamiz" at bounding box center [888, 300] width 292 height 22
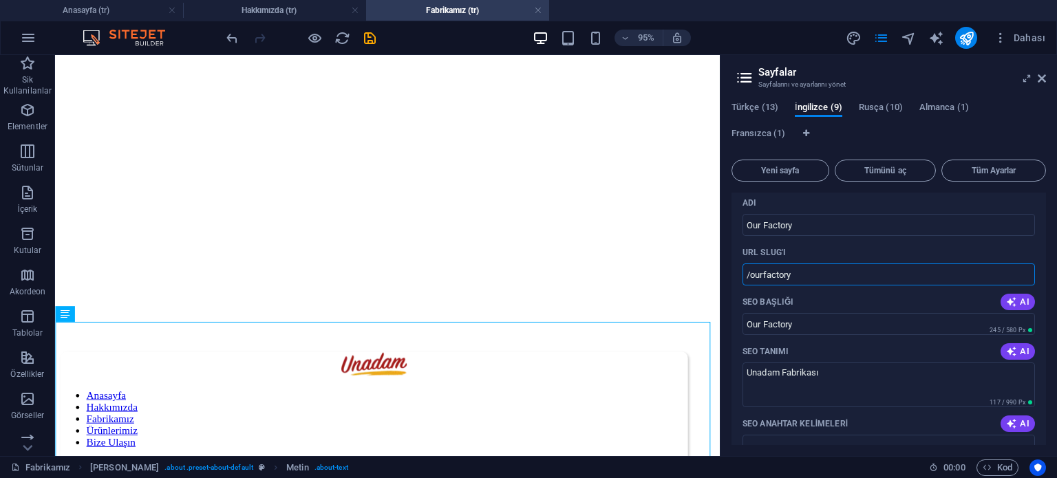
scroll to position [169, 0]
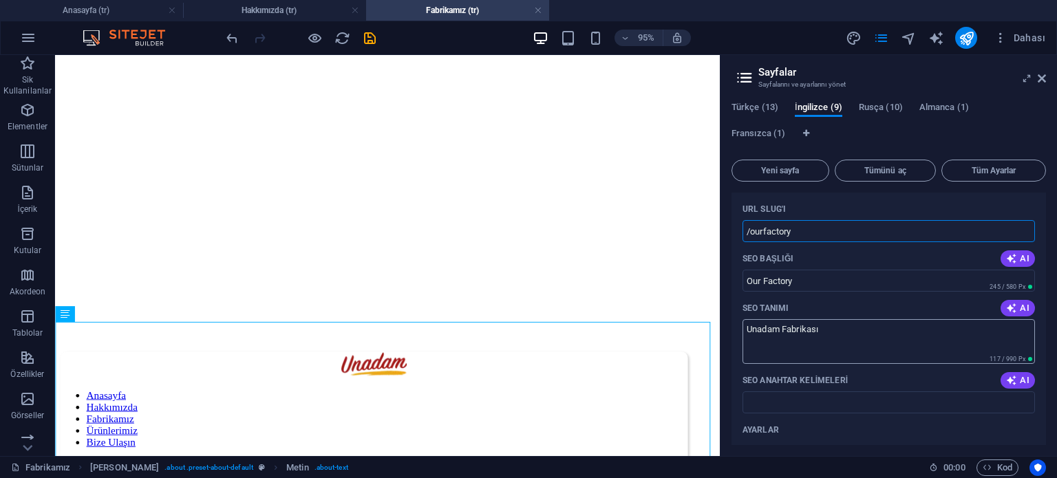
type input "/ourfactory"
click at [839, 329] on textarea "Unadam Fabrikası" at bounding box center [888, 341] width 292 height 45
drag, startPoint x: 839, startPoint y: 329, endPoint x: 824, endPoint y: 333, distance: 16.4
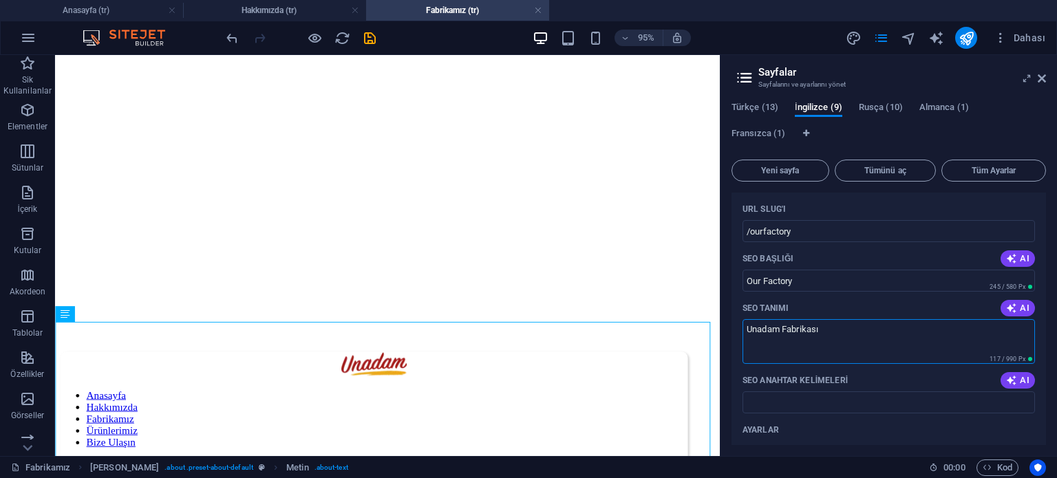
click at [839, 329] on textarea "Unadam Fabrikası" at bounding box center [888, 341] width 292 height 45
click at [808, 333] on textarea "Unadam Fabrikası" at bounding box center [888, 341] width 292 height 45
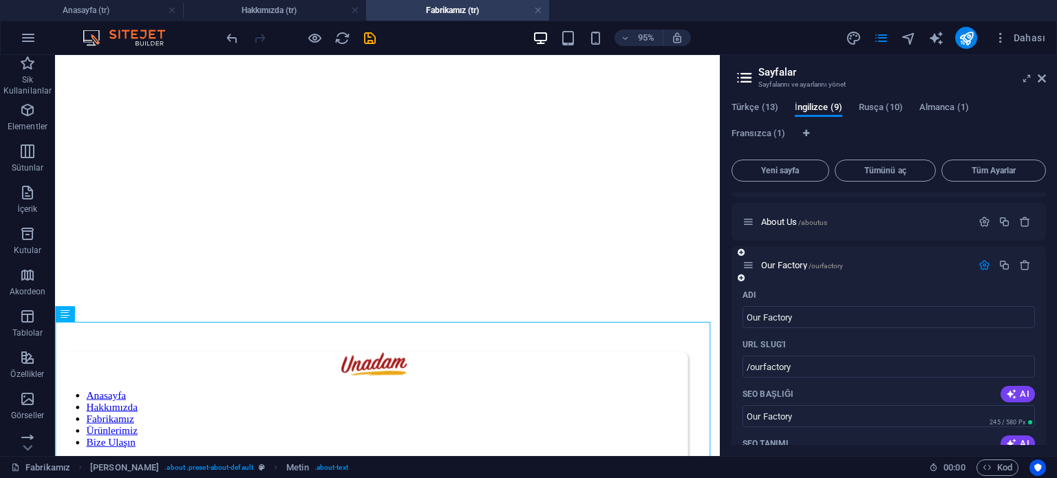
scroll to position [31, 0]
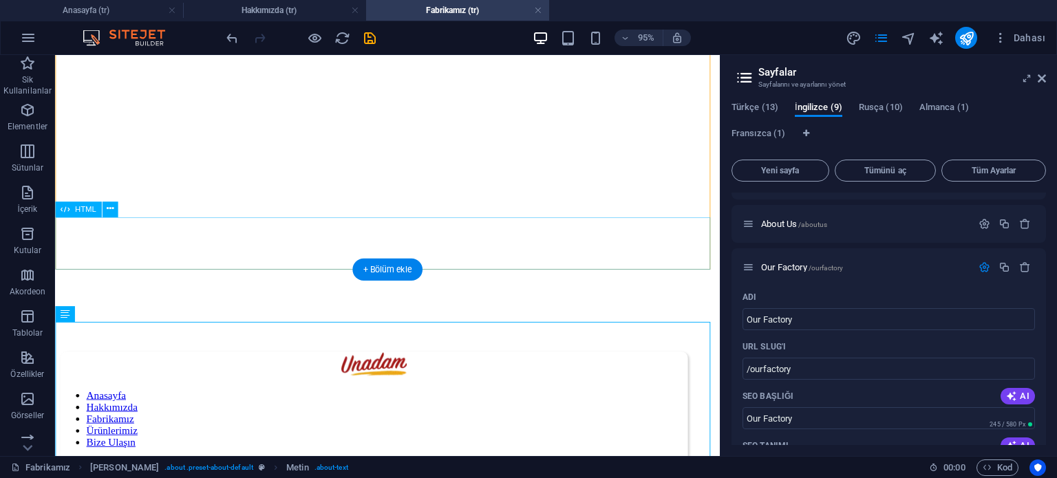
type textarea "Unadam Factory"
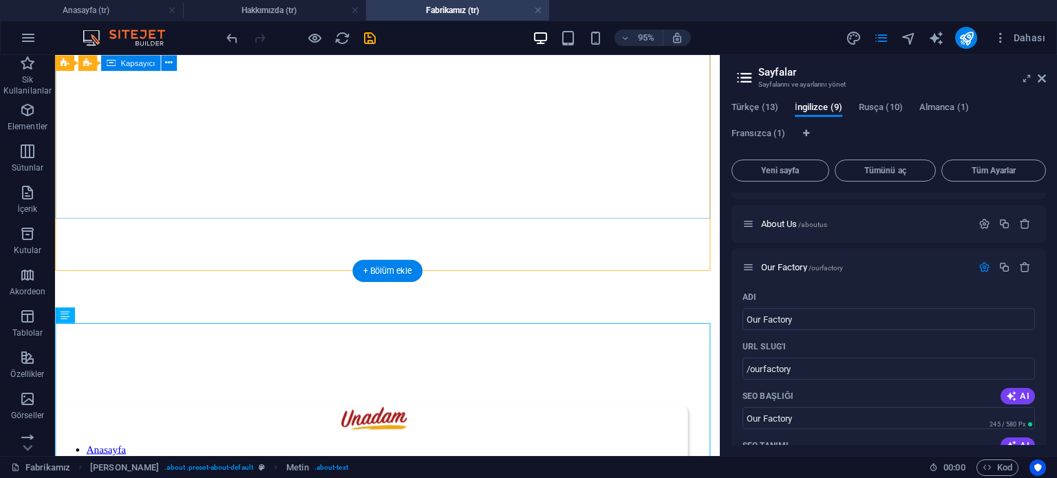
scroll to position [0, 0]
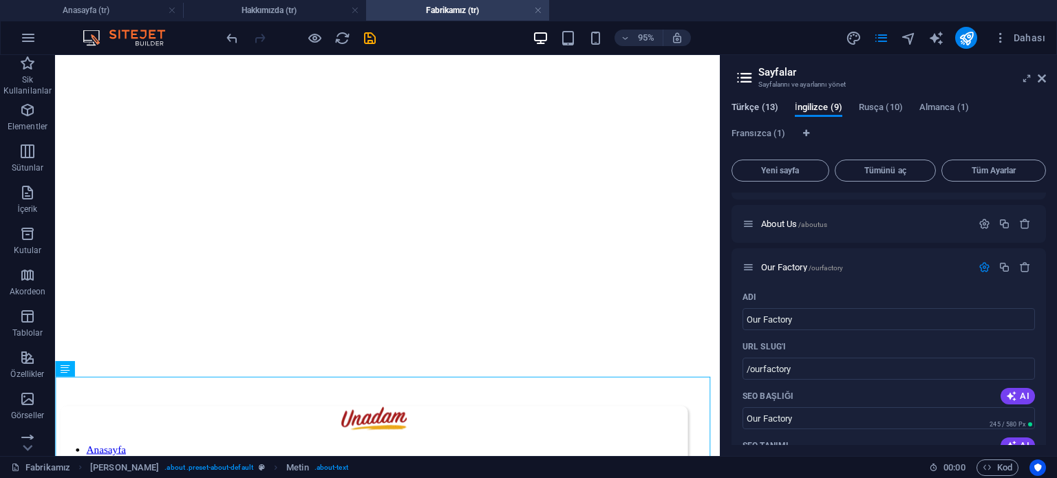
click at [754, 108] on span "Türkçe (13)" at bounding box center [754, 108] width 47 height 19
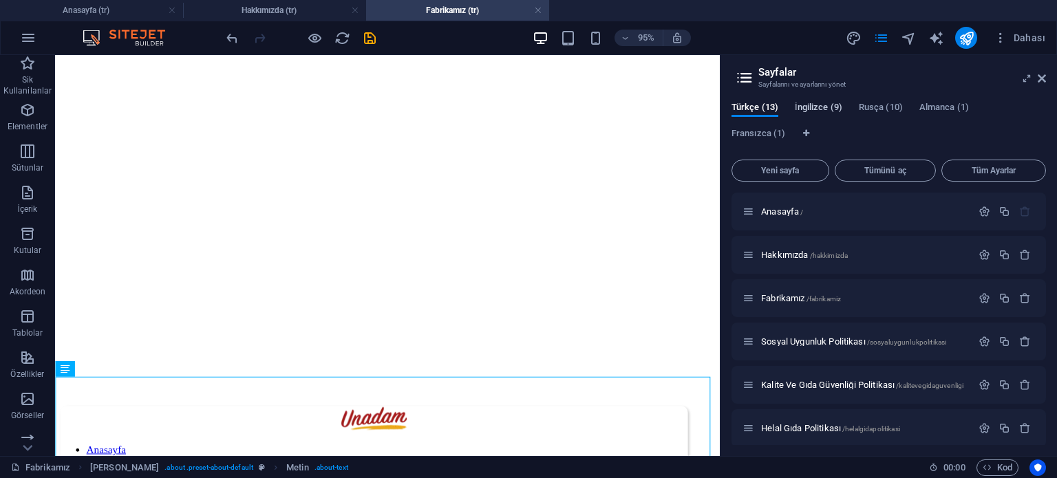
click at [815, 108] on span "İngilizce (9)" at bounding box center [818, 108] width 47 height 19
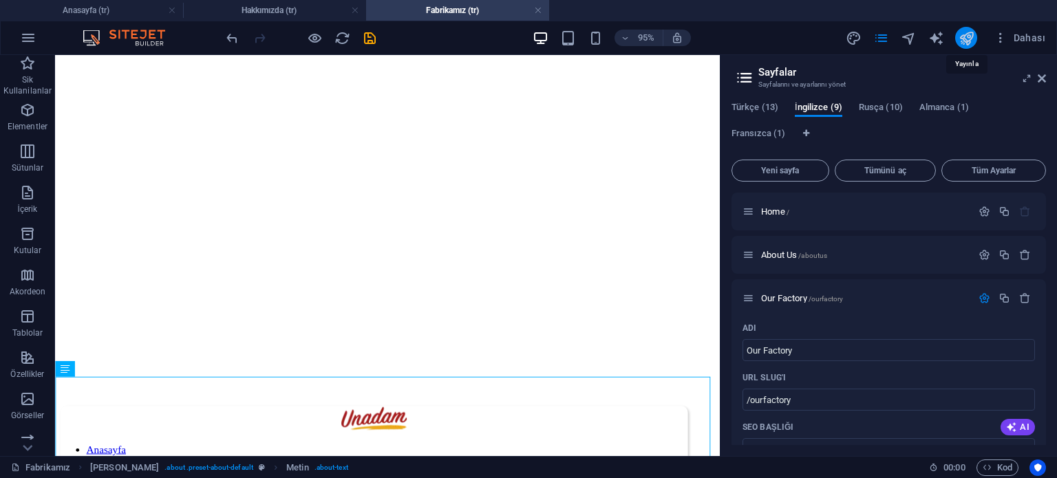
click at [962, 38] on icon "publish" at bounding box center [966, 38] width 16 height 16
checkbox input "false"
